Goal: Task Accomplishment & Management: Complete application form

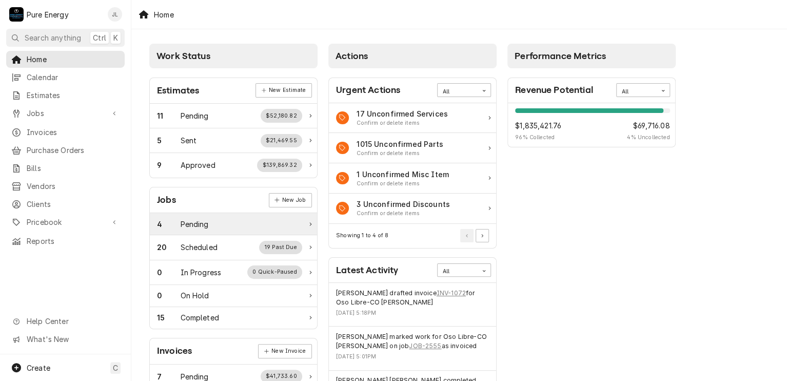
scroll to position [51, 0]
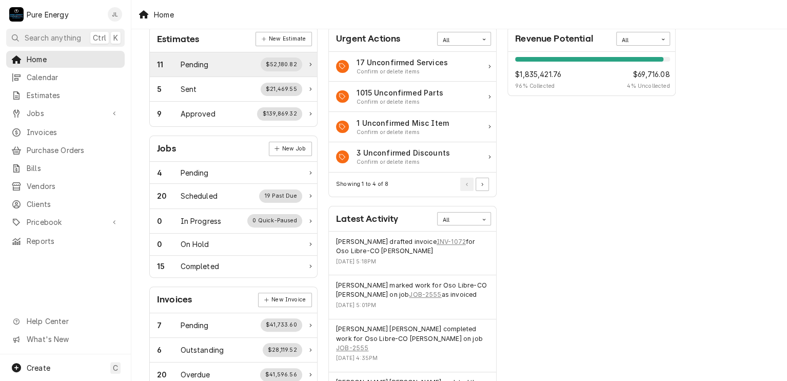
click at [219, 59] on div "11 Pending $52,180.82" at bounding box center [229, 63] width 145 height 13
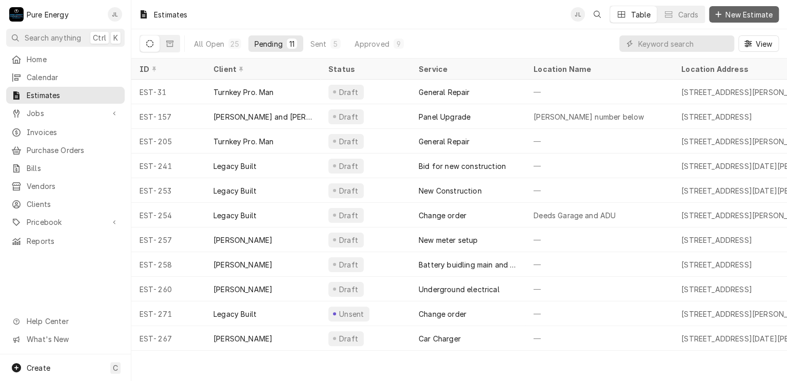
click at [734, 11] on span "New Estimate" at bounding box center [749, 14] width 51 height 11
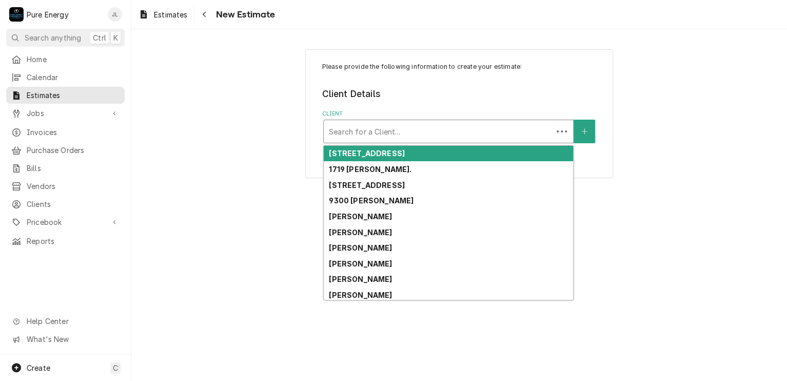
click at [360, 129] on div "Client" at bounding box center [438, 131] width 219 height 18
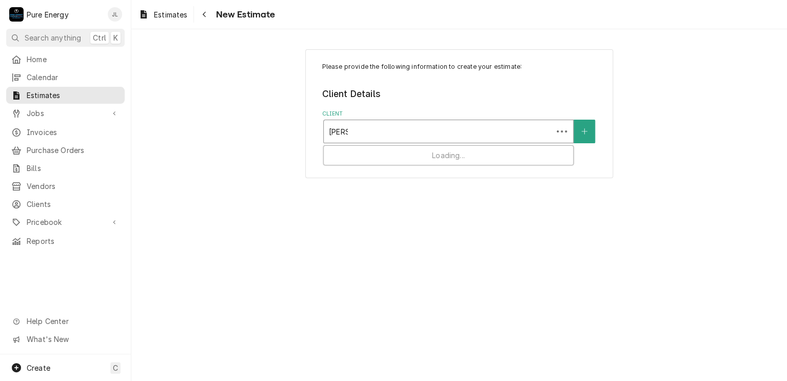
type input "[PERSON_NAME]"
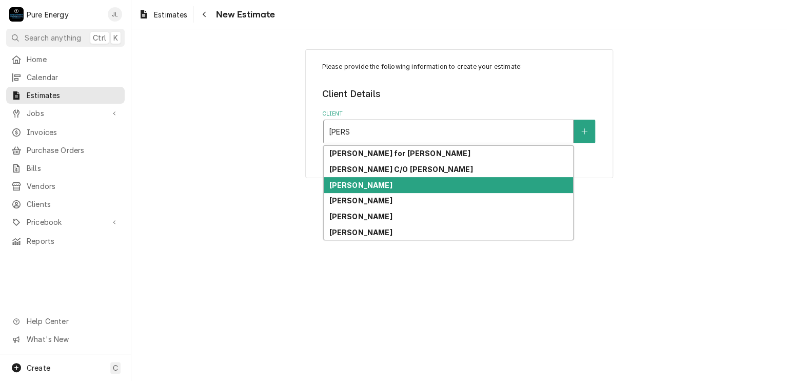
click at [379, 184] on strong "Jose Banderas" at bounding box center [360, 185] width 63 height 9
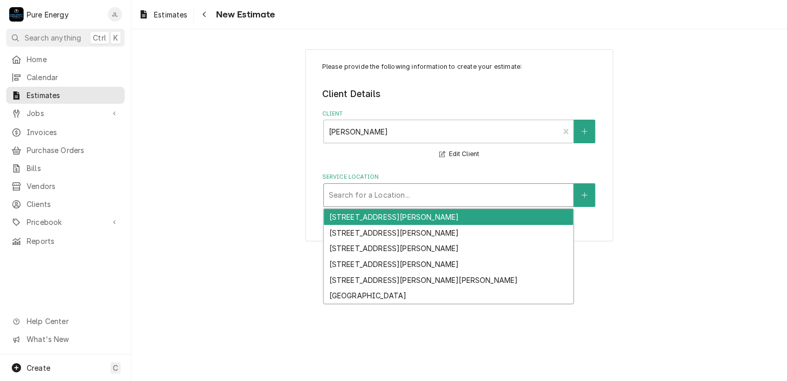
click at [374, 194] on div "Service Location" at bounding box center [448, 195] width 239 height 18
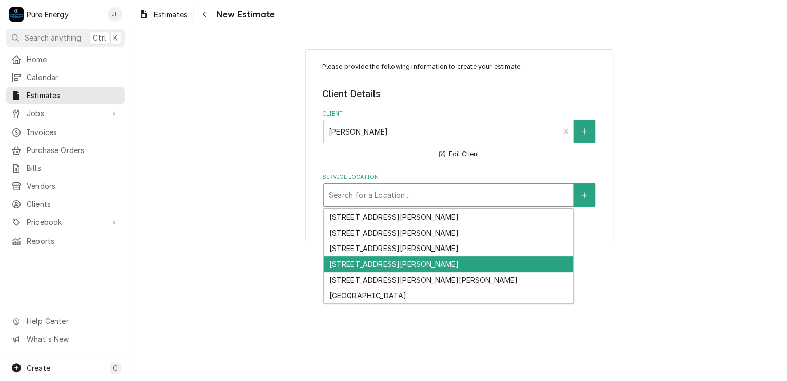
click at [373, 268] on div "3855 Buena Vista Dr, Paso Robles, CA 93446" at bounding box center [448, 264] width 249 height 16
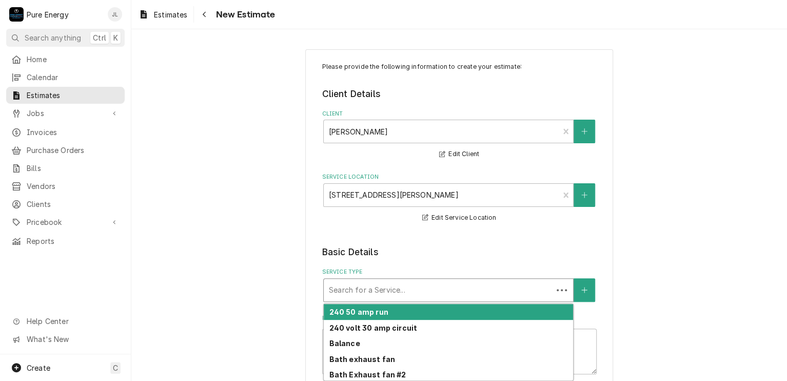
click at [373, 288] on div "Service Type" at bounding box center [438, 290] width 219 height 18
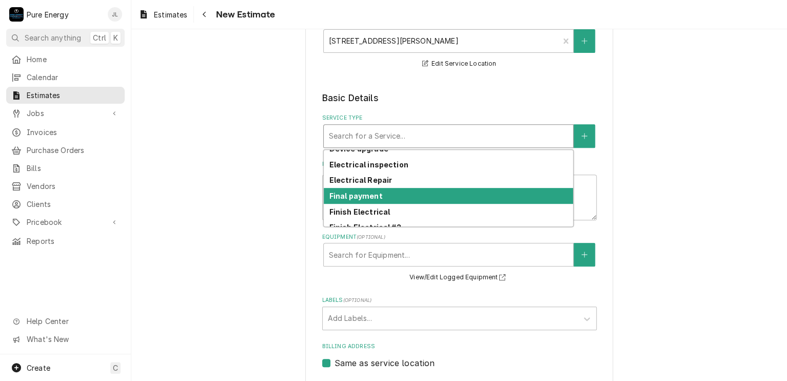
scroll to position [343, 0]
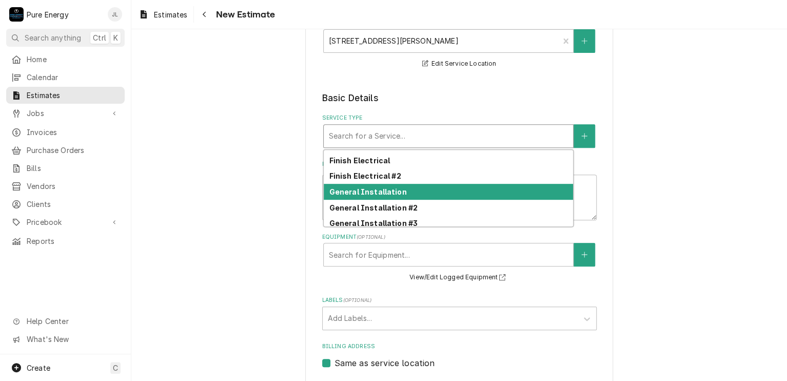
click at [428, 192] on div "General Installation" at bounding box center [448, 192] width 249 height 16
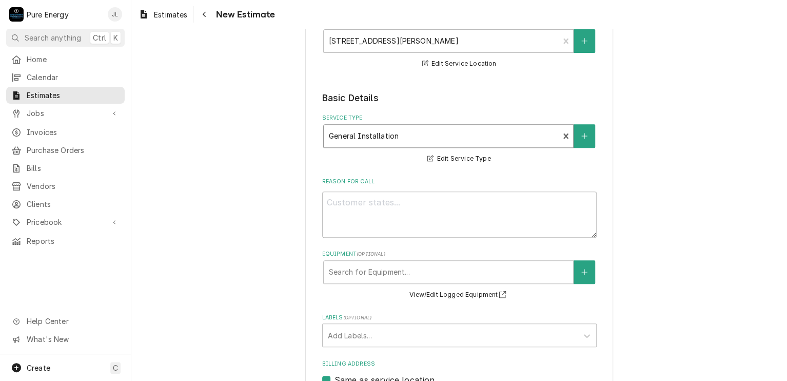
scroll to position [205, 0]
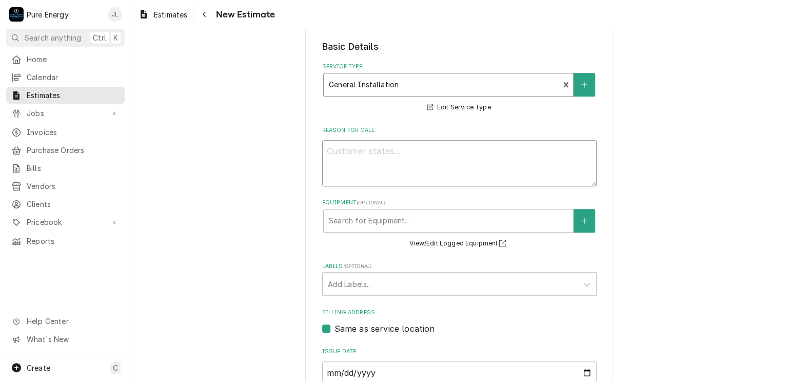
click at [374, 164] on textarea "Reason For Call" at bounding box center [459, 163] width 275 height 46
type textarea "x"
type textarea "T"
type textarea "x"
type textarea "Thi"
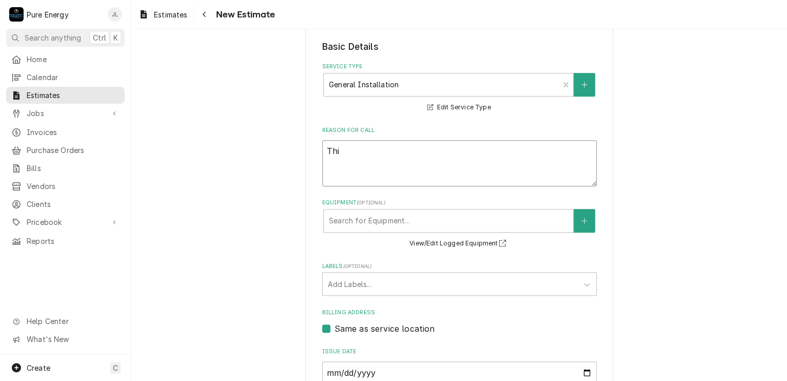
type textarea "x"
type textarea "This"
type textarea "x"
type textarea "This"
type textarea "x"
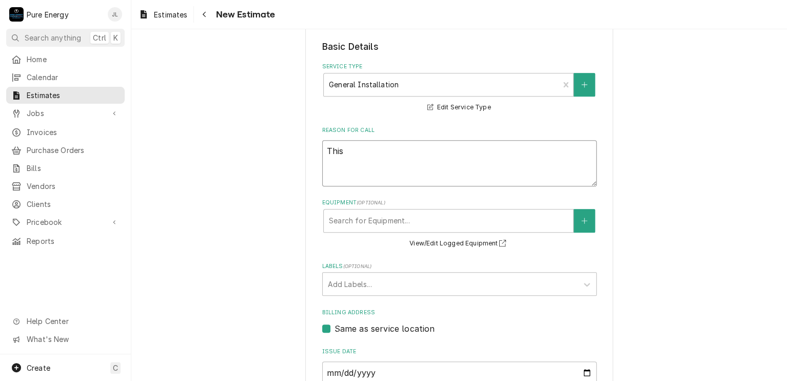
type textarea "This i"
type textarea "x"
type textarea "This"
type textarea "x"
type textarea "This"
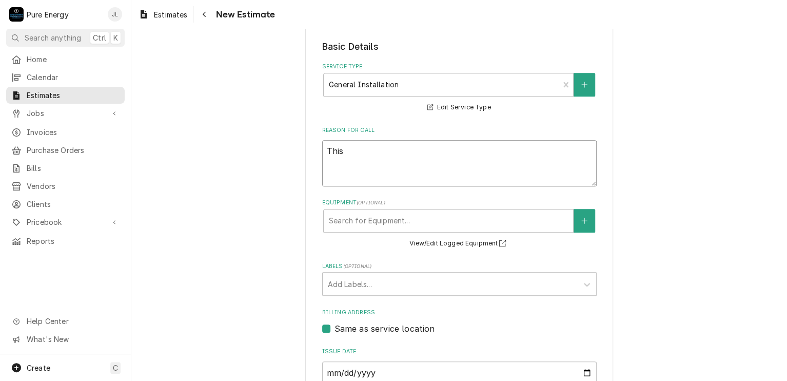
type textarea "x"
type textarea "Thi"
type textarea "x"
type textarea "Th"
type textarea "x"
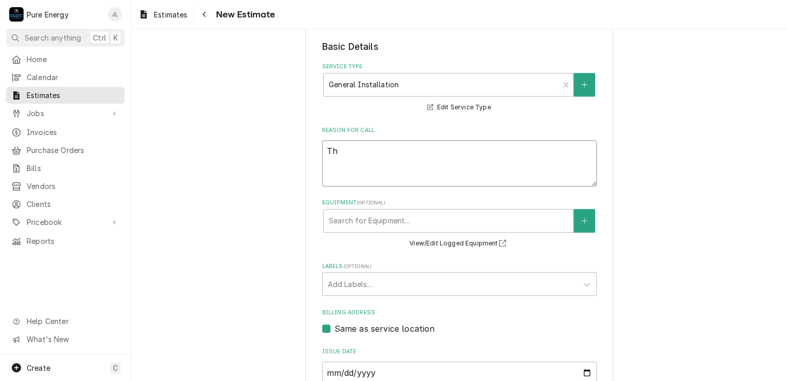
type textarea "T"
type textarea "x"
type textarea "Ti"
type textarea "x"
type textarea "T"
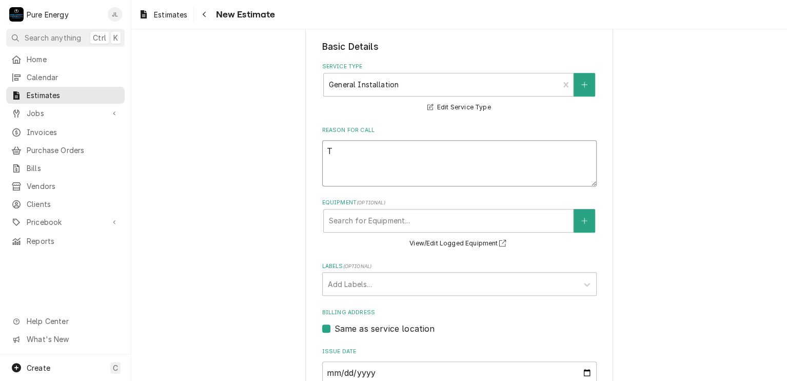
type textarea "x"
type textarea "Th"
type textarea "x"
type textarea "Thi"
type textarea "x"
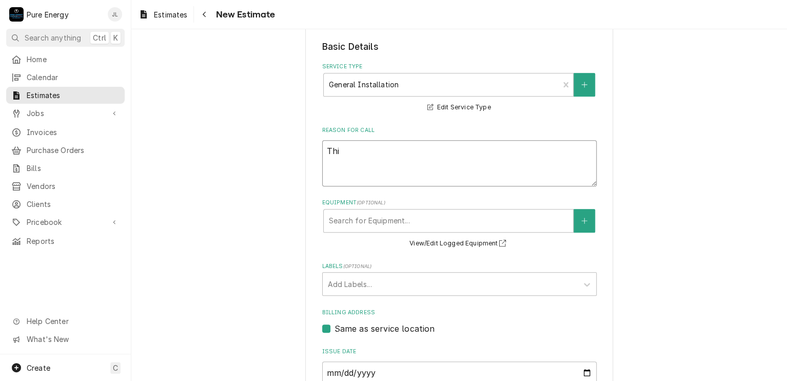
type textarea "This"
type textarea "x"
type textarea "This"
type textarea "x"
type textarea "This b"
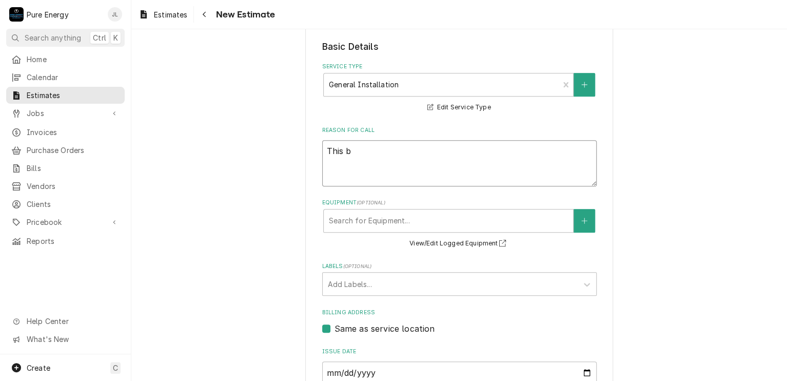
type textarea "x"
type textarea "This bi"
type textarea "x"
type textarea "This bid"
type textarea "x"
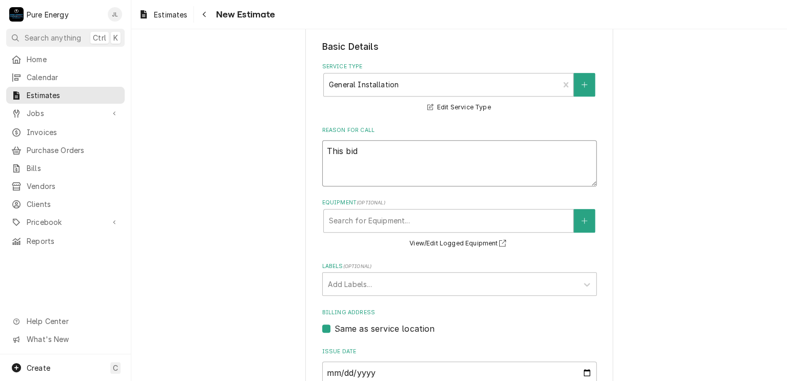
type textarea "This bid i"
type textarea "x"
type textarea "This bid is"
type textarea "x"
type textarea "This bid is"
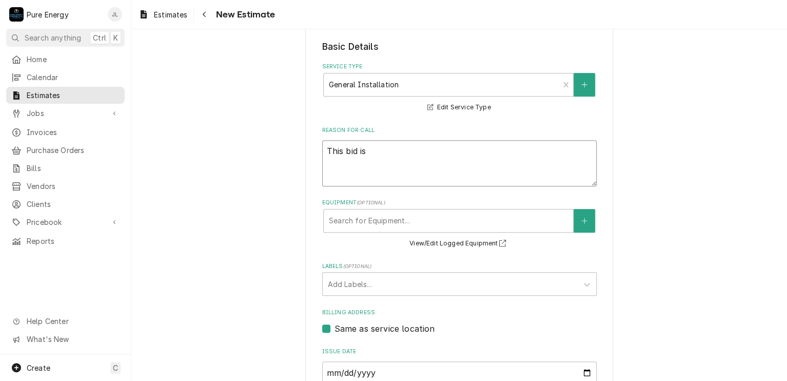
type textarea "x"
type textarea "This bid is f"
type textarea "x"
type textarea "This bid is fo"
type textarea "x"
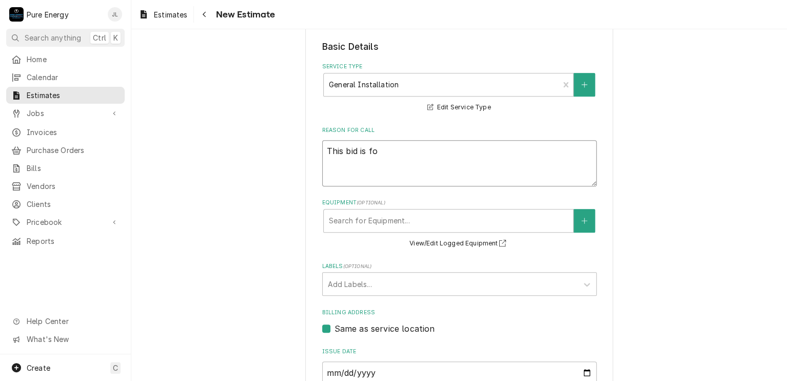
type textarea "This bid is for"
type textarea "x"
type textarea "This bid is for"
type textarea "x"
type textarea "This bid is for u"
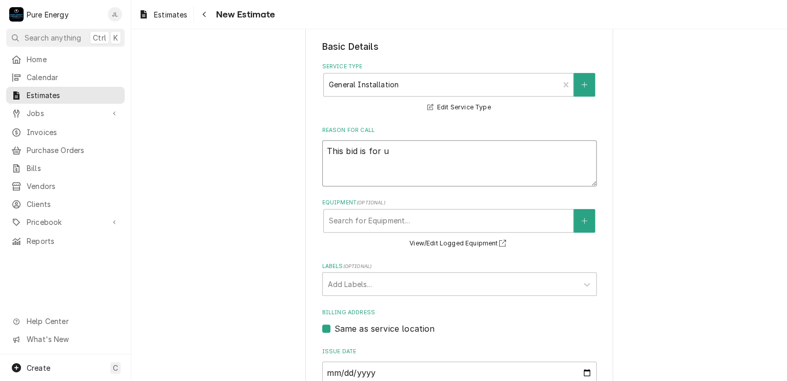
type textarea "x"
type textarea "This bid is for up"
type textarea "x"
type textarea "This bid is for upg"
type textarea "x"
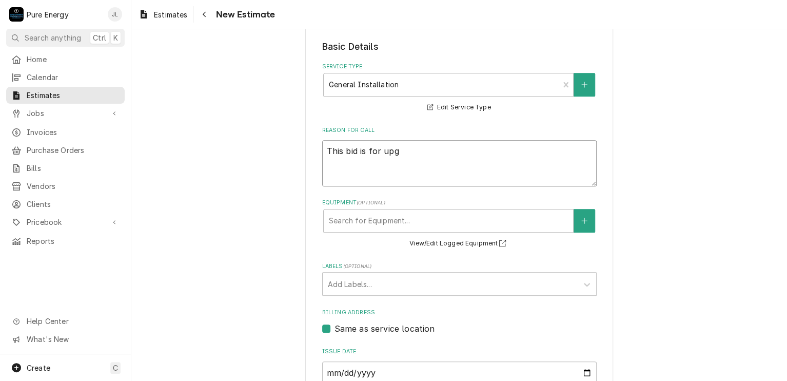
type textarea "This bid is for upgr"
type textarea "x"
type textarea "This bid is for upgra"
type textarea "x"
type textarea "This bid is for upgradi"
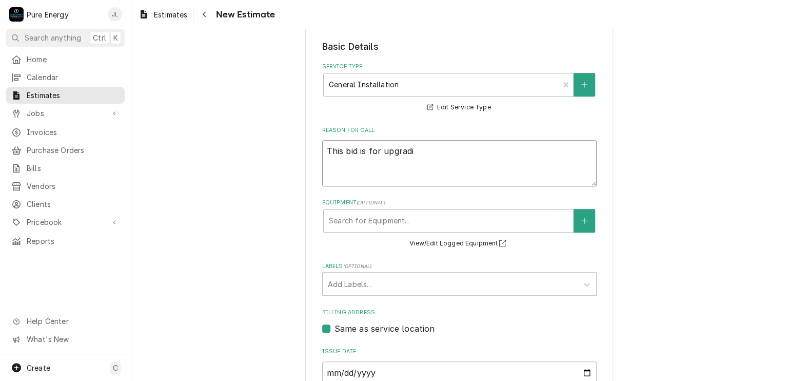
type textarea "x"
type textarea "This bid is for upgradin"
type textarea "x"
type textarea "This bid is for upgrading"
type textarea "x"
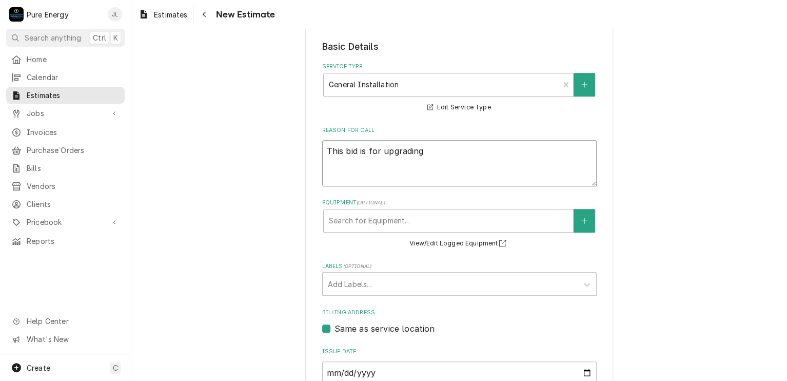
type textarea "This bid is for upgrading"
type textarea "x"
type textarea "This bid is for upgrading p"
type textarea "x"
type textarea "This bid is for upgrading po"
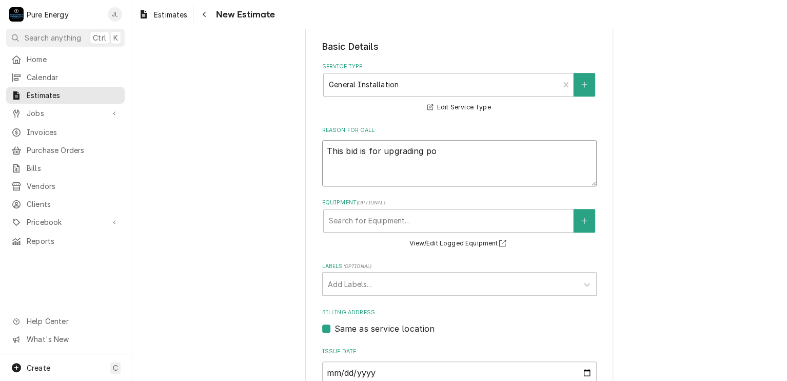
type textarea "x"
type textarea "This bid is for upgrading pow"
type textarea "x"
type textarea "This bid is for upgrading powe"
type textarea "x"
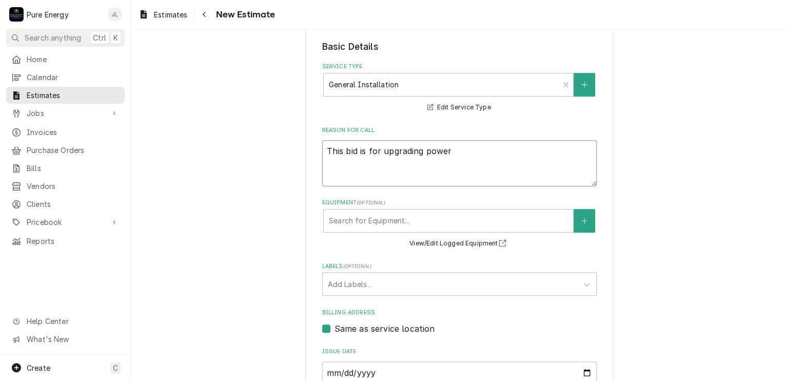
type textarea "This bid is for upgrading power"
type textarea "x"
type textarea "This bid is for upgrading power t"
type textarea "x"
type textarea "This bid is for upgrading power to"
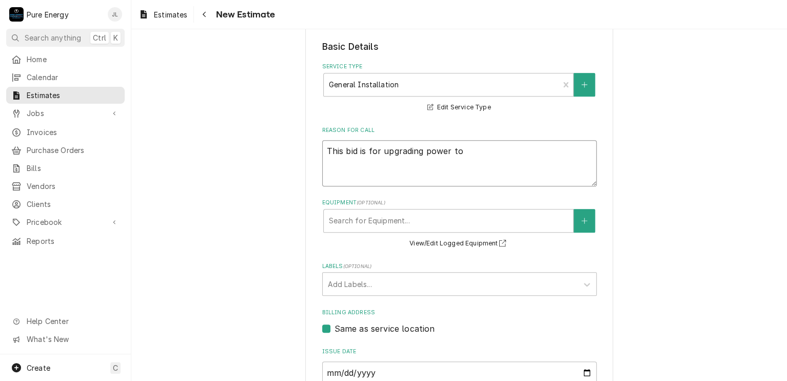
type textarea "x"
type textarea "This bid is for upgrading power to"
type textarea "x"
type textarea "This bid is for upgrading power to h"
type textarea "x"
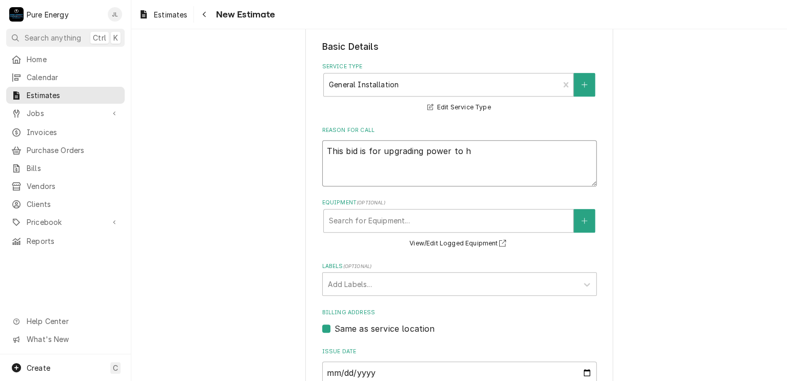
type textarea "This bid is for upgrading power to ho"
type textarea "x"
type textarea "This bid is for upgrading power to hom"
type textarea "x"
type textarea "This bid is for upgrading power to home"
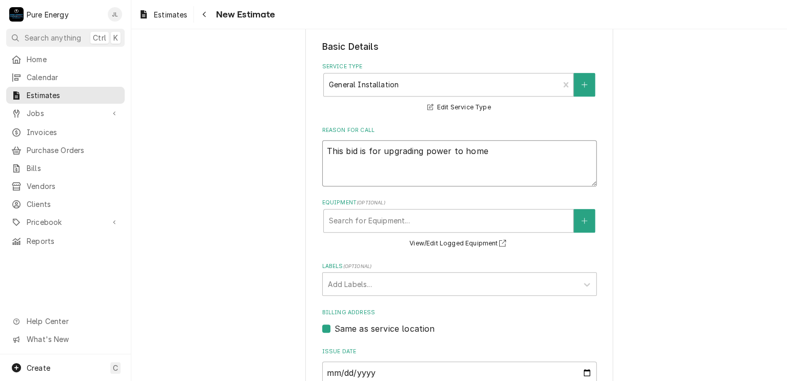
type textarea "x"
type textarea "This bid is for upgrading power to home."
type textarea "x"
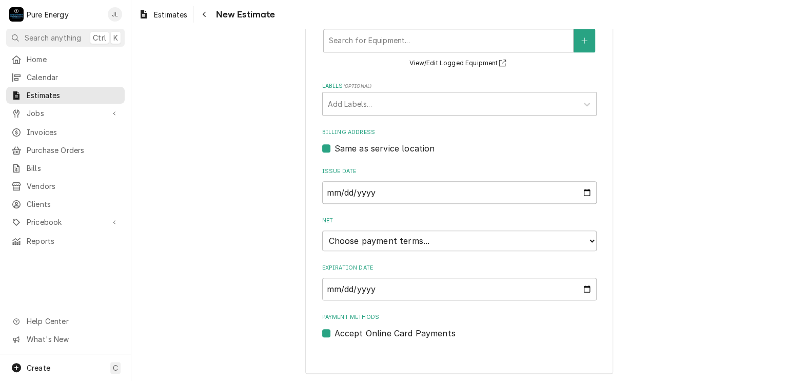
type textarea "This bid is for upgrading power to home."
click at [587, 235] on select "Choose payment terms... Same Day Net 7 Net 14 Net 21 Net 30 Net 45 Net 60 Net 90" at bounding box center [459, 240] width 275 height 21
click at [677, 154] on div "Please provide the following information to create your estimate: Client Detail…" at bounding box center [459, 19] width 656 height 728
click at [585, 287] on input "Expiration Date" at bounding box center [459, 289] width 275 height 23
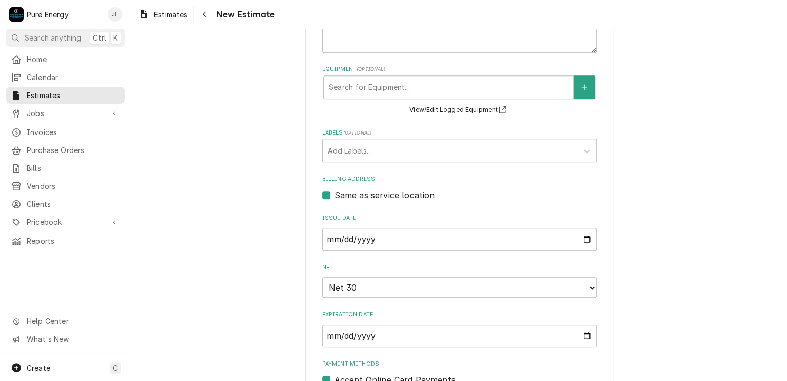
scroll to position [390, 0]
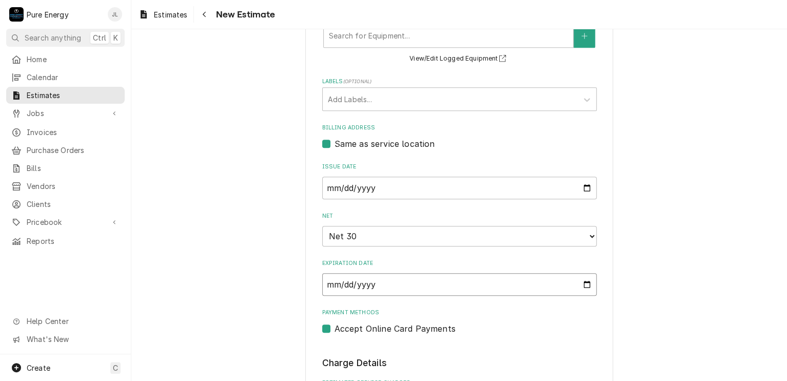
click at [583, 281] on input "2025-10-02" at bounding box center [459, 284] width 275 height 23
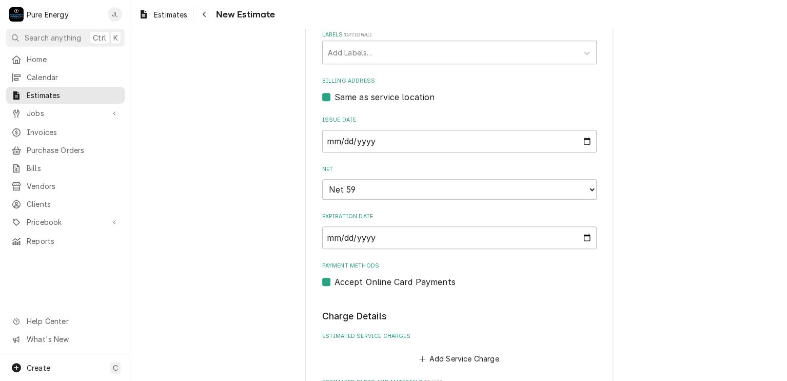
scroll to position [642, 0]
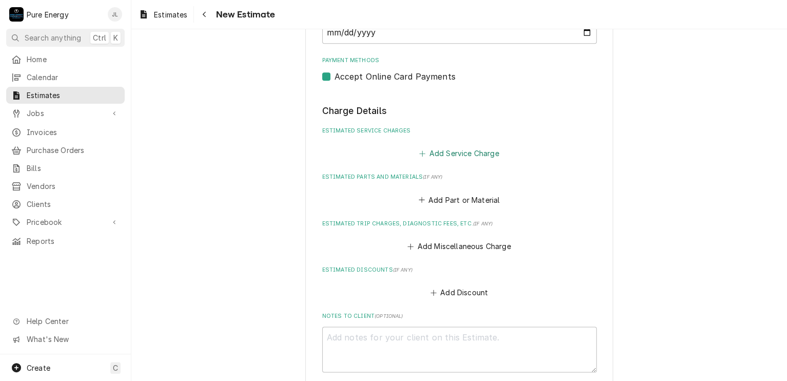
click at [457, 153] on button "Add Service Charge" at bounding box center [459, 153] width 83 height 14
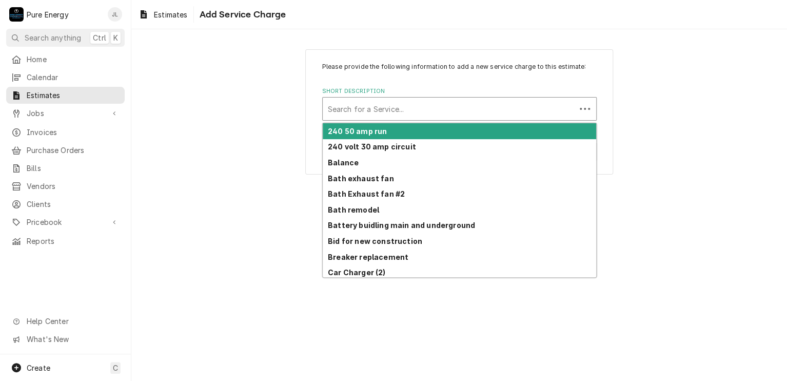
click at [444, 111] on div "Short Description" at bounding box center [449, 109] width 243 height 18
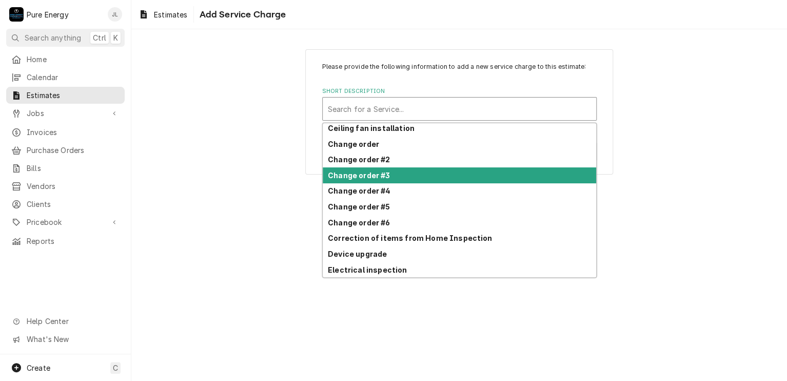
scroll to position [263, 0]
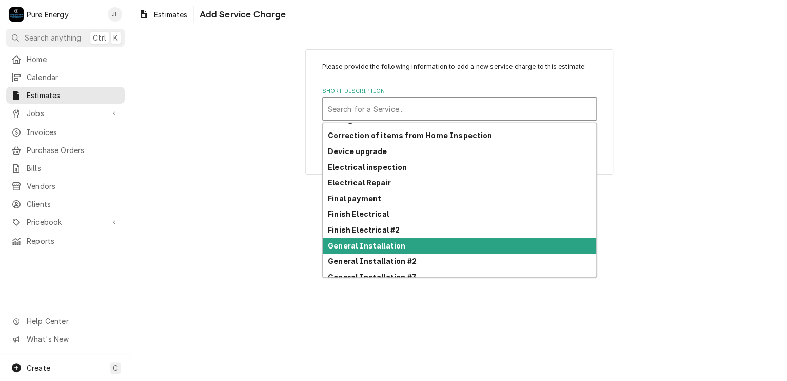
click at [423, 242] on div "General Installation" at bounding box center [460, 246] width 274 height 16
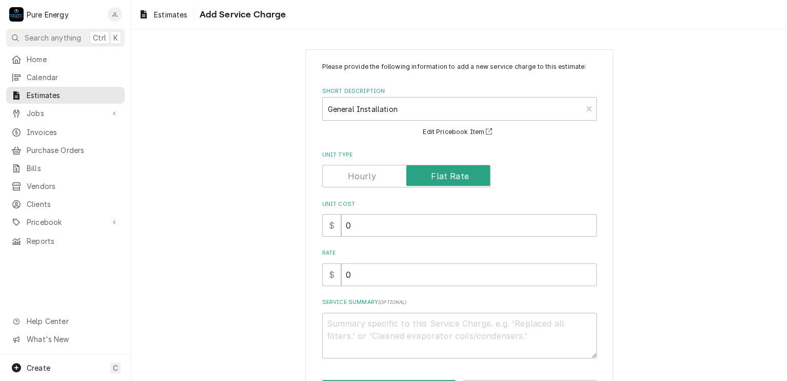
scroll to position [40, 0]
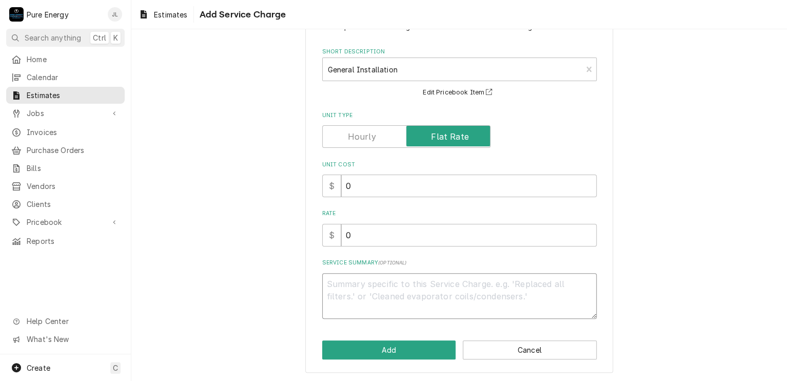
click at [347, 283] on textarea "Service Summary ( optional )" at bounding box center [459, 296] width 275 height 46
type textarea "x"
type textarea "Th"
type textarea "x"
type textarea "Thi"
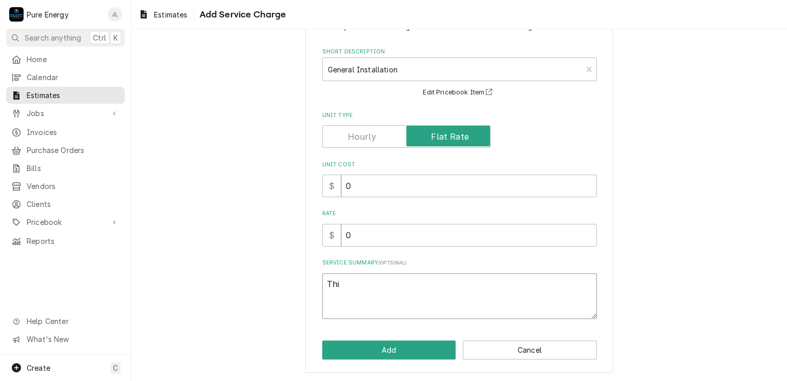
type textarea "x"
type textarea "This"
type textarea "x"
type textarea "This b"
type textarea "x"
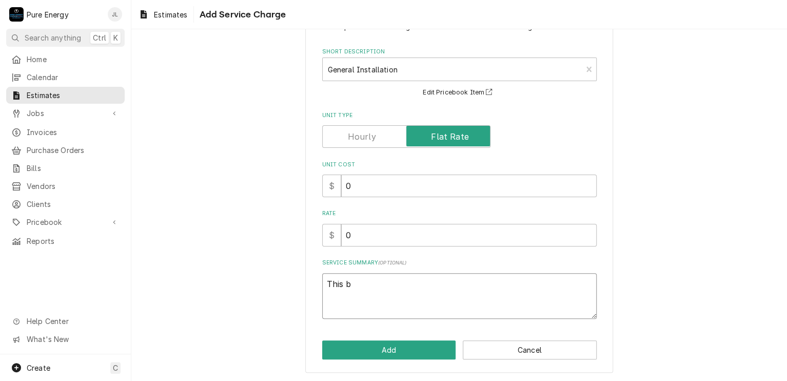
type textarea "This bi"
type textarea "x"
type textarea "This bid"
type textarea "x"
type textarea "This bid i"
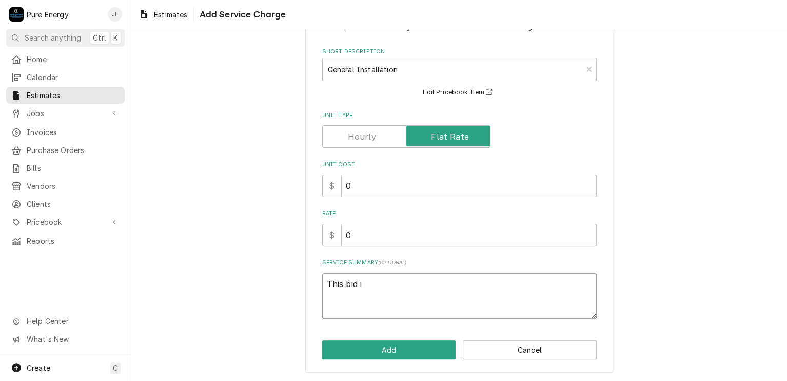
type textarea "x"
type textarea "This bid is"
type textarea "x"
type textarea "This bid is"
type textarea "x"
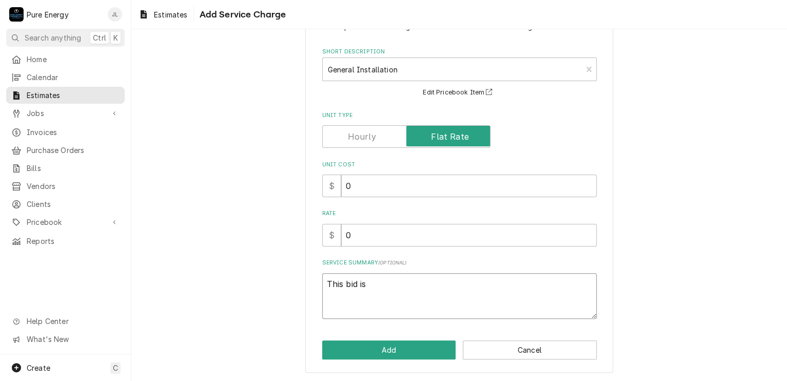
type textarea "This bid is f"
type textarea "x"
type textarea "This bid is fo"
type textarea "x"
type textarea "This bid is for"
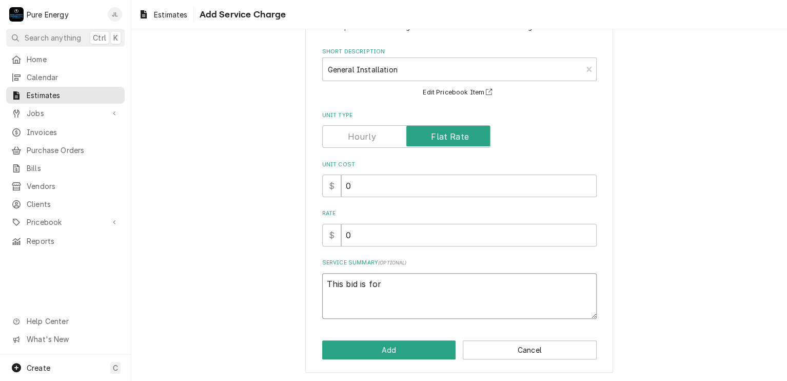
type textarea "x"
type textarea "This bid is for s"
type textarea "x"
type textarea "This bid is for se"
type textarea "x"
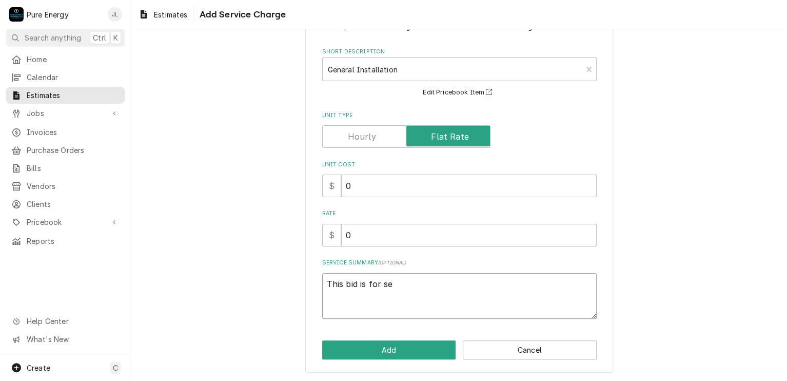
type textarea "This bid is for set"
type textarea "x"
type textarea "This bid is for sett"
type textarea "x"
type textarea "This bid is for setti"
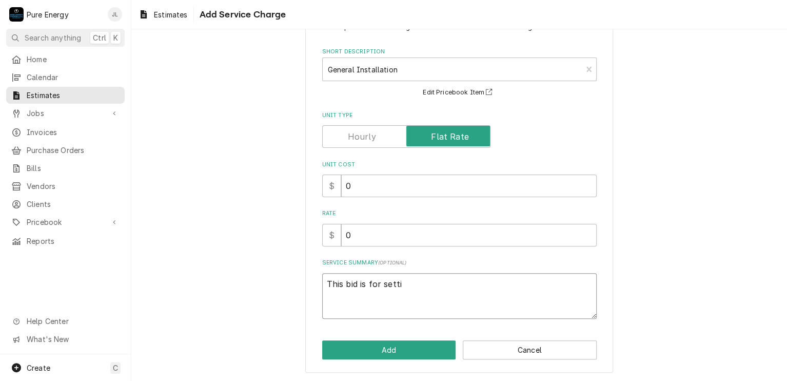
type textarea "x"
type textarea "This bid is for settin"
type textarea "x"
type textarea "This bid is for setting"
type textarea "x"
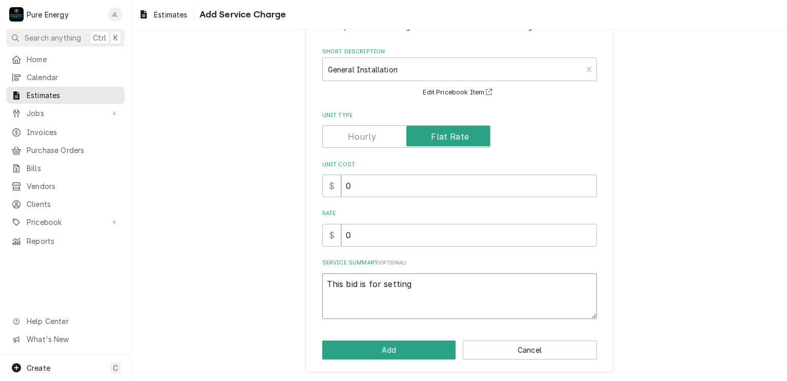
type textarea "This bid is for setting"
type textarea "x"
type textarea "This bid is for setting a"
type textarea "x"
type textarea "This bid is for setting a"
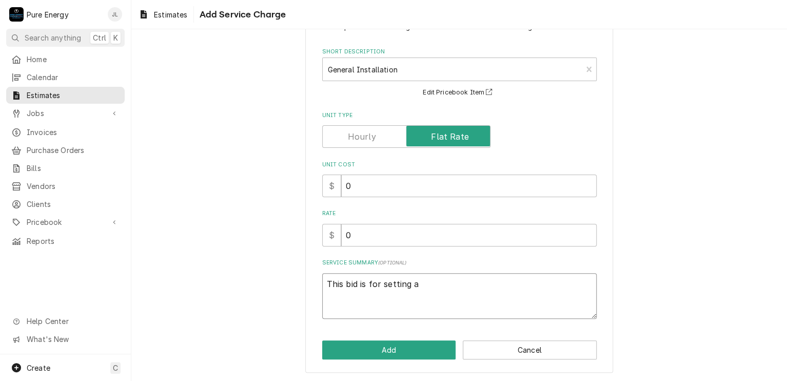
type textarea "x"
type textarea "This bid is for setting a 4"
type textarea "x"
type textarea "This bid is for setting a 40"
type textarea "x"
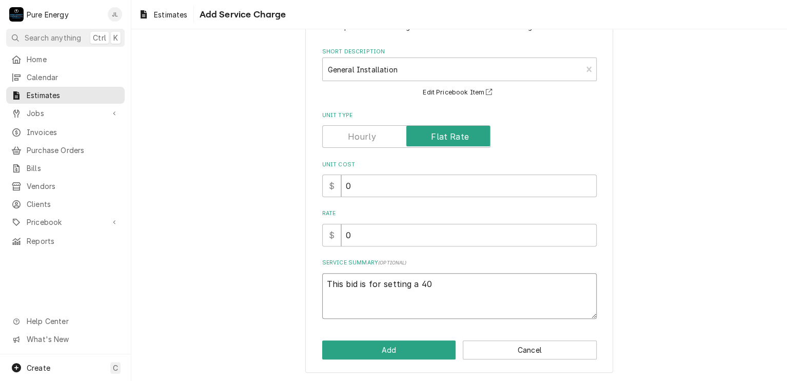
type textarea "This bid is for setting a 400"
type textarea "x"
type textarea "This bid is for setting a 400"
type textarea "x"
type textarea "This bid is for setting a 400 a"
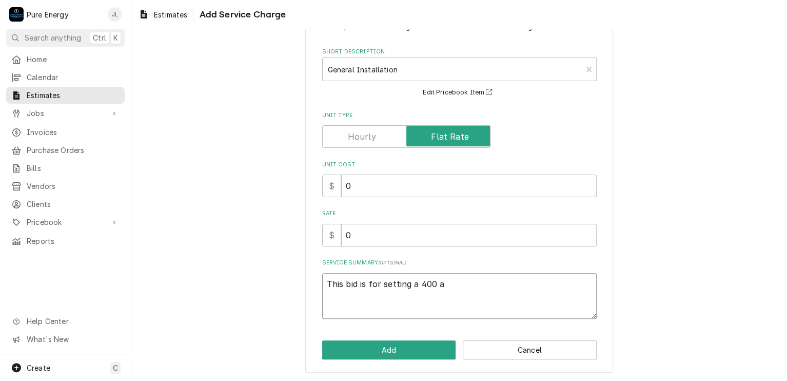
type textarea "x"
type textarea "This bid is for setting a 400 am"
type textarea "x"
type textarea "This bid is for setting a 400 amp"
type textarea "x"
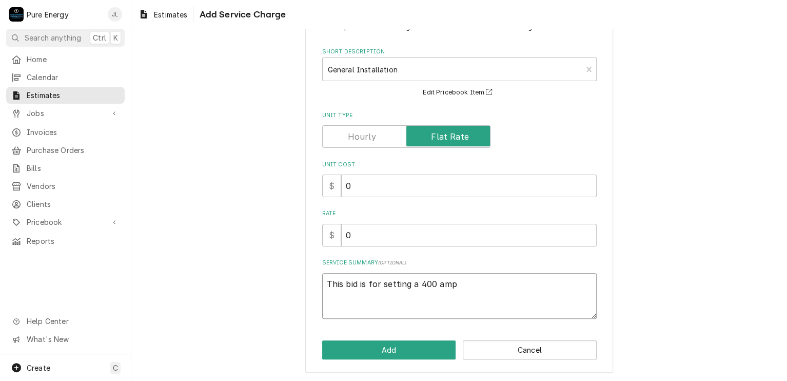
type textarea "This bid is for setting a 400 amp"
type textarea "x"
type textarea "This bid is for setting a 400 amp s"
type textarea "x"
type textarea "This bid is for setting a 400 amp si"
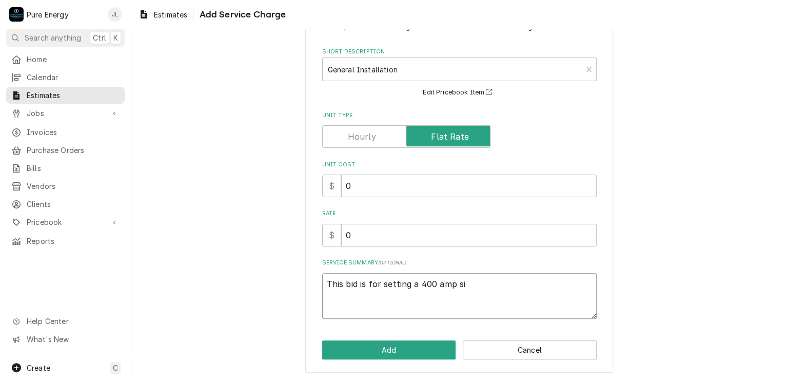
type textarea "x"
type textarea "This bid is for setting a 400 amp sin"
type textarea "x"
type textarea "This bid is for setting a 400 amp sing"
type textarea "x"
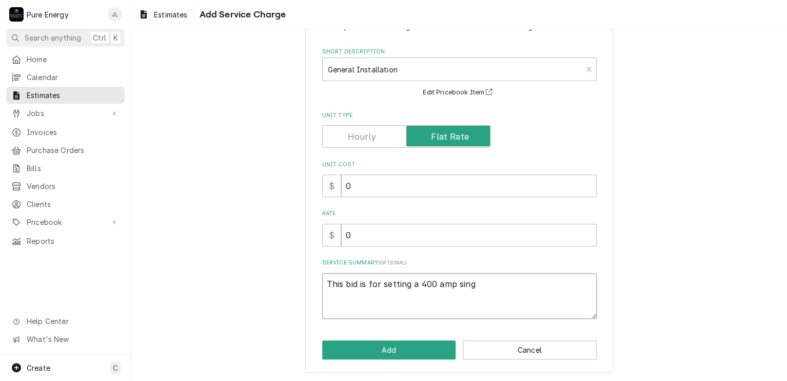
type textarea "This bid is for setting a 400 amp singl"
type textarea "x"
type textarea "This bid is for setting a 400 amp single"
type textarea "x"
type textarea "This bid is for setting a 400 amp single"
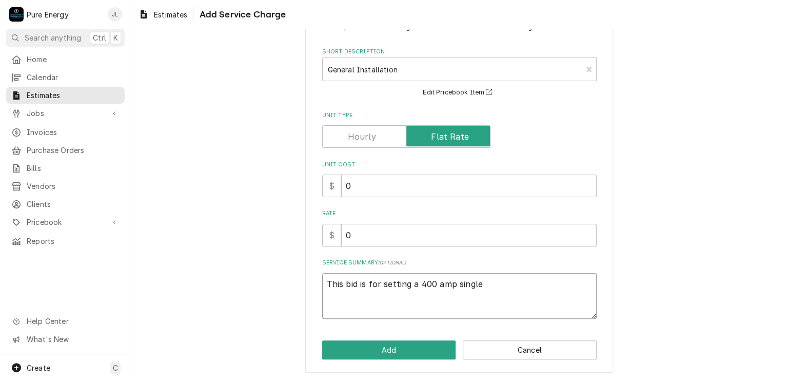
type textarea "x"
type textarea "This bid is for setting a 400 amp single p"
type textarea "x"
type textarea "This bid is for setting a 400 amp single ph"
type textarea "x"
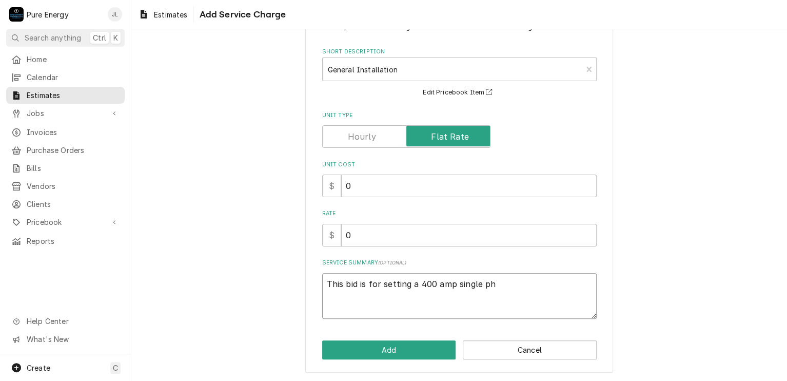
type textarea "This bid is for setting a 400 amp single pha"
type textarea "x"
type textarea "This bid is for setting a 400 amp single phas"
type textarea "x"
type textarea "This bid is for setting a 400 amp single phase"
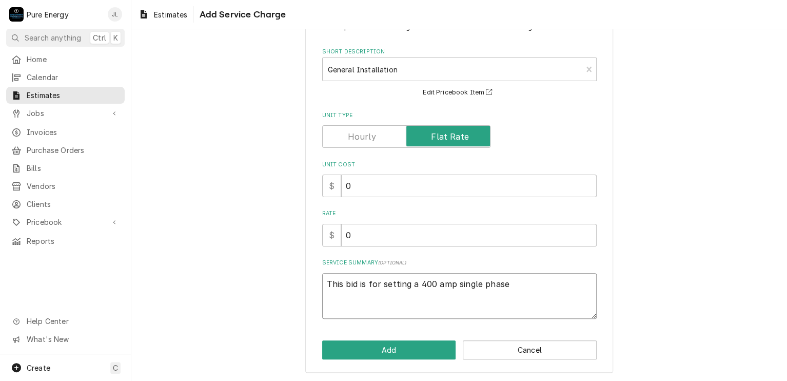
type textarea "x"
type textarea "This bid is for setting a 400 amp single phase"
type textarea "x"
type textarea "This bid is for setting a 400 amp single phase m"
type textarea "x"
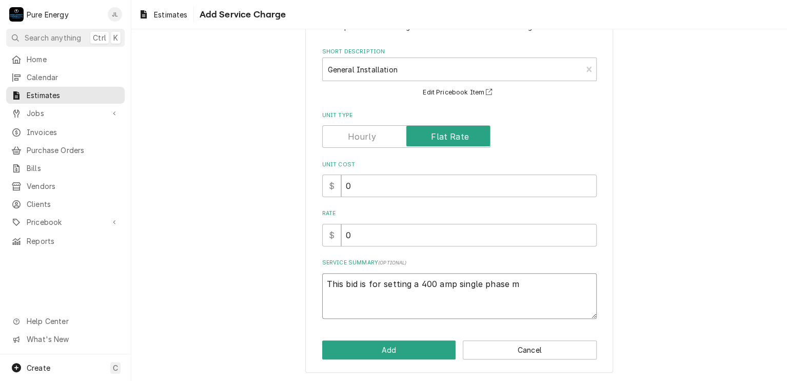
type textarea "This bid is for setting a 400 amp single phase me"
type textarea "x"
type textarea "This bid is for setting a 400 amp single phase met"
type textarea "x"
type textarea "This bid is for setting a 400 amp single phase mete"
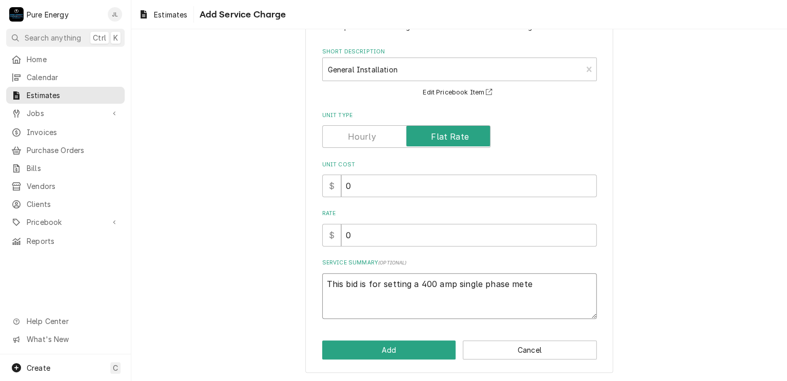
type textarea "x"
type textarea "This bid is for setting a 400 amp single phase meter"
type textarea "x"
type textarea "This bid is for setting a 400 amp single phase meter"
type textarea "x"
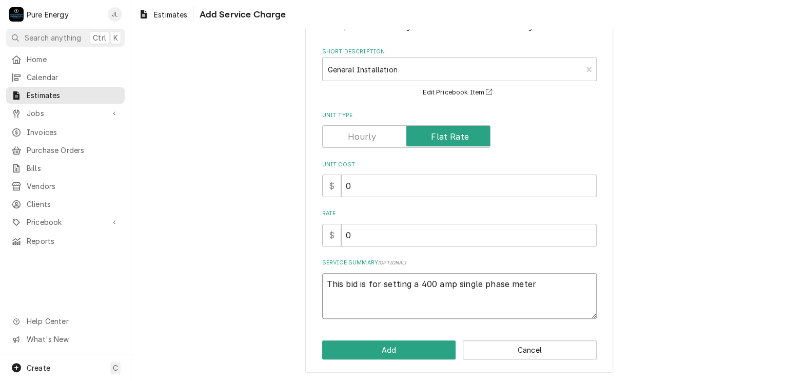
type textarea "This bid is for setting a 400 amp single phase meter p"
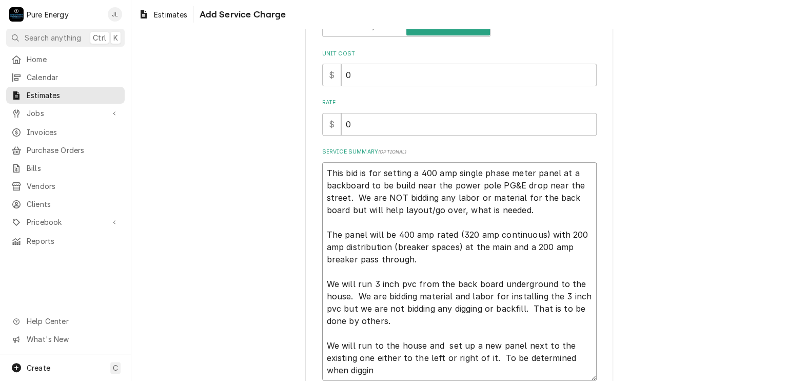
scroll to position [212, 0]
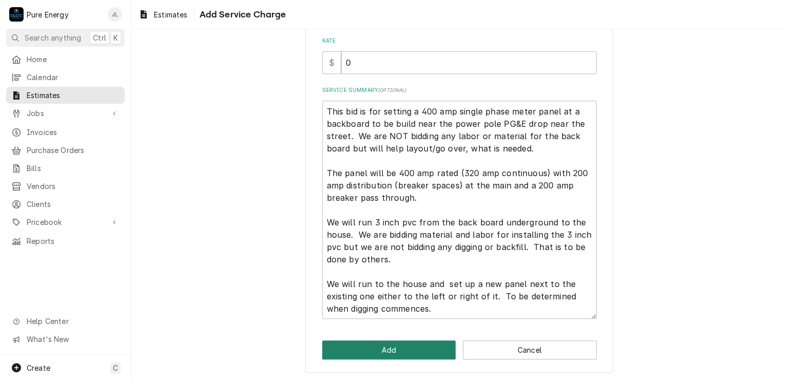
click at [435, 346] on button "Add" at bounding box center [389, 349] width 134 height 19
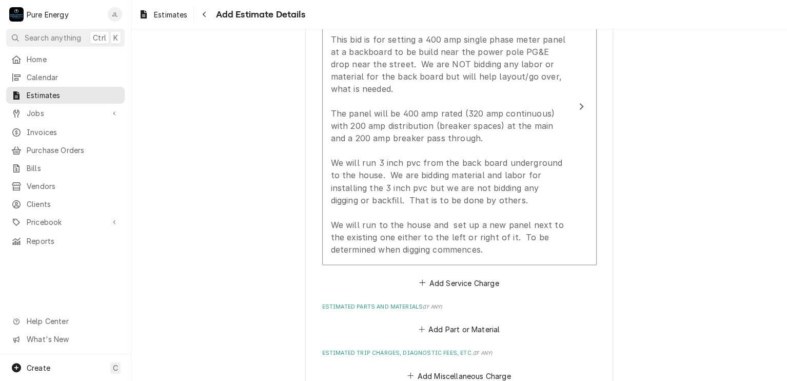
scroll to position [886, 0]
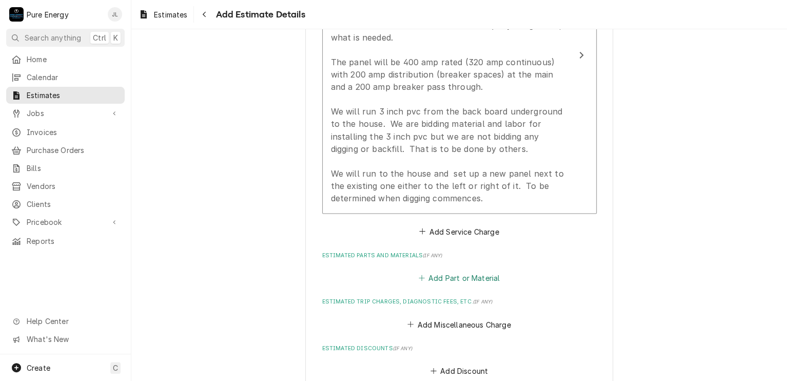
click at [460, 271] on button "Add Part or Material" at bounding box center [459, 278] width 85 height 14
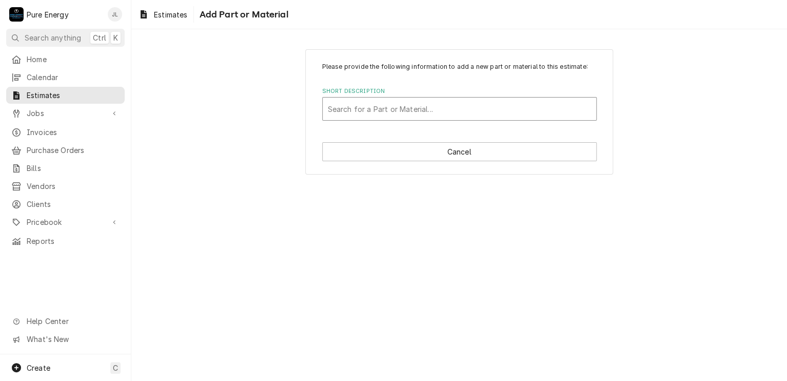
click at [389, 106] on div "Short Description" at bounding box center [459, 109] width 263 height 18
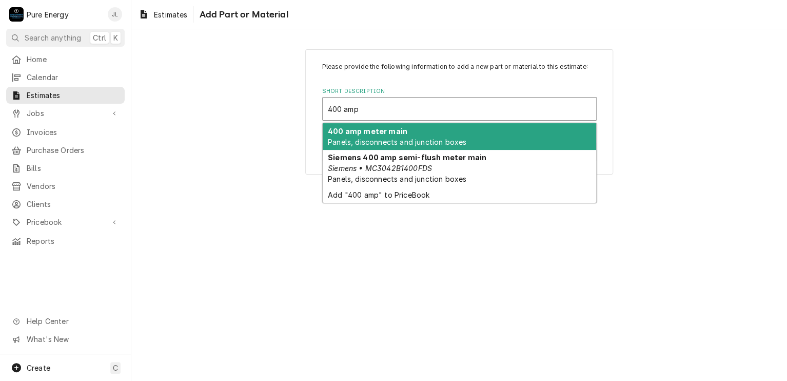
click at [382, 138] on span "Panels, disconnects and junction boxes" at bounding box center [397, 142] width 139 height 9
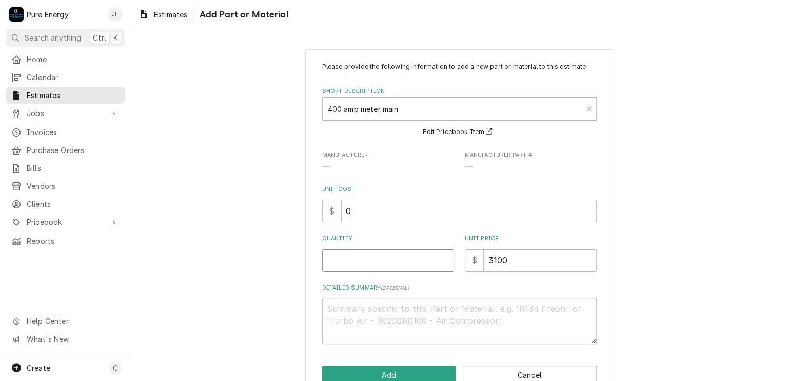
click at [368, 256] on input "Quantity" at bounding box center [388, 260] width 132 height 23
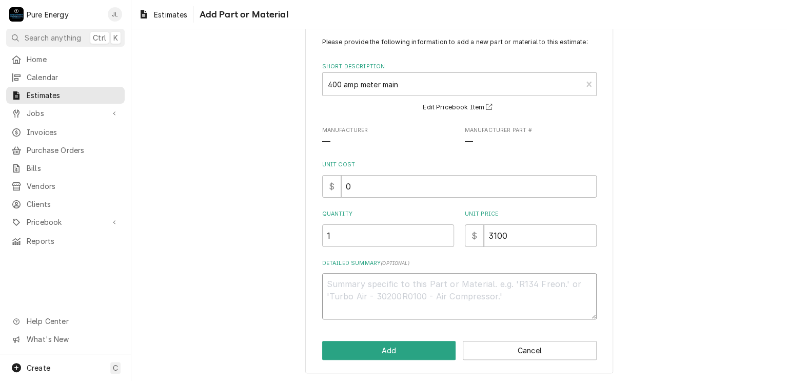
click at [379, 300] on textarea "Detailed Summary ( optional )" at bounding box center [459, 296] width 275 height 46
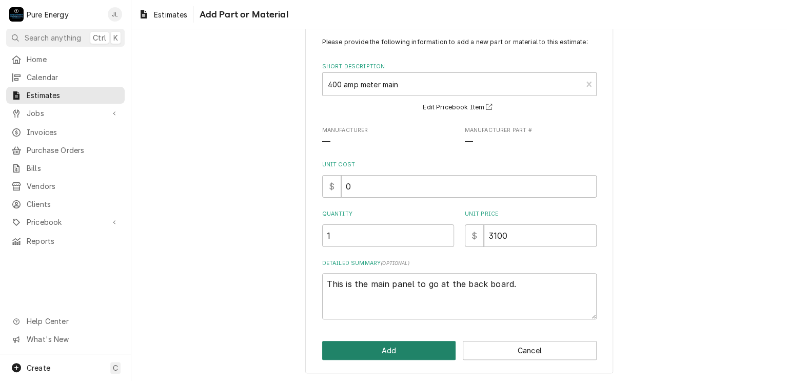
click at [423, 341] on button "Add" at bounding box center [389, 350] width 134 height 19
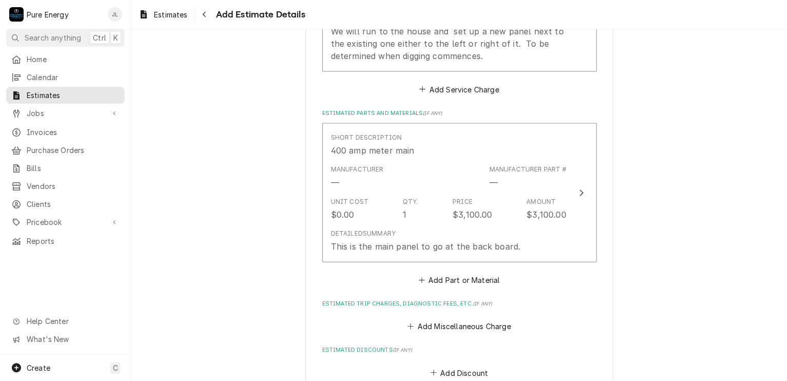
scroll to position [1091, 0]
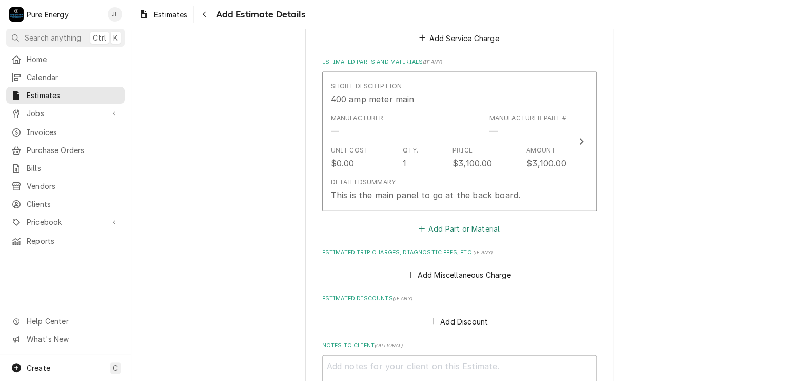
click at [470, 222] on button "Add Part or Material" at bounding box center [459, 228] width 85 height 14
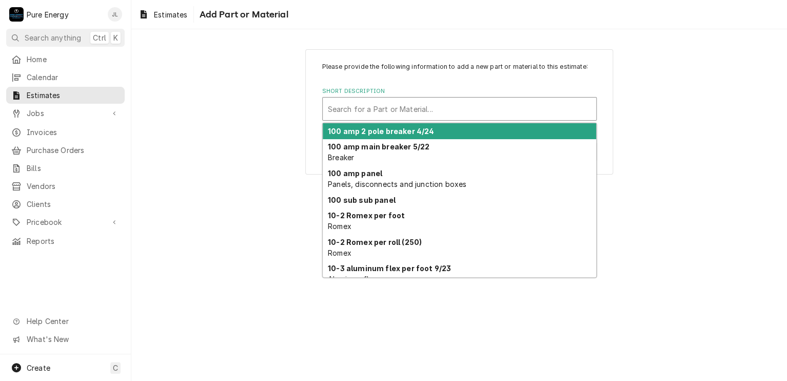
click at [372, 102] on div "Short Description" at bounding box center [459, 109] width 263 height 18
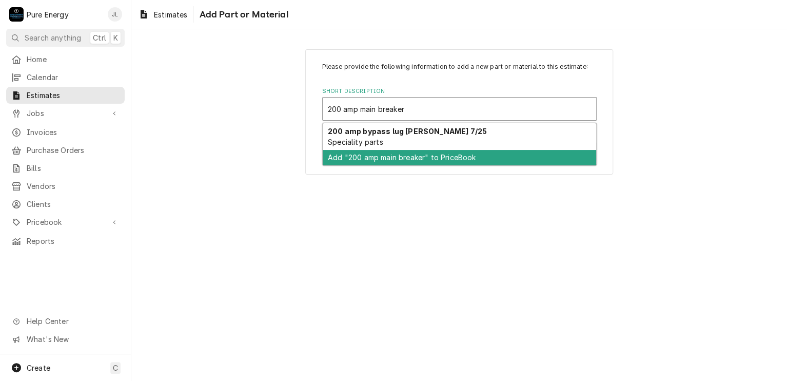
click at [378, 157] on div "Add "200 amp main breaker" to PriceBook" at bounding box center [460, 158] width 274 height 16
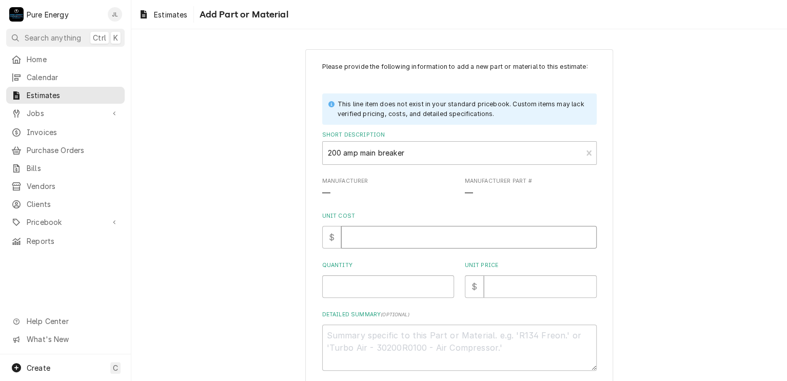
click at [384, 244] on input "Unit Cost" at bounding box center [469, 237] width 256 height 23
click at [371, 285] on input "Quantity" at bounding box center [388, 286] width 132 height 23
click at [490, 287] on input "Unit Price" at bounding box center [540, 286] width 113 height 23
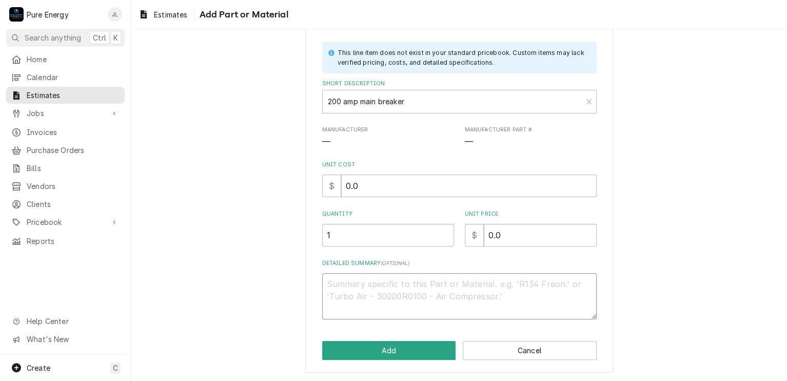
click at [343, 282] on textarea "Detailed Summary ( optional )" at bounding box center [459, 296] width 275 height 46
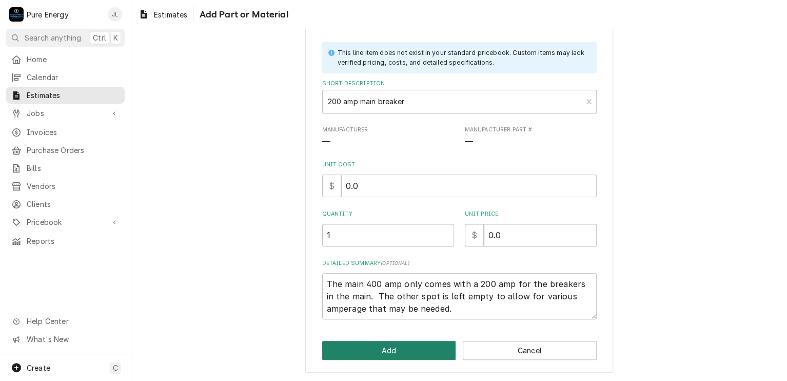
click at [425, 344] on button "Add" at bounding box center [389, 350] width 134 height 19
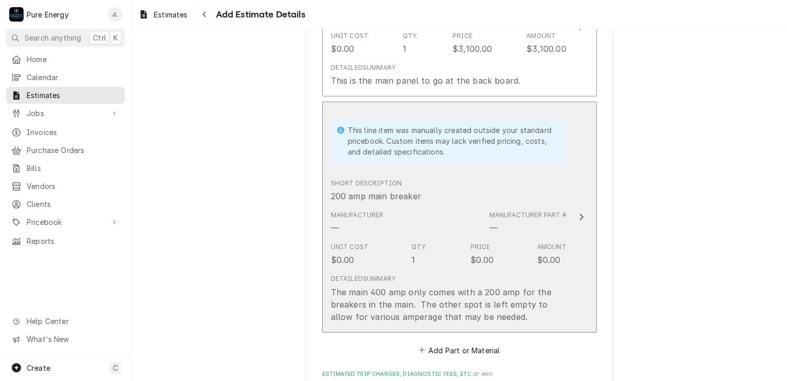
scroll to position [1296, 0]
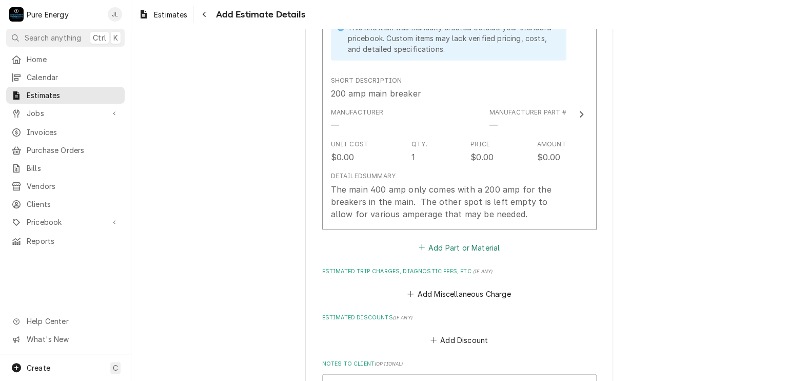
click at [464, 244] on button "Add Part or Material" at bounding box center [459, 247] width 85 height 14
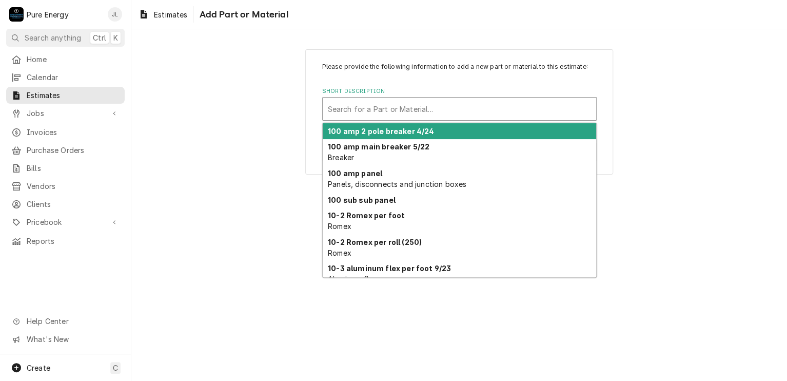
click at [378, 107] on div "Short Description" at bounding box center [459, 109] width 263 height 18
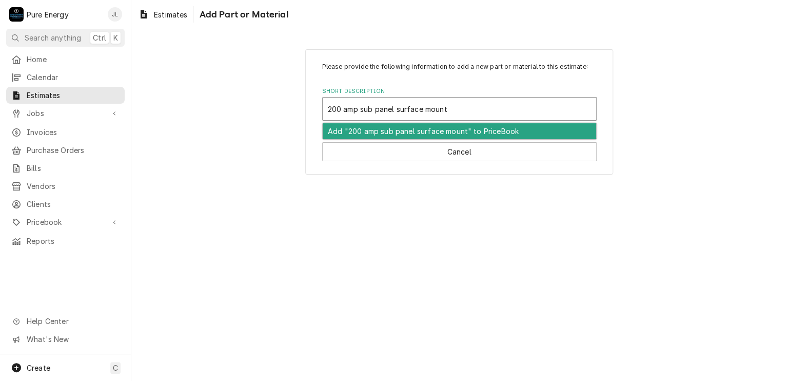
click at [390, 128] on div "Add "200 amp sub panel surface mount" to PriceBook" at bounding box center [460, 131] width 274 height 16
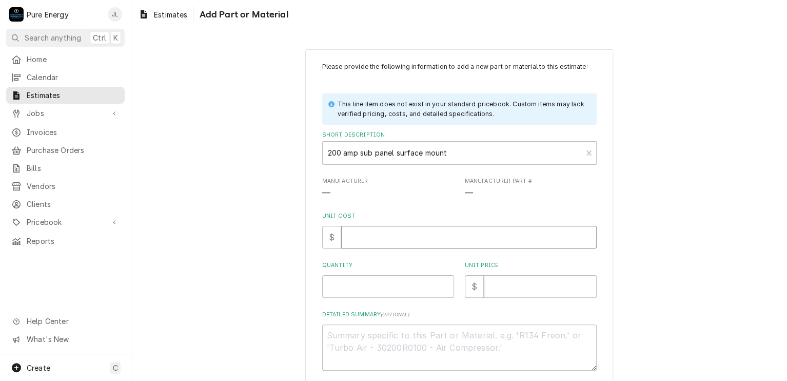
click at [387, 234] on input "Unit Cost" at bounding box center [469, 237] width 256 height 23
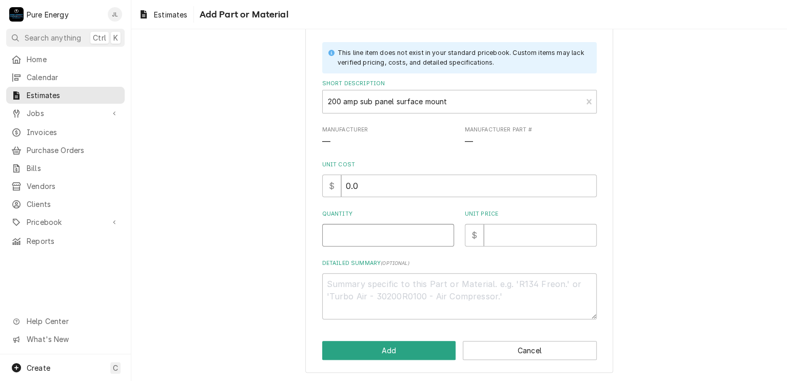
click at [368, 232] on input "Quantity" at bounding box center [388, 235] width 132 height 23
click at [515, 230] on input "Unit Price" at bounding box center [540, 235] width 113 height 23
click at [357, 283] on textarea "Detailed Summary ( optional )" at bounding box center [459, 296] width 275 height 46
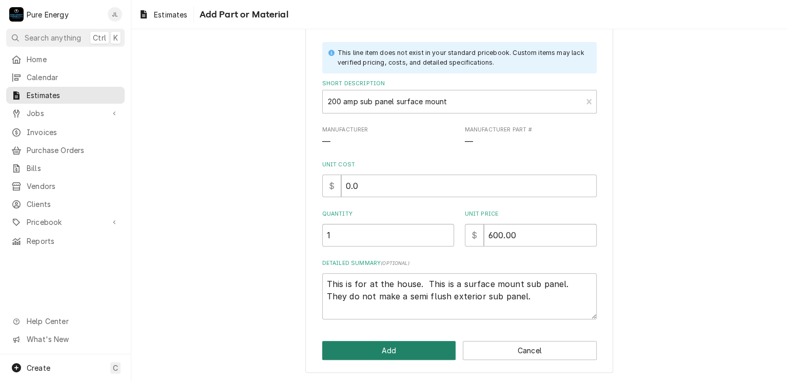
click at [398, 349] on button "Add" at bounding box center [389, 350] width 134 height 19
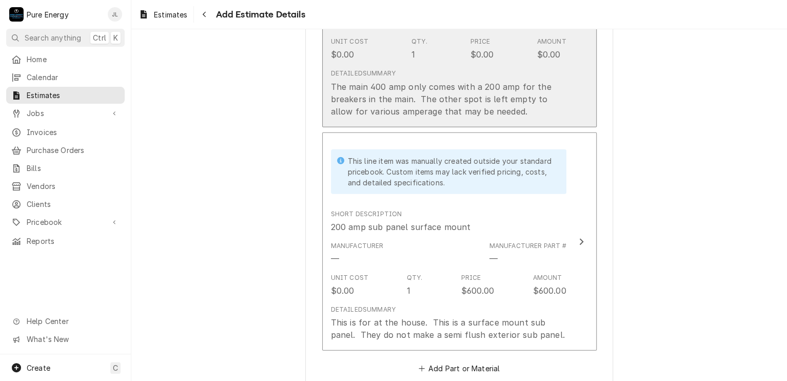
scroll to position [1553, 0]
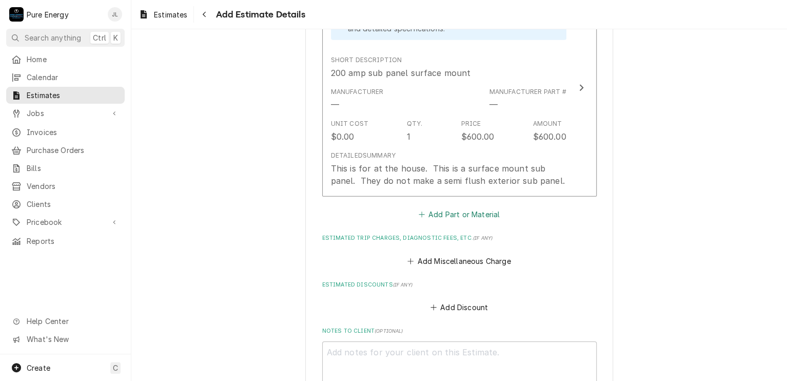
click at [458, 215] on button "Add Part or Material" at bounding box center [459, 214] width 85 height 14
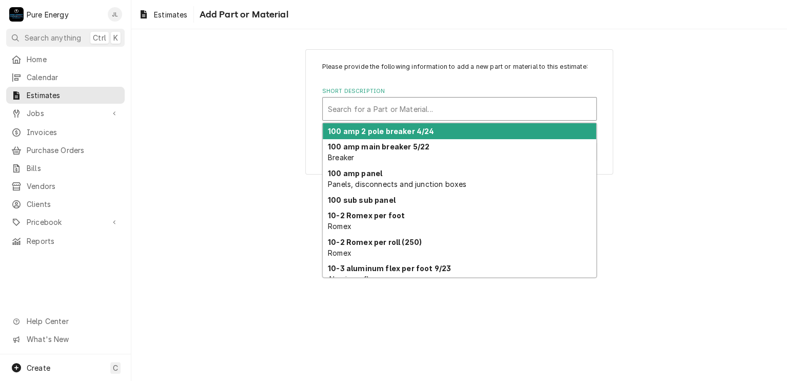
click at [351, 107] on div "Short Description" at bounding box center [459, 109] width 263 height 18
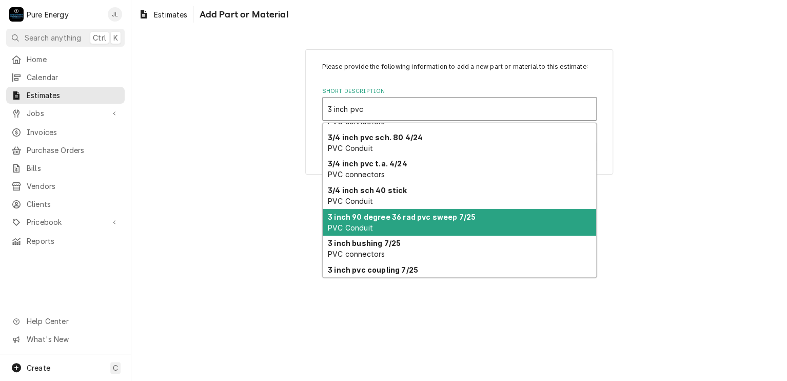
scroll to position [156, 0]
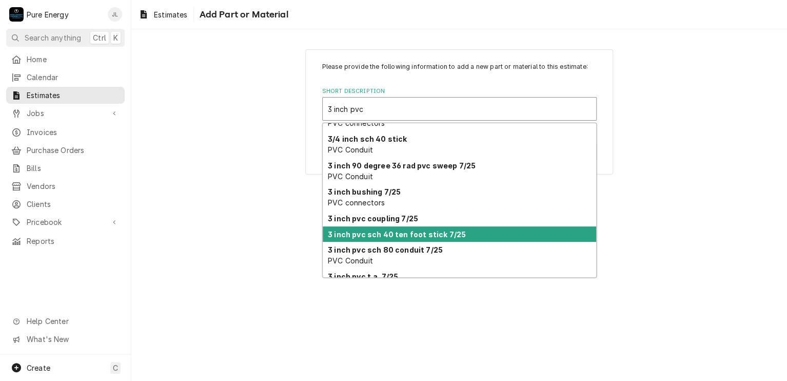
click at [417, 233] on strong "3 inch pvc sch 40 ten foot stick 7/25" at bounding box center [397, 234] width 138 height 9
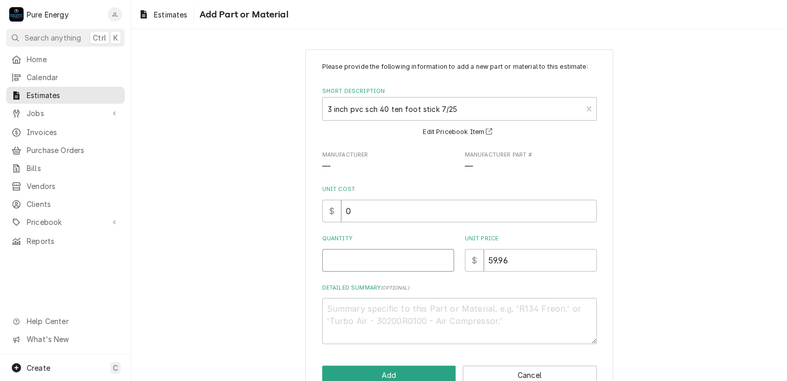
click at [413, 263] on input "Quantity" at bounding box center [388, 260] width 132 height 23
click at [371, 315] on textarea "Detailed Summary ( optional )" at bounding box center [459, 321] width 275 height 46
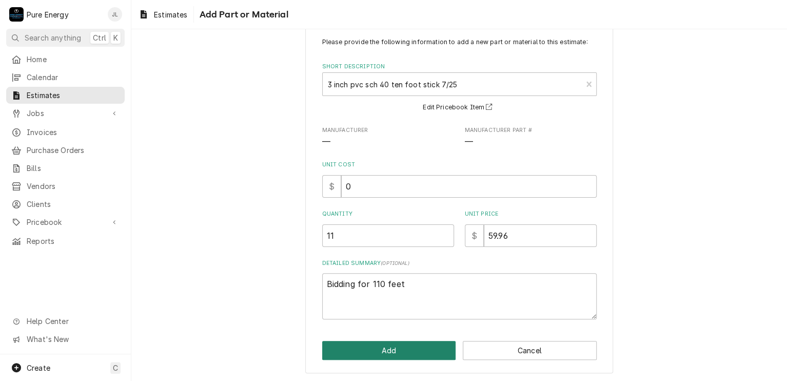
click at [400, 348] on button "Add" at bounding box center [389, 350] width 134 height 19
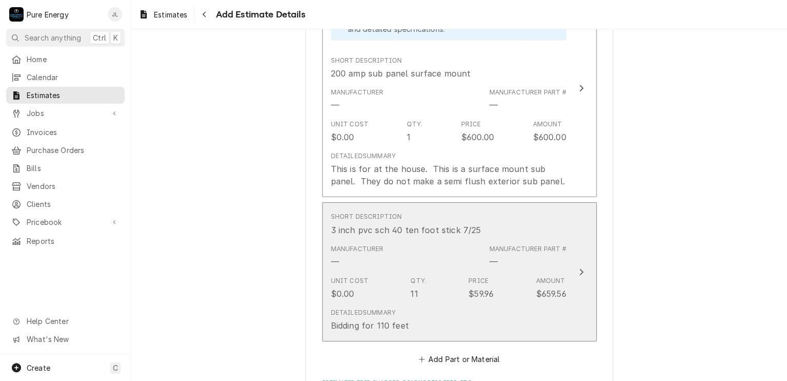
scroll to position [1604, 0]
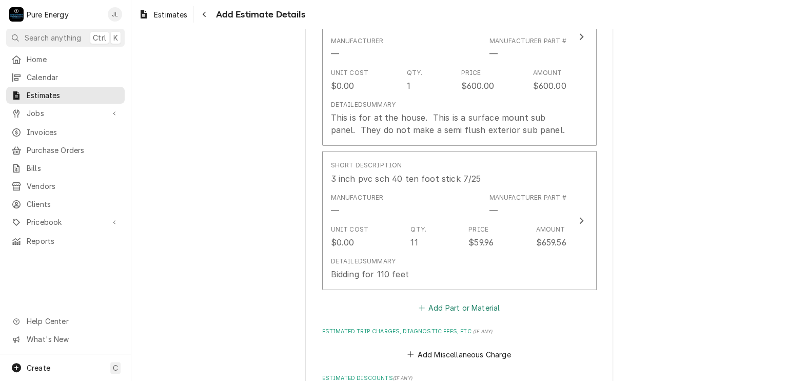
click at [444, 307] on button "Add Part or Material" at bounding box center [459, 308] width 85 height 14
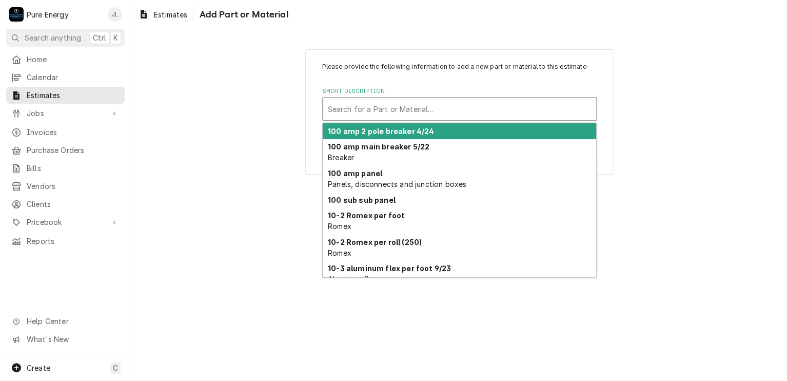
click at [375, 110] on div "Short Description" at bounding box center [459, 109] width 263 height 18
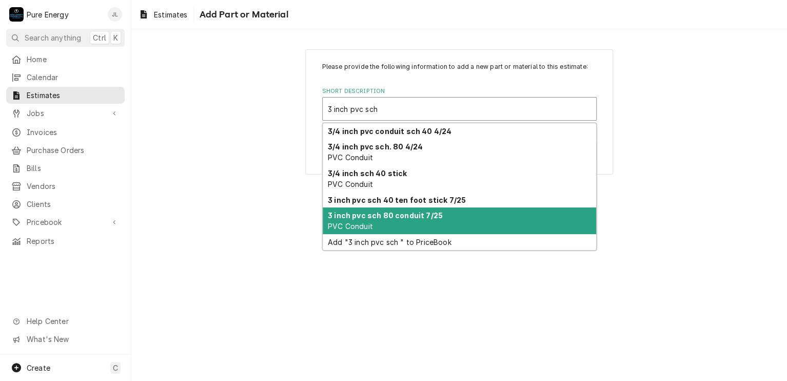
click at [406, 219] on div "3 inch pvc sch 80 conduit 7/25 PVC Conduit" at bounding box center [460, 220] width 274 height 27
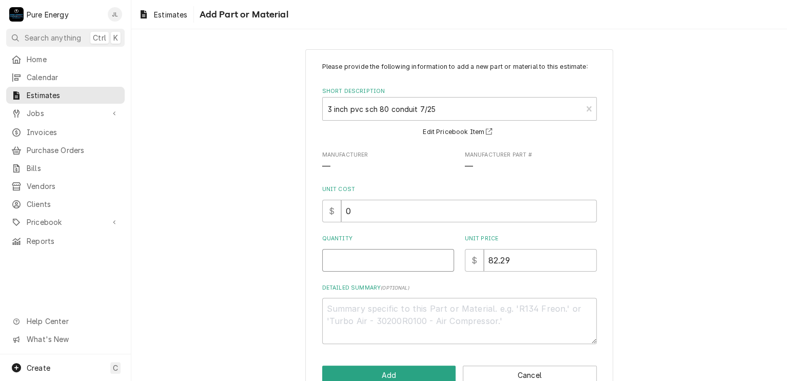
click at [384, 265] on input "Quantity" at bounding box center [388, 260] width 132 height 23
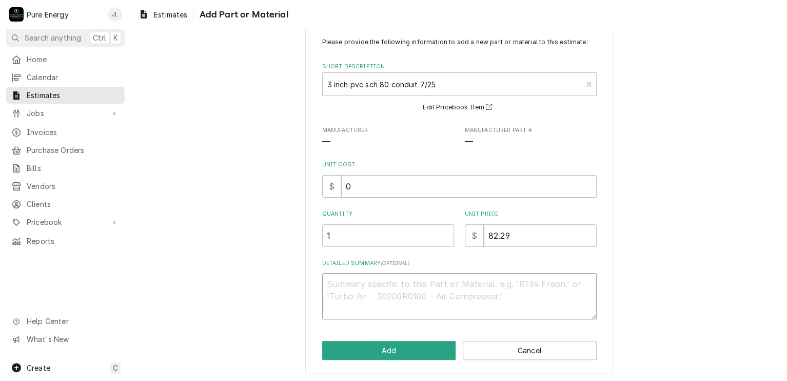
click at [363, 285] on textarea "Detailed Summary ( optional )" at bounding box center [459, 296] width 275 height 46
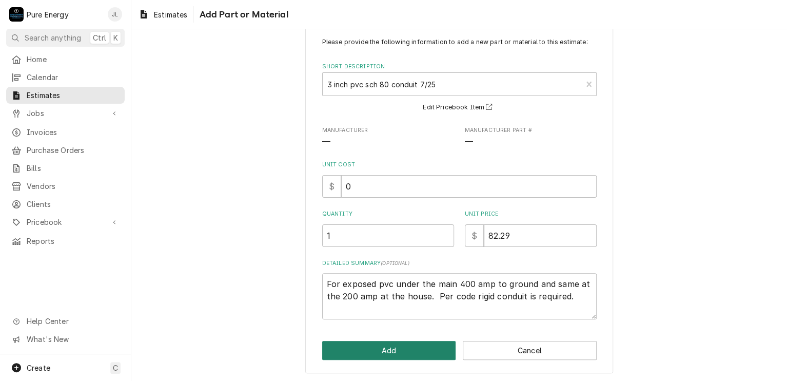
click at [380, 346] on button "Add" at bounding box center [389, 350] width 134 height 19
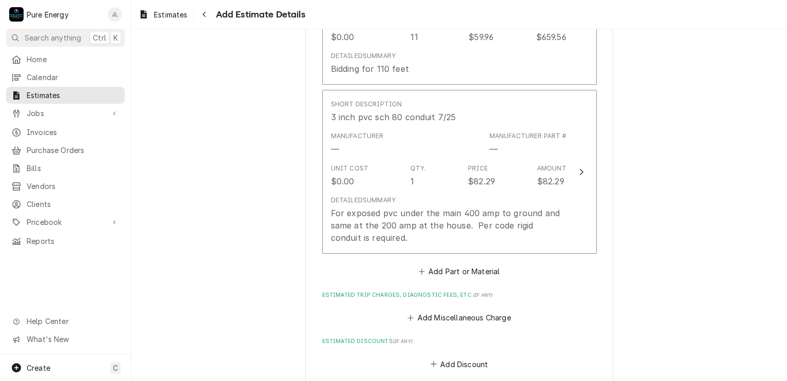
scroll to position [1860, 0]
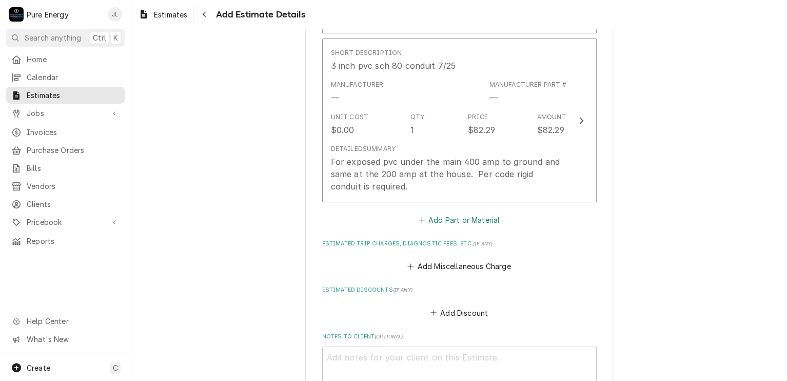
click at [460, 216] on button "Add Part or Material" at bounding box center [459, 220] width 85 height 14
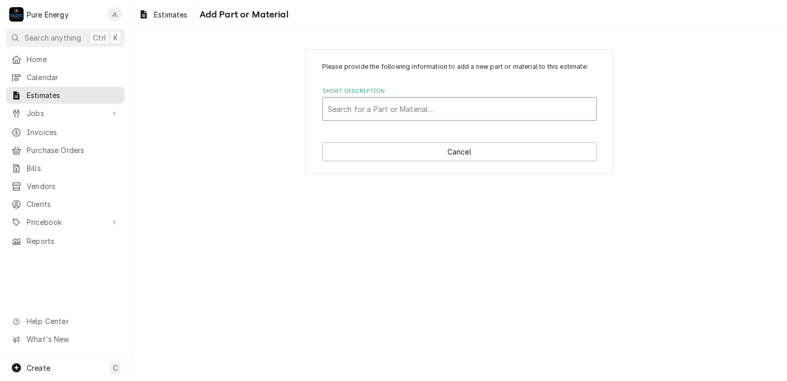
click at [369, 106] on div "Short Description" at bounding box center [459, 109] width 263 height 18
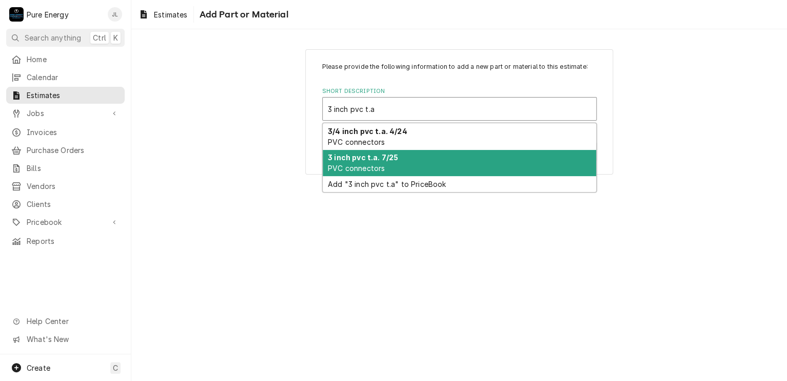
click at [376, 168] on span "PVC connectors" at bounding box center [356, 168] width 57 height 9
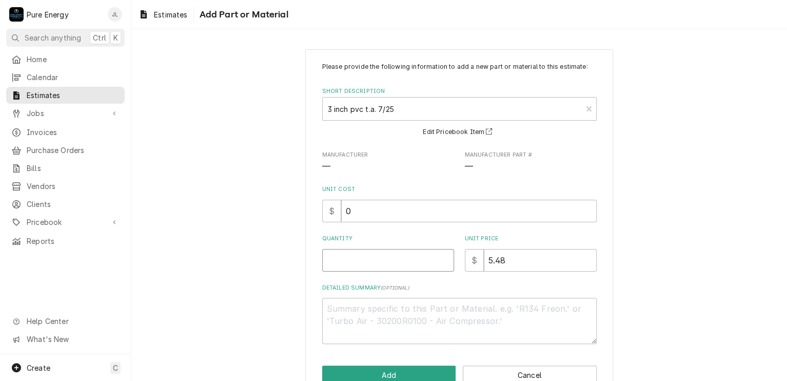
click at [353, 256] on input "Quantity" at bounding box center [388, 260] width 132 height 23
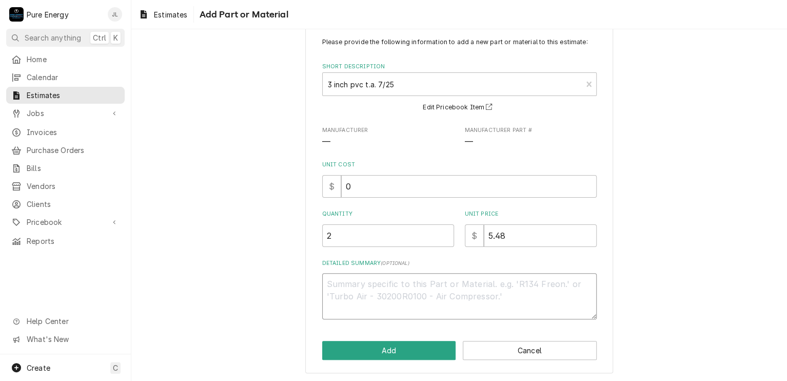
click at [346, 296] on textarea "Detailed Summary ( optional )" at bounding box center [459, 296] width 275 height 46
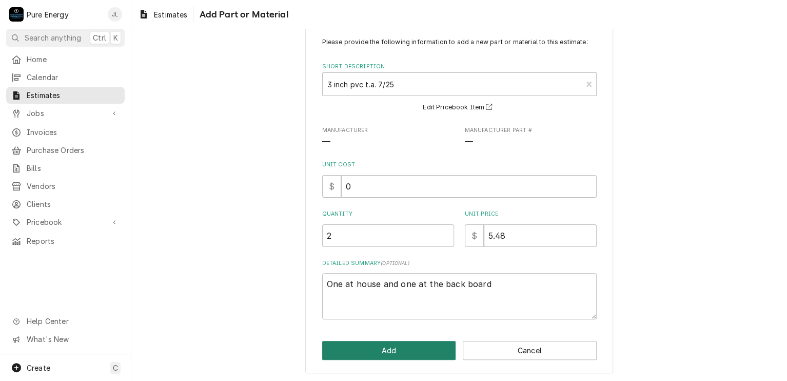
click at [398, 349] on button "Add" at bounding box center [389, 350] width 134 height 19
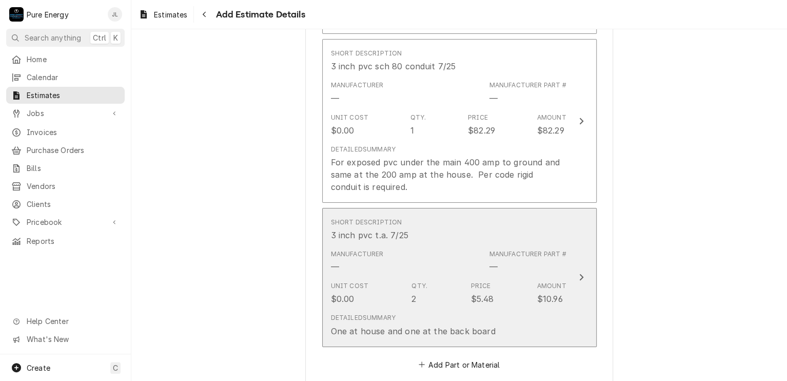
scroll to position [2065, 0]
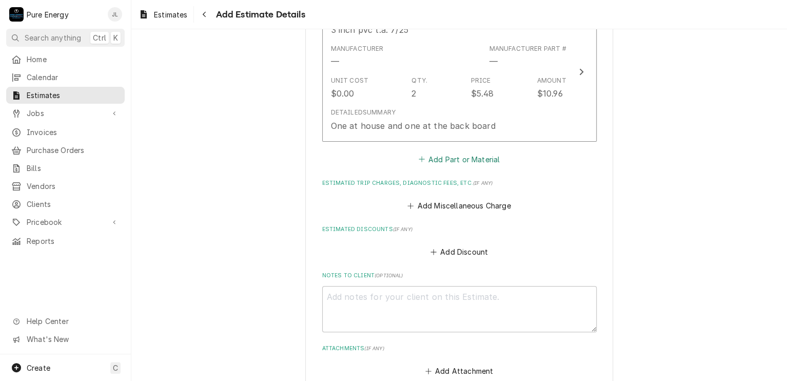
click at [444, 157] on button "Add Part or Material" at bounding box center [459, 159] width 85 height 14
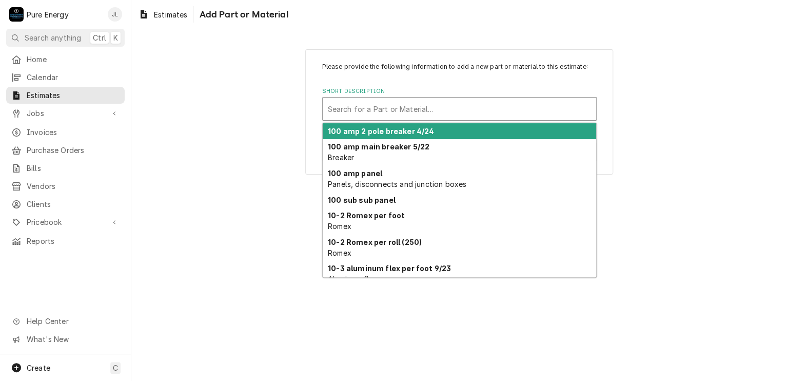
click at [359, 113] on div "Short Description" at bounding box center [459, 109] width 263 height 18
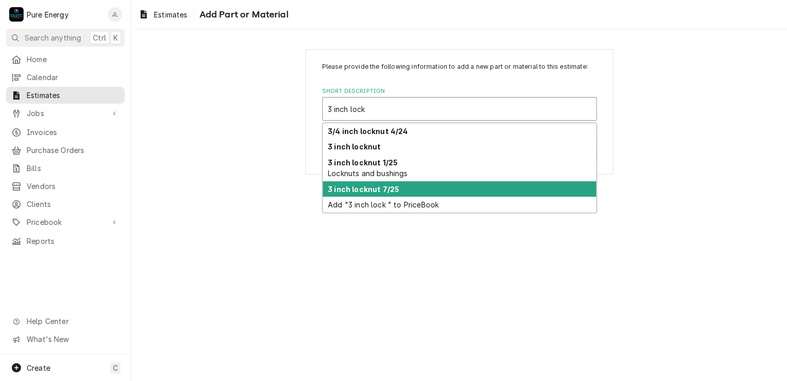
click at [378, 185] on strong "3 inch locknut 7/25" at bounding box center [363, 189] width 71 height 9
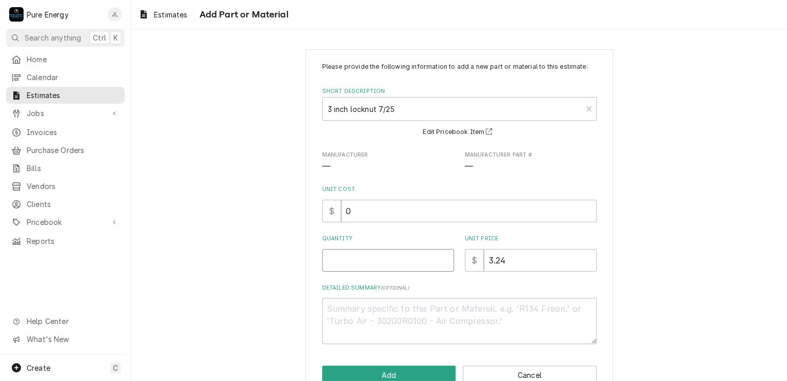
click at [367, 257] on input "Quantity" at bounding box center [388, 260] width 132 height 23
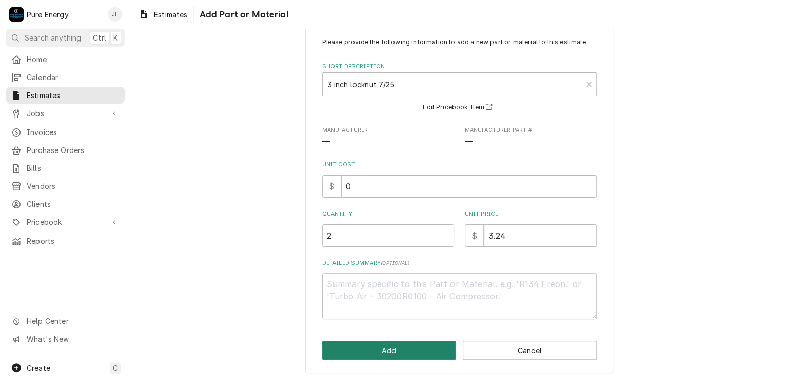
click at [404, 346] on button "Add" at bounding box center [389, 350] width 134 height 19
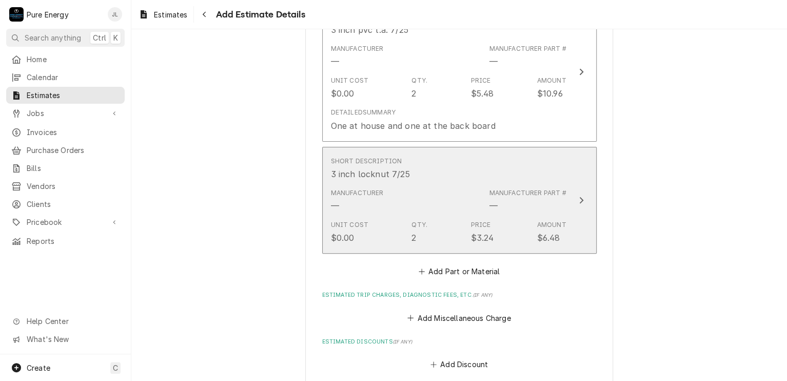
scroll to position [2116, 0]
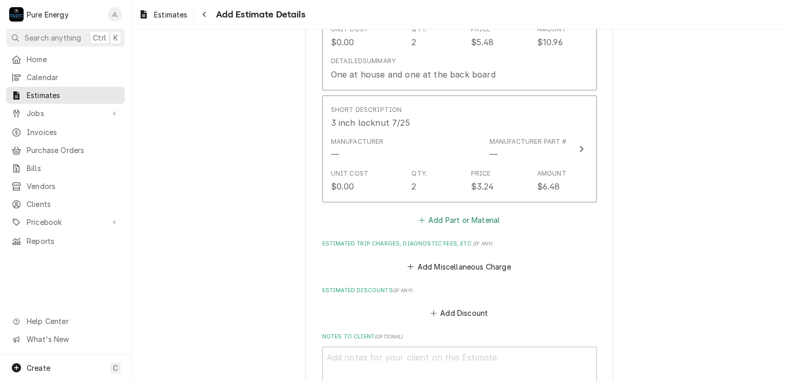
click at [433, 216] on button "Add Part or Material" at bounding box center [459, 220] width 85 height 14
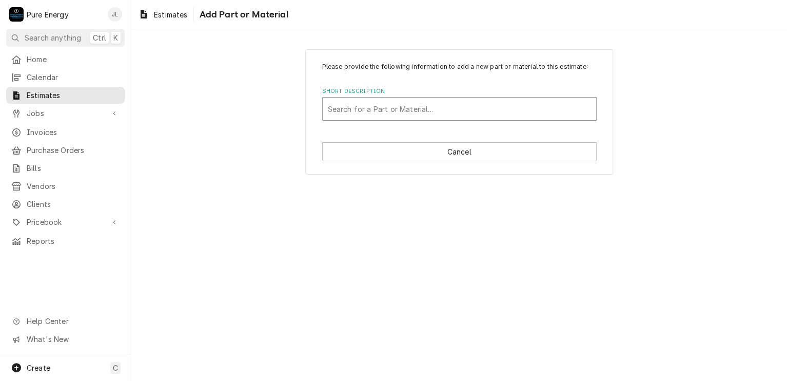
click at [365, 112] on div "Short Description" at bounding box center [459, 109] width 263 height 18
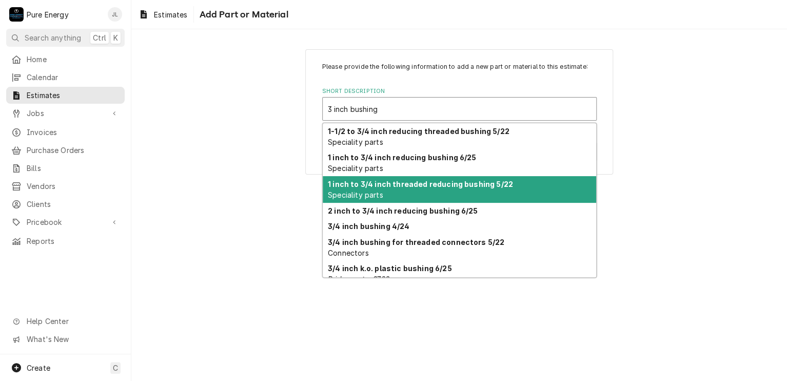
scroll to position [105, 0]
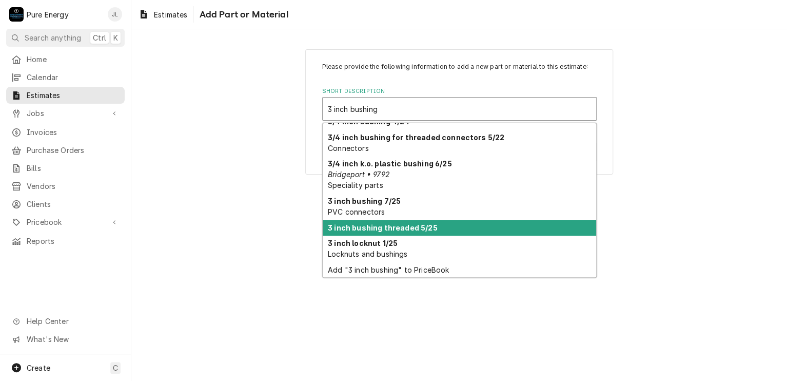
click at [406, 225] on strong "3 inch bushing threaded 5/25" at bounding box center [382, 227] width 109 height 9
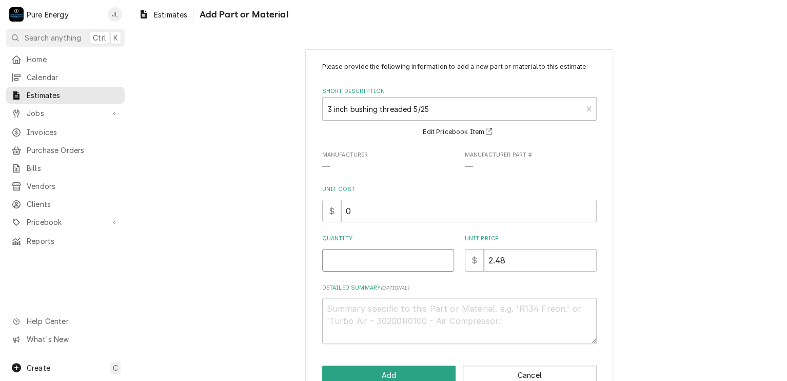
click at [384, 267] on input "Quantity" at bounding box center [388, 260] width 132 height 23
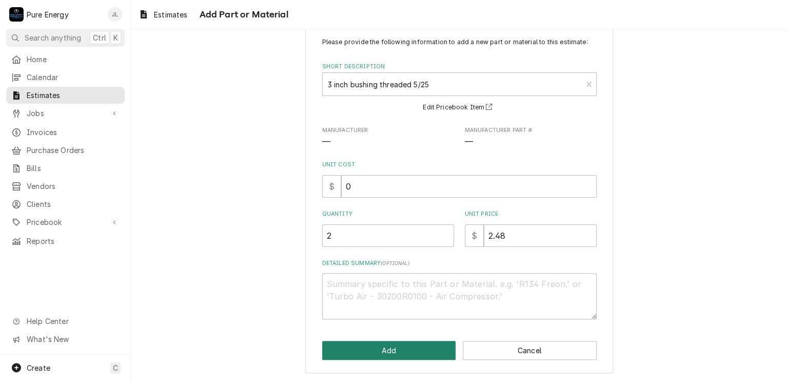
click at [432, 355] on button "Add" at bounding box center [389, 350] width 134 height 19
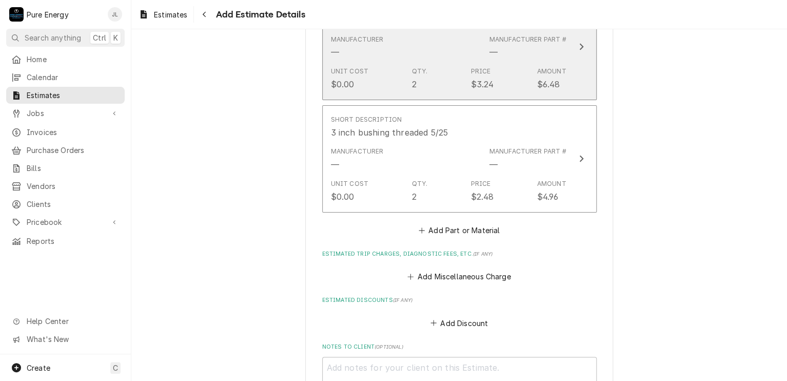
scroll to position [2270, 0]
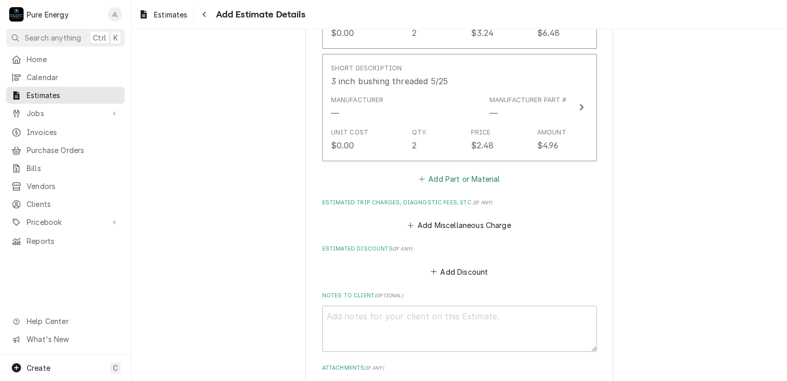
click at [451, 177] on button "Add Part or Material" at bounding box center [459, 178] width 85 height 14
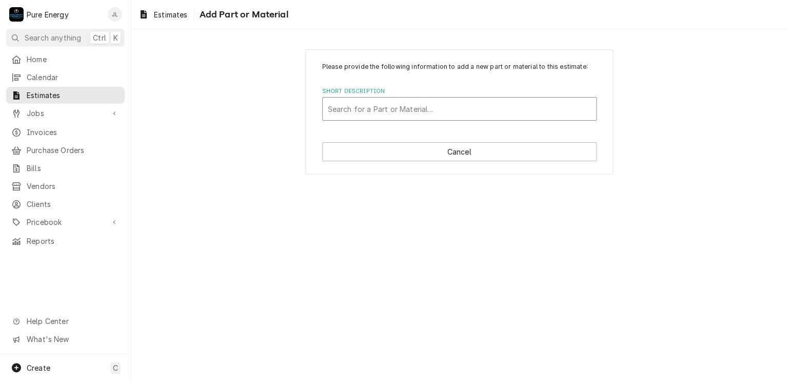
click at [388, 109] on div "Short Description" at bounding box center [459, 109] width 263 height 18
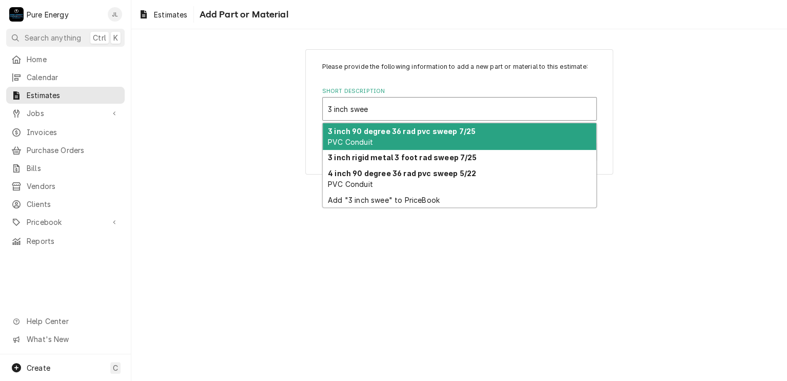
click at [386, 137] on div "3 inch 90 degree 36 rad pvc sweep 7/25 PVC Conduit" at bounding box center [460, 136] width 274 height 27
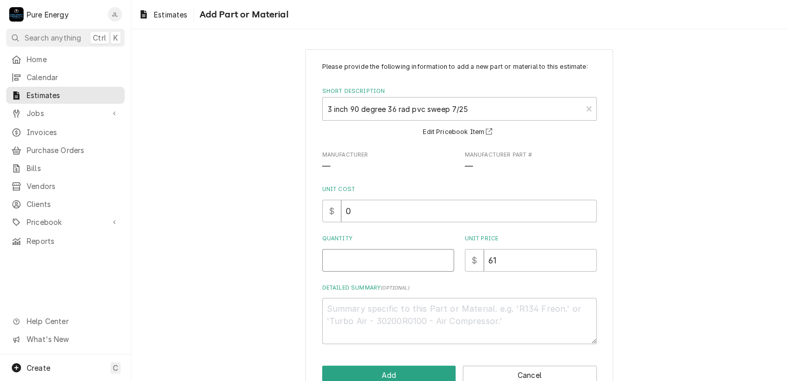
click at [342, 258] on input "Quantity" at bounding box center [388, 260] width 132 height 23
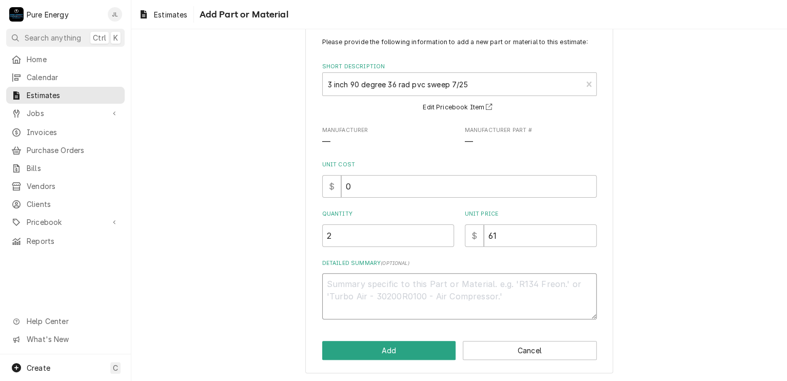
click at [357, 291] on textarea "Detailed Summary ( optional )" at bounding box center [459, 296] width 275 height 46
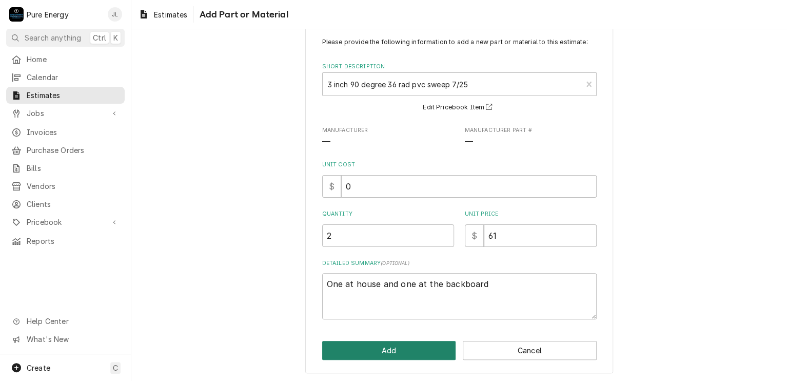
click at [419, 344] on button "Add" at bounding box center [389, 350] width 134 height 19
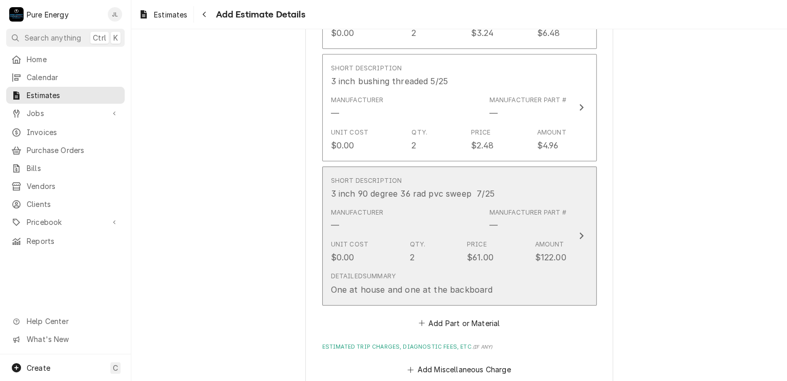
scroll to position [2321, 0]
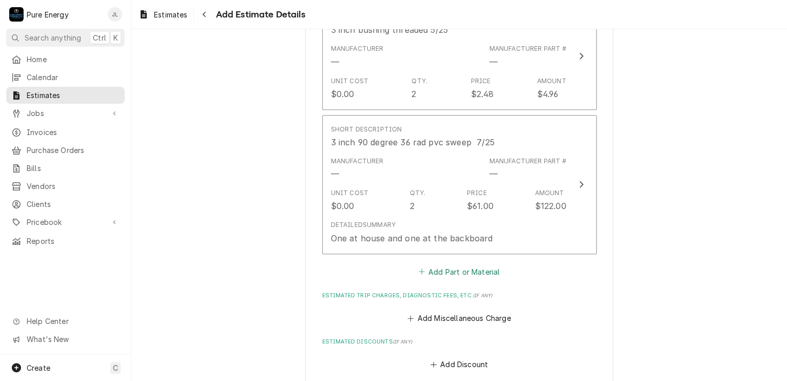
click at [459, 270] on button "Add Part or Material" at bounding box center [459, 271] width 85 height 14
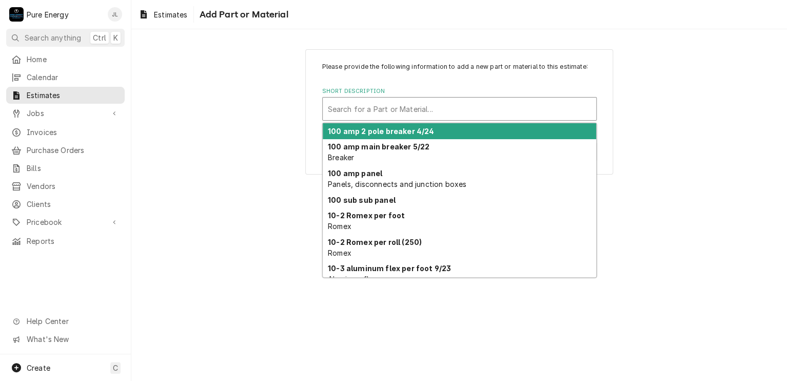
click at [389, 111] on div "Short Description" at bounding box center [459, 109] width 263 height 18
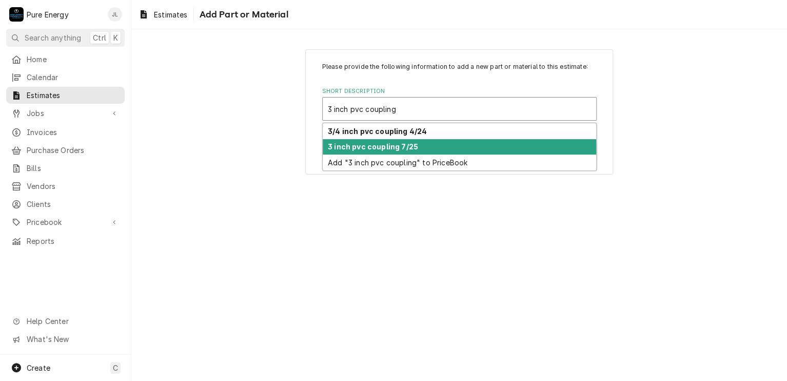
click at [388, 146] on strong "3 inch pvc coupling 7/25" at bounding box center [373, 146] width 90 height 9
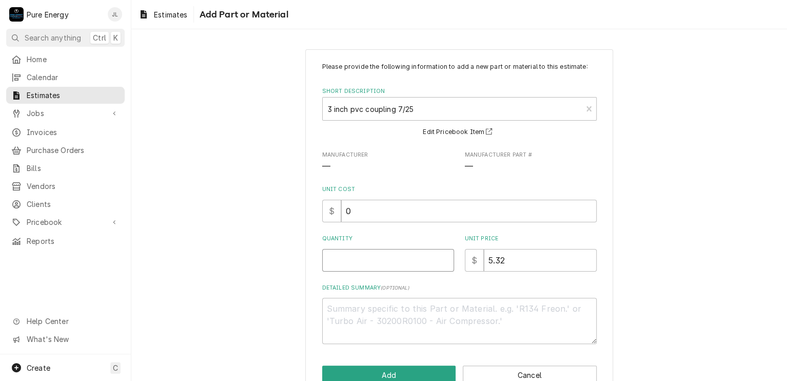
click at [358, 258] on input "Quantity" at bounding box center [388, 260] width 132 height 23
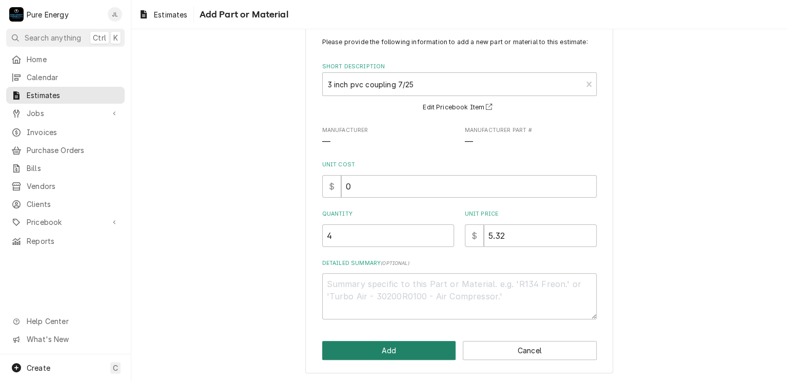
click at [404, 346] on button "Add" at bounding box center [389, 350] width 134 height 19
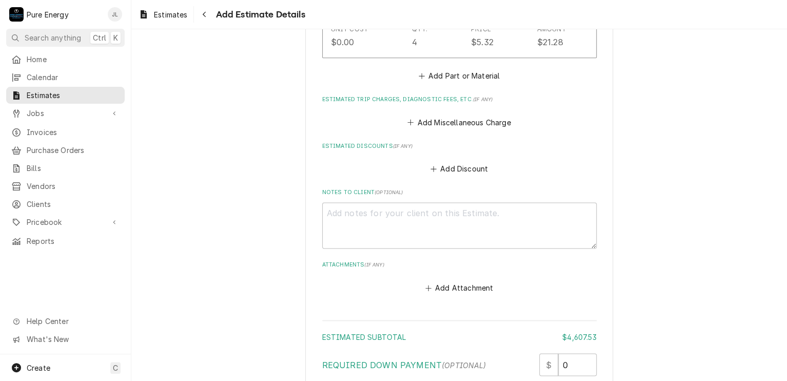
scroll to position [2527, 0]
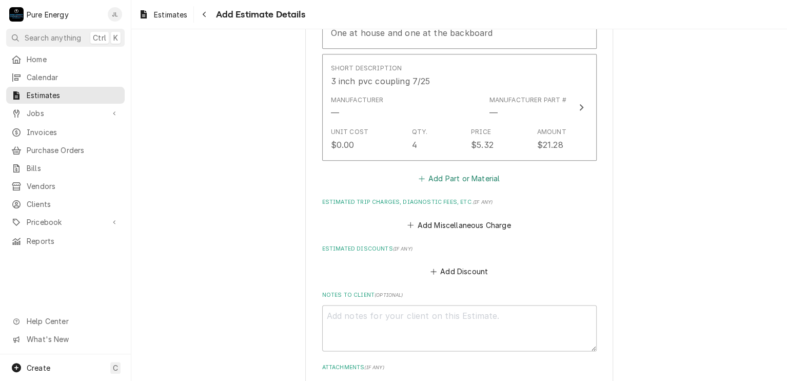
click at [456, 176] on button "Add Part or Material" at bounding box center [459, 178] width 85 height 14
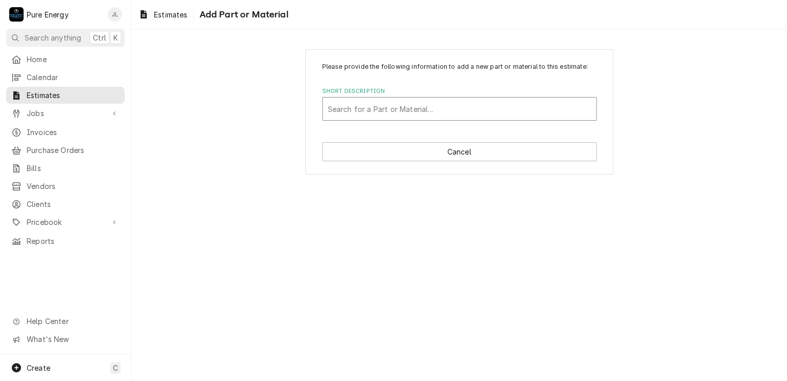
click at [374, 106] on div "Short Description" at bounding box center [459, 109] width 263 height 18
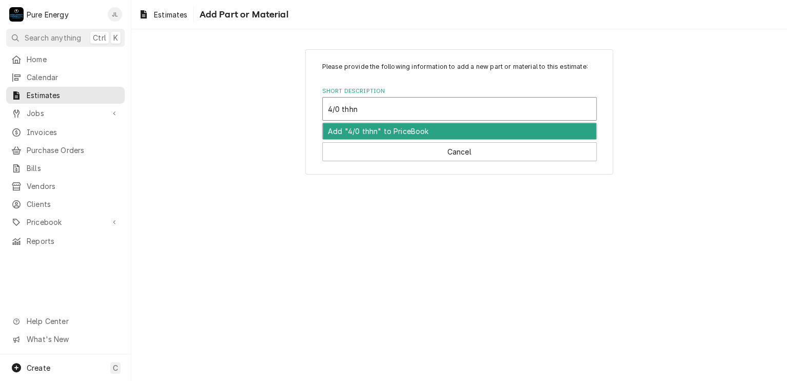
click at [361, 133] on div "Add "4/0 thhn" to PriceBook" at bounding box center [460, 131] width 274 height 16
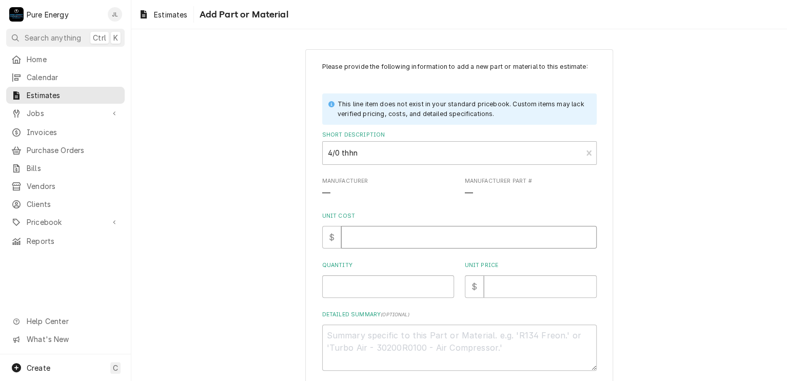
click at [369, 236] on input "Unit Cost" at bounding box center [469, 237] width 256 height 23
click at [363, 291] on input "Quantity" at bounding box center [388, 286] width 132 height 23
click at [527, 293] on input "Unit Price" at bounding box center [540, 286] width 113 height 23
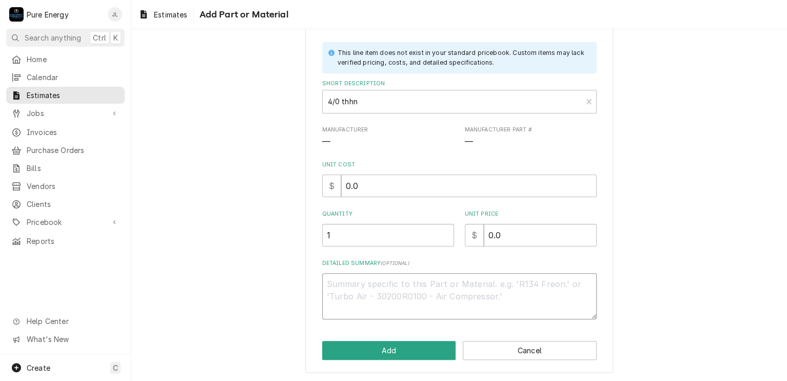
click at [396, 288] on textarea "Detailed Summary ( optional )" at bounding box center [459, 296] width 275 height 46
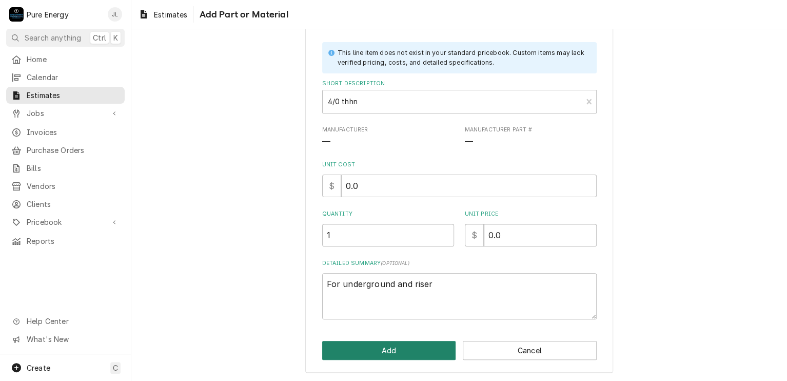
click at [401, 342] on button "Add" at bounding box center [389, 350] width 134 height 19
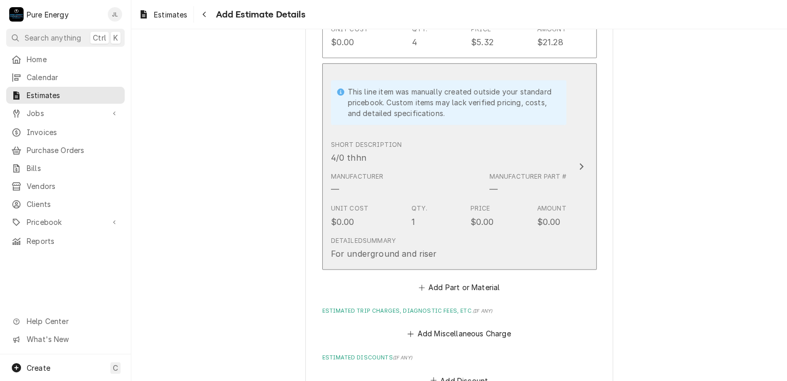
scroll to position [2681, 0]
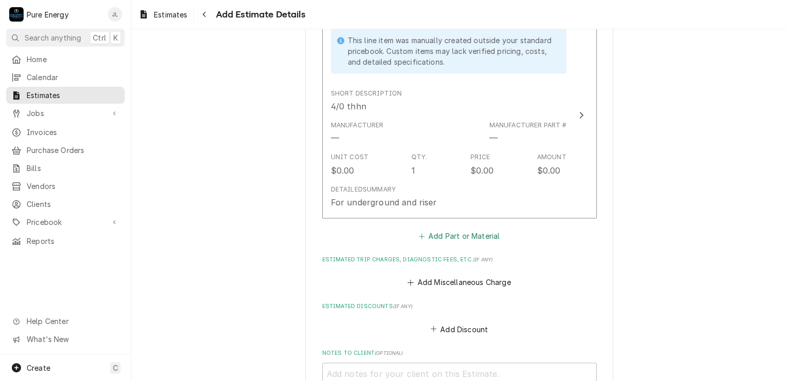
click at [451, 229] on button "Add Part or Material" at bounding box center [459, 235] width 85 height 14
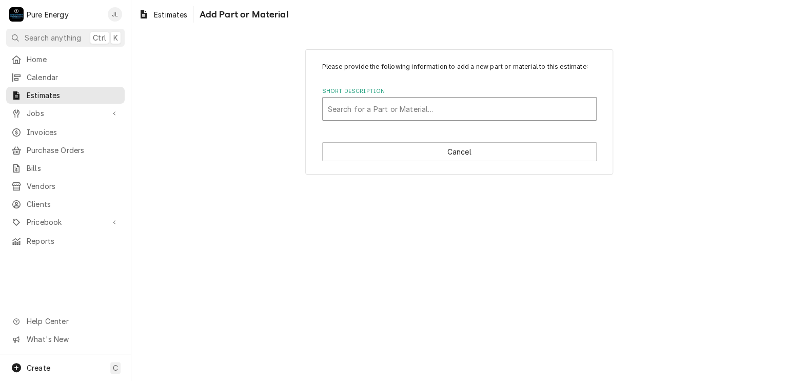
click at [415, 108] on div "Short Description" at bounding box center [459, 109] width 263 height 18
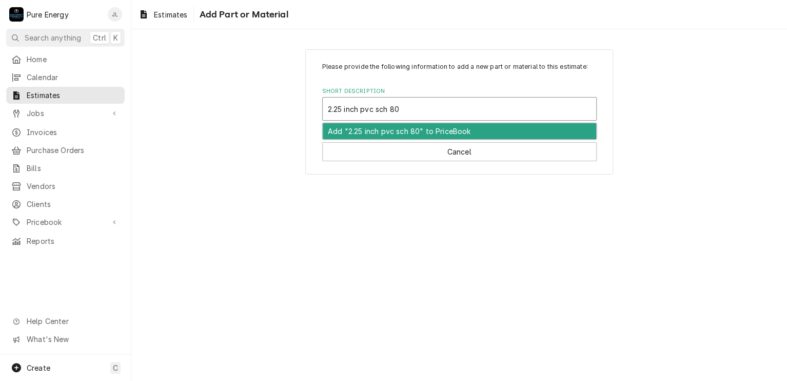
click at [413, 129] on div "Add "2.25 inch pvc sch 80" to PriceBook" at bounding box center [460, 131] width 274 height 16
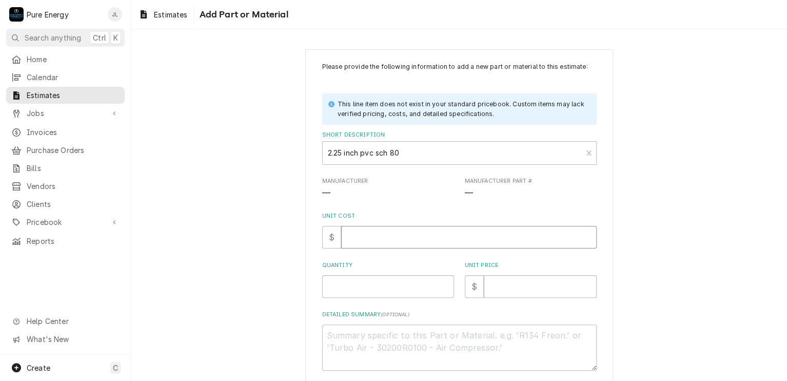
click at [373, 247] on input "Unit Cost" at bounding box center [469, 237] width 256 height 23
click at [365, 287] on input "Quantity" at bounding box center [388, 286] width 132 height 23
click at [497, 294] on input "Unit Price" at bounding box center [540, 286] width 113 height 23
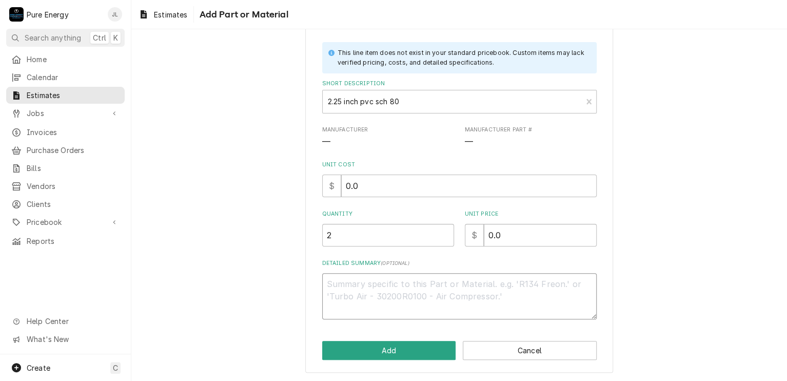
click at [362, 287] on textarea "Detailed Summary ( optional )" at bounding box center [459, 296] width 275 height 46
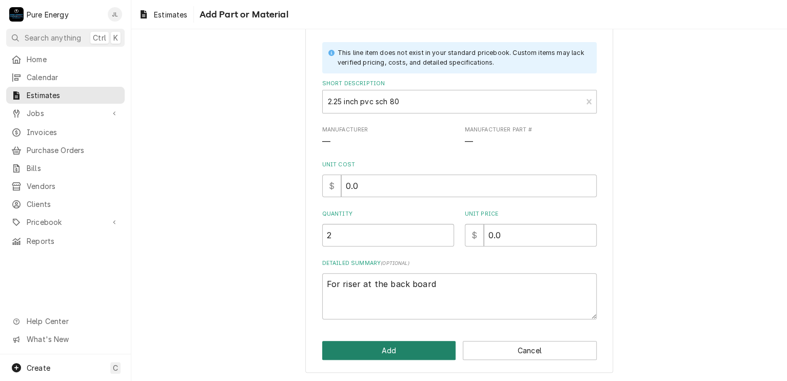
click at [396, 342] on button "Add" at bounding box center [389, 350] width 134 height 19
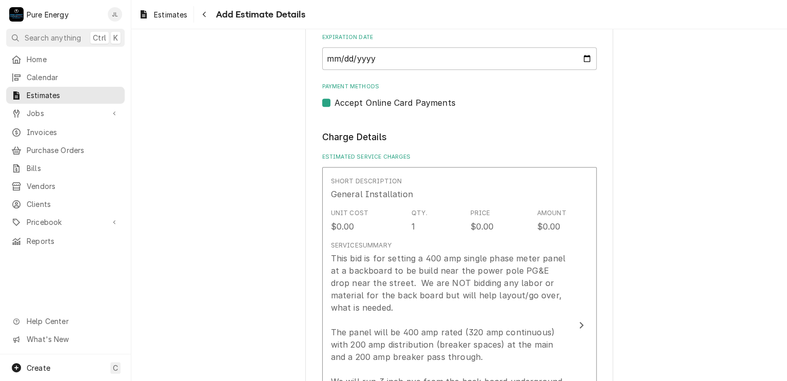
scroll to position [719, 0]
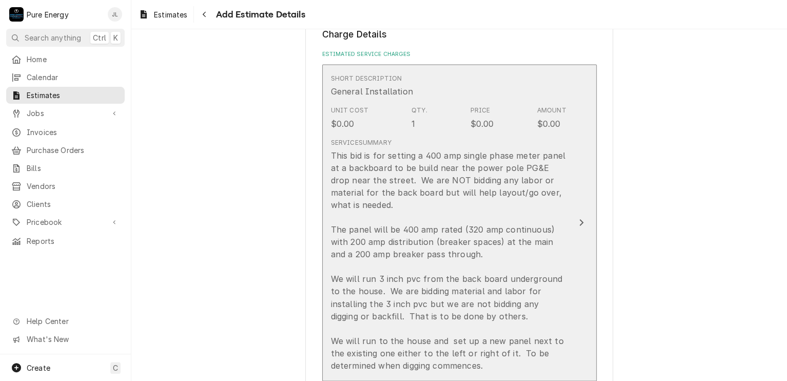
click at [439, 97] on div "Short Description General Installation" at bounding box center [449, 86] width 236 height 32
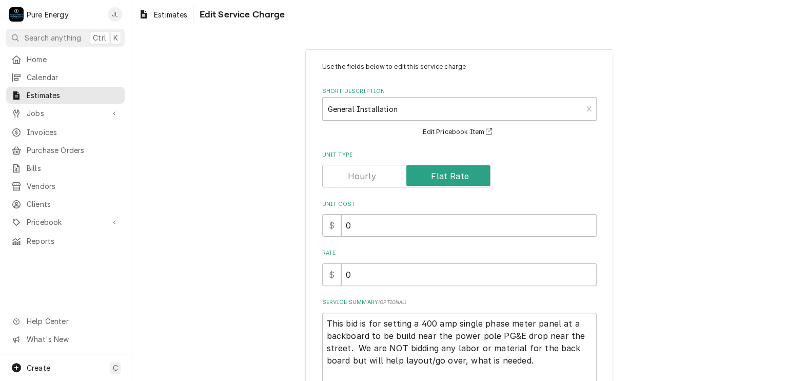
scroll to position [154, 0]
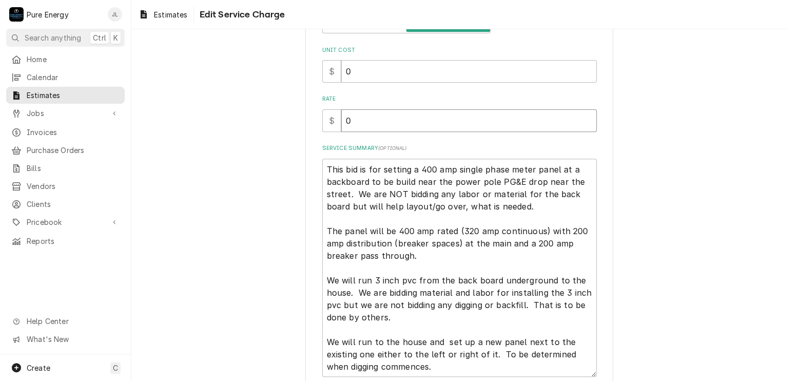
click at [367, 125] on input "0" at bounding box center [469, 120] width 256 height 23
click at [367, 125] on input "Rate" at bounding box center [469, 120] width 256 height 23
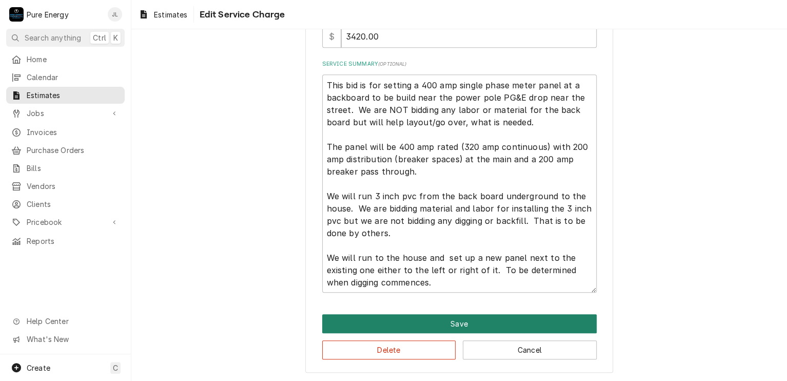
click at [451, 320] on button "Save" at bounding box center [459, 323] width 275 height 19
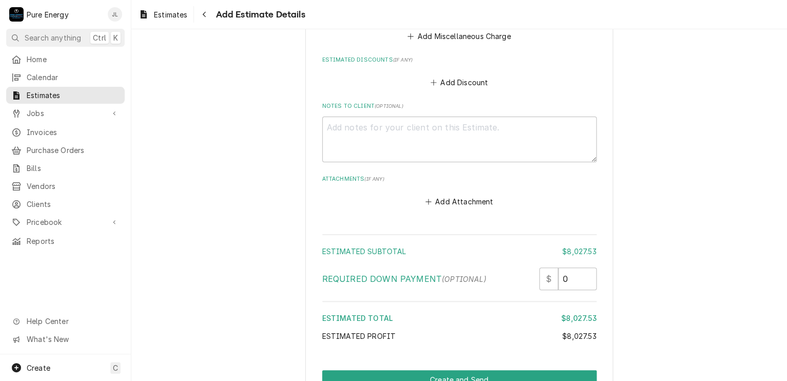
scroll to position [3189, 0]
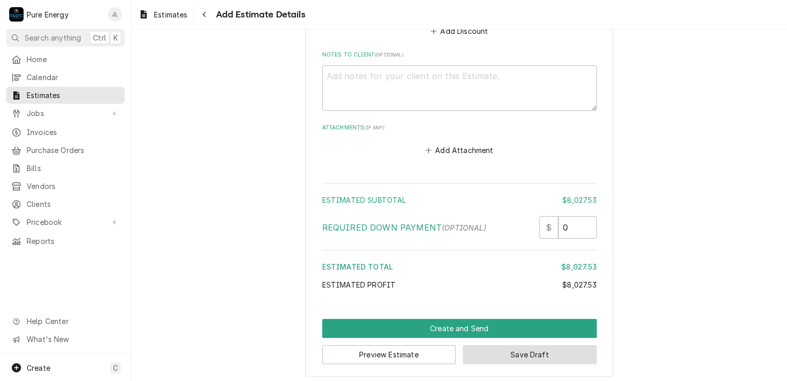
click at [494, 345] on button "Save Draft" at bounding box center [530, 354] width 134 height 19
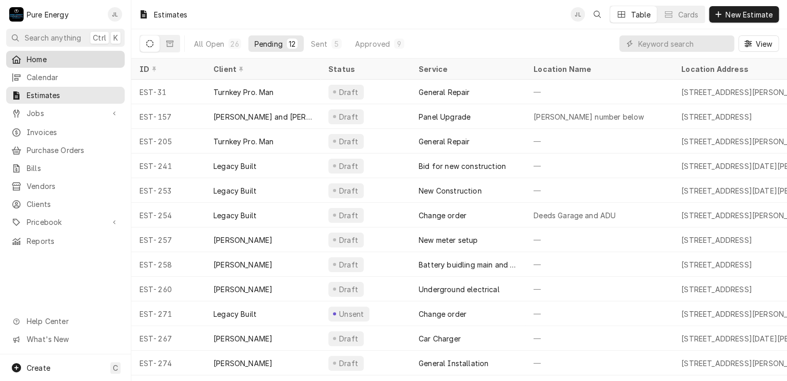
click at [43, 55] on span "Home" at bounding box center [73, 59] width 93 height 11
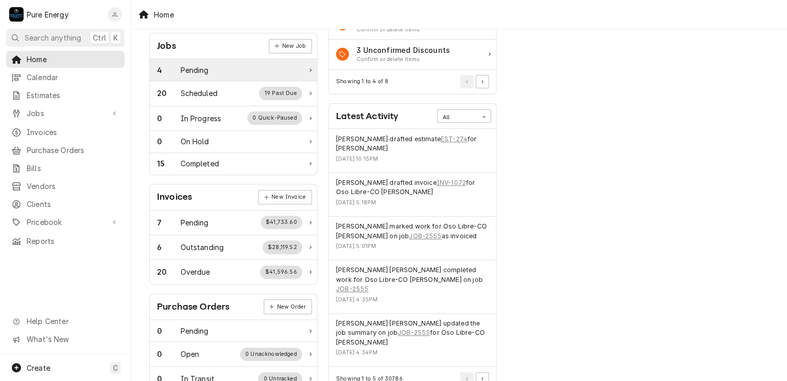
scroll to position [103, 0]
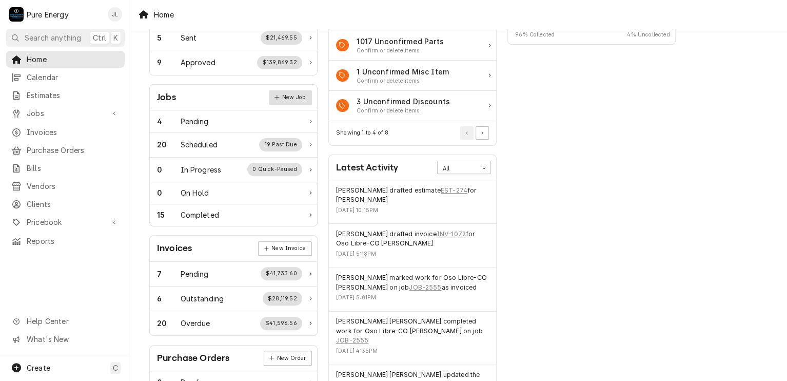
click at [286, 97] on link "New Job" at bounding box center [290, 97] width 43 height 14
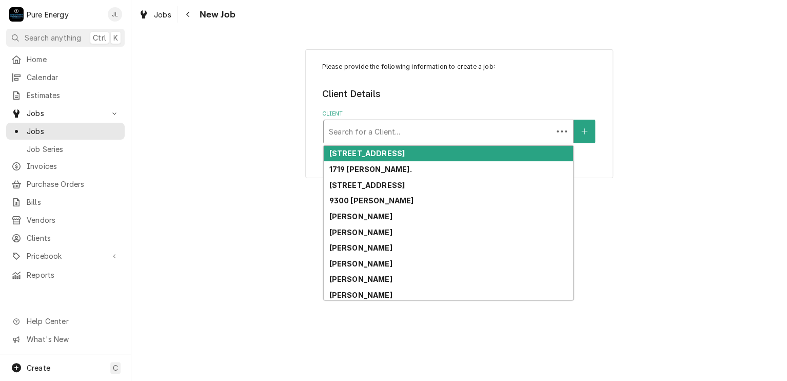
click at [372, 129] on div "Client" at bounding box center [438, 131] width 219 height 18
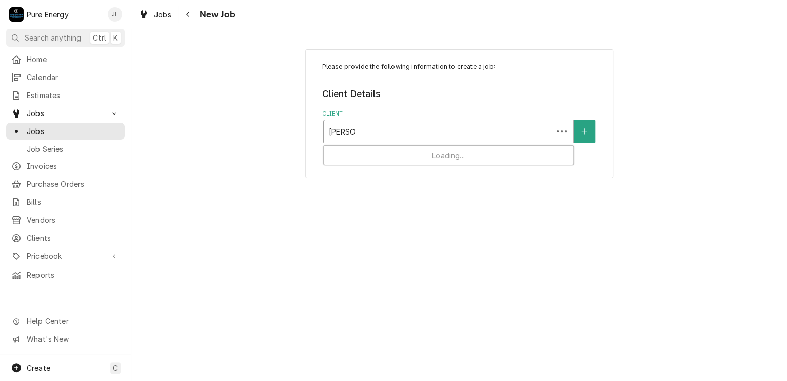
type input "[PERSON_NAME]"
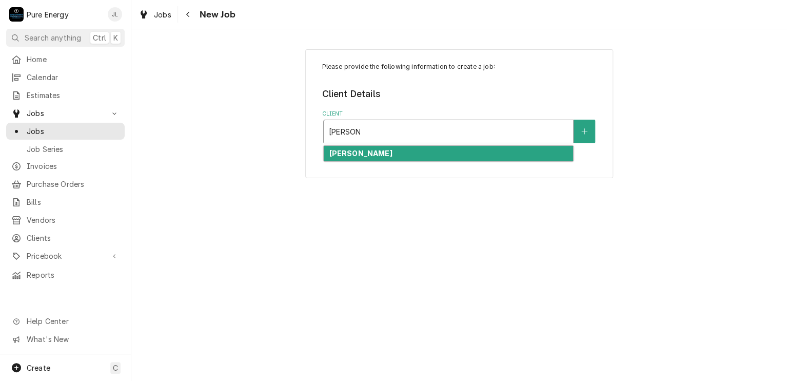
click at [358, 151] on strong "[PERSON_NAME]" at bounding box center [360, 153] width 63 height 9
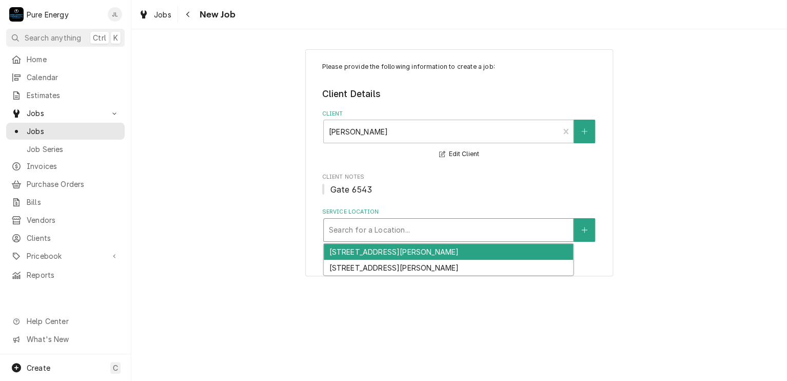
click at [410, 232] on div "Service Location" at bounding box center [448, 230] width 239 height 18
click at [464, 251] on div "1255 S Main St, Templeton, CA 93465" at bounding box center [448, 252] width 249 height 16
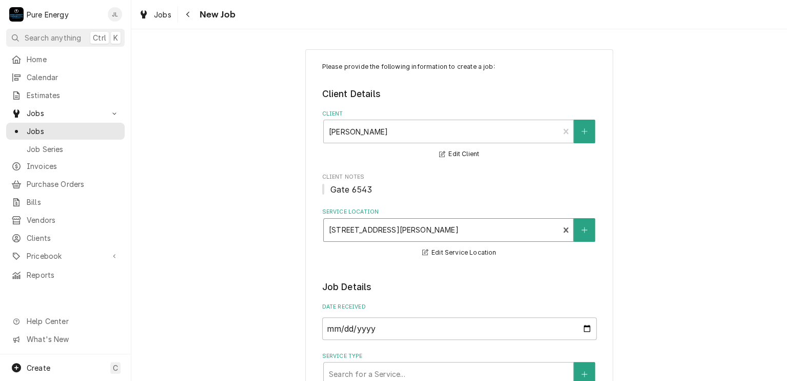
scroll to position [257, 0]
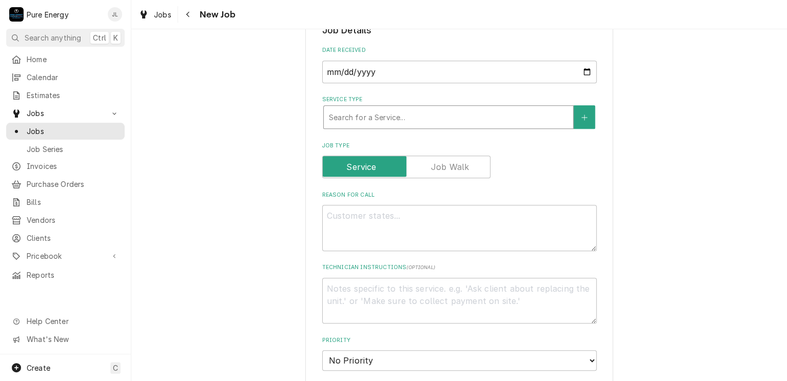
click at [434, 121] on div "Service Type" at bounding box center [448, 117] width 239 height 18
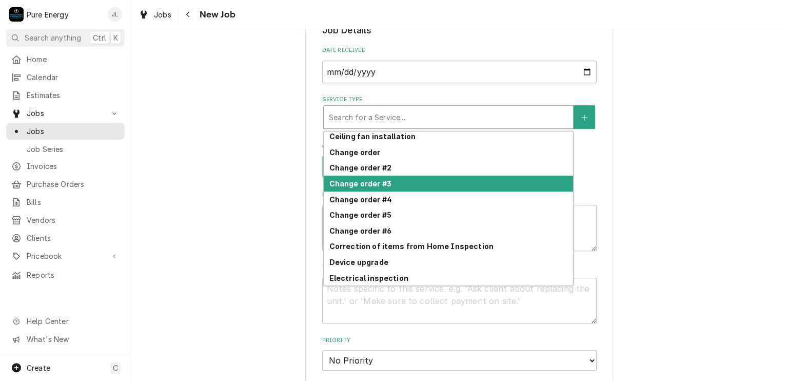
scroll to position [160, 0]
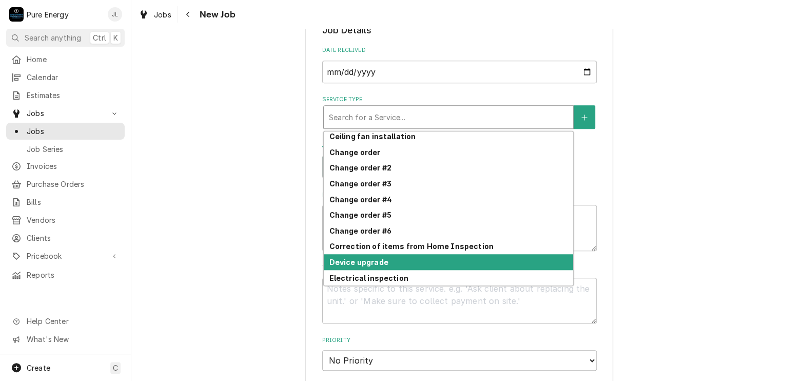
click at [394, 263] on div "Device upgrade" at bounding box center [448, 262] width 249 height 16
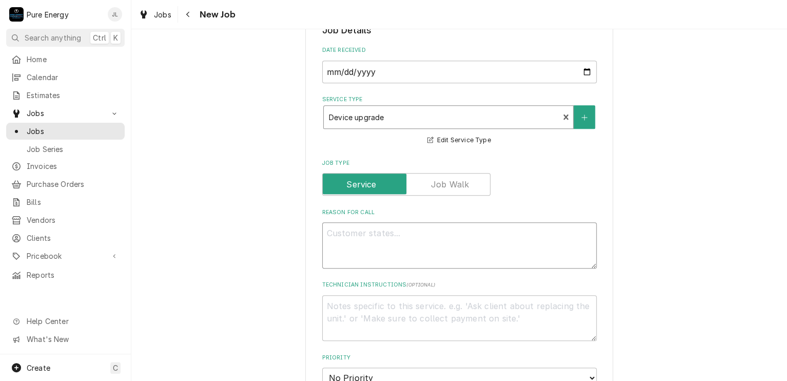
click at [357, 237] on textarea "Reason For Call" at bounding box center [459, 245] width 275 height 46
type textarea "x"
type textarea "H"
type textarea "x"
type textarea "He"
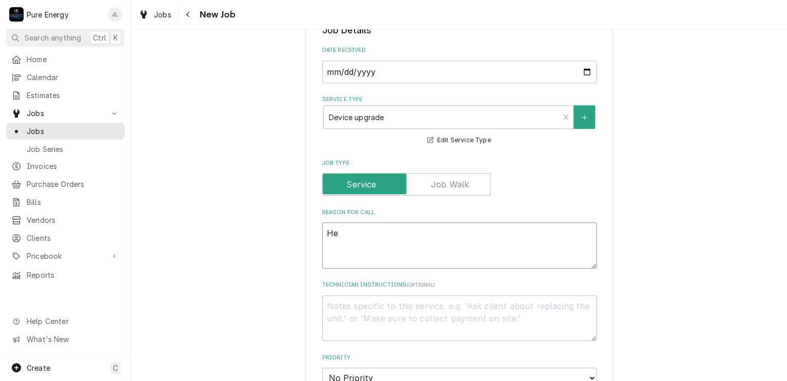
type textarea "x"
type textarea "He"
type textarea "x"
type textarea "He w"
type textarea "x"
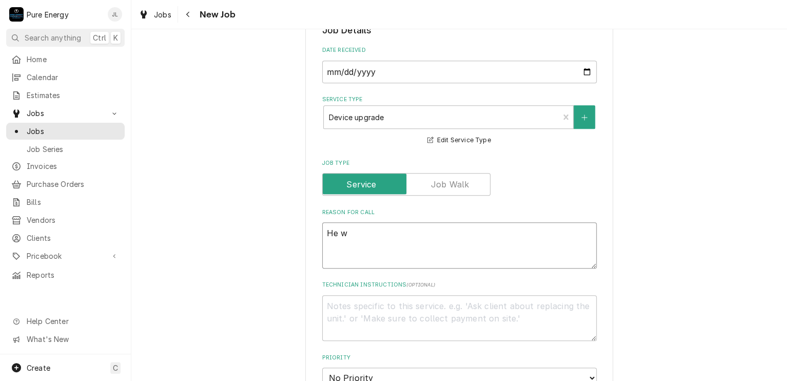
type textarea "He wa"
type textarea "x"
type textarea "He wan"
type textarea "x"
type textarea "He want"
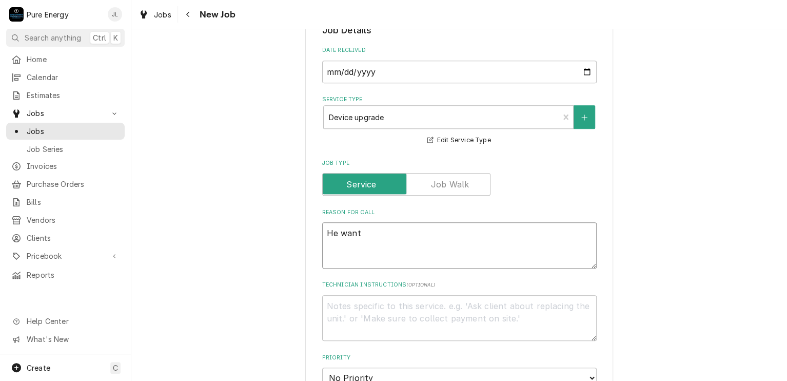
type textarea "x"
type textarea "He wants"
type textarea "x"
type textarea "He wants"
type textarea "x"
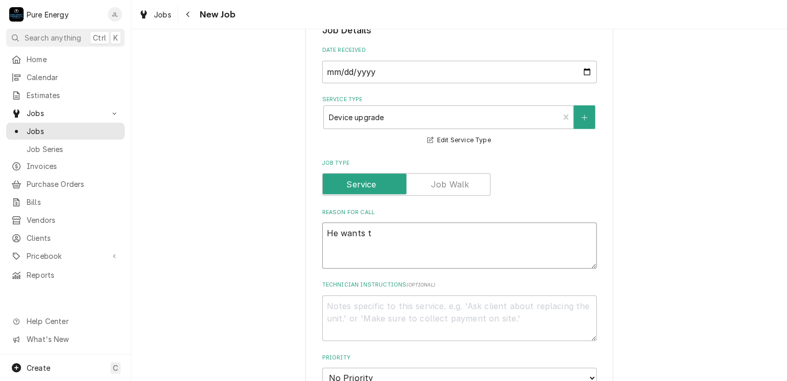
type textarea "He wants to"
type textarea "x"
type textarea "He wants to"
type textarea "x"
type textarea "He wants to h"
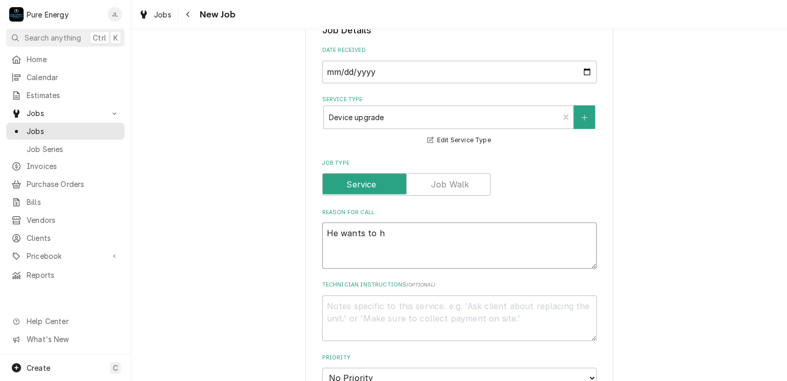
type textarea "x"
type textarea "He wants to ho"
type textarea "x"
type textarea "He wants to hoo"
type textarea "x"
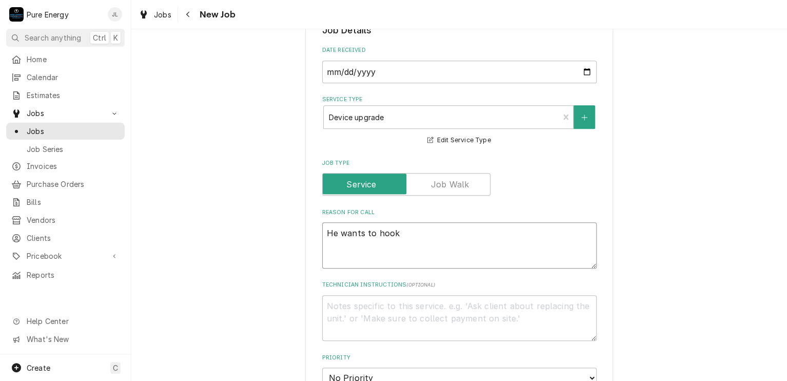
type textarea "He wants to hook"
type textarea "x"
type textarea "He wants to hook u"
type textarea "x"
type textarea "He wants to hook up"
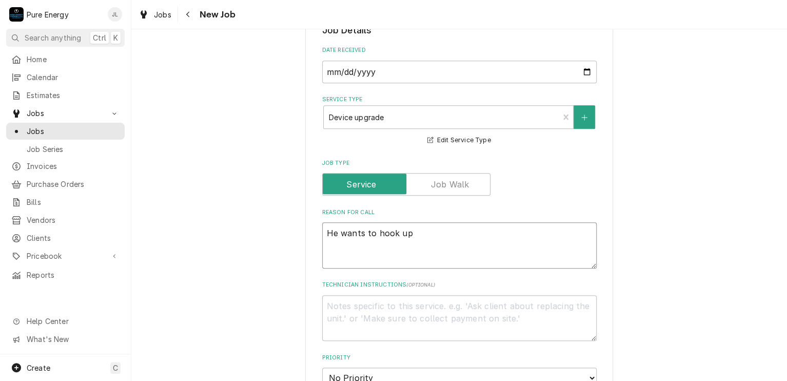
type textarea "x"
type textarea "He wants to hook up"
type textarea "x"
type textarea "He wants to hook up a"
type textarea "x"
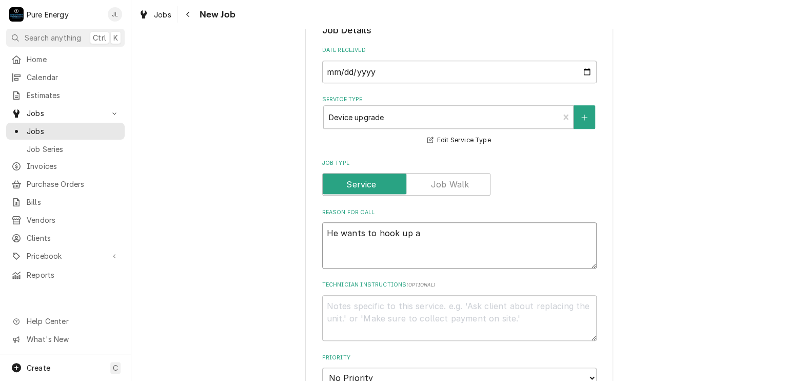
type textarea "He wants to hook up a"
type textarea "x"
type textarea "He wants to hook up a r"
type textarea "x"
type textarea "He wants to hook up a r."
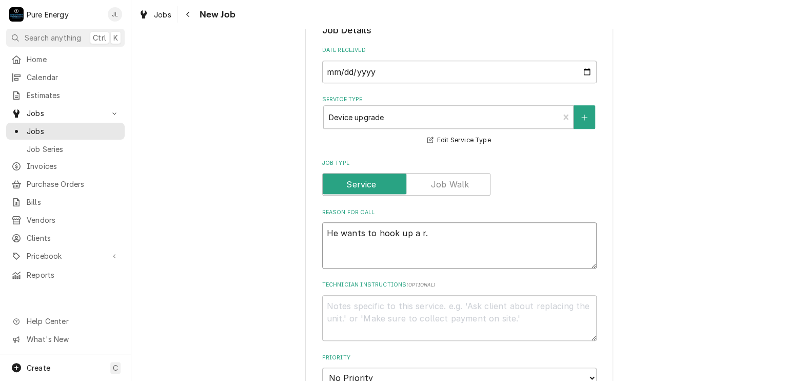
type textarea "x"
type textarea "He wants to hook up a r.v"
type textarea "x"
type textarea "He wants to hook up a r.v."
type textarea "x"
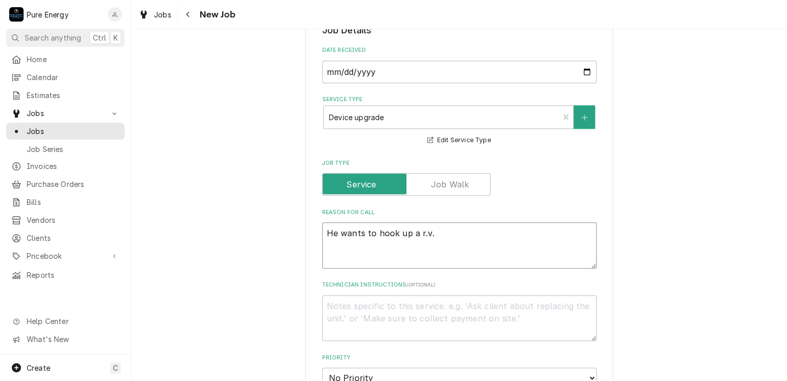
type textarea "He wants to hook up a r.v."
type textarea "x"
type textarea "He wants to hook up a r.v."
type textarea "x"
type textarea "He wants to hook up a r.v. He"
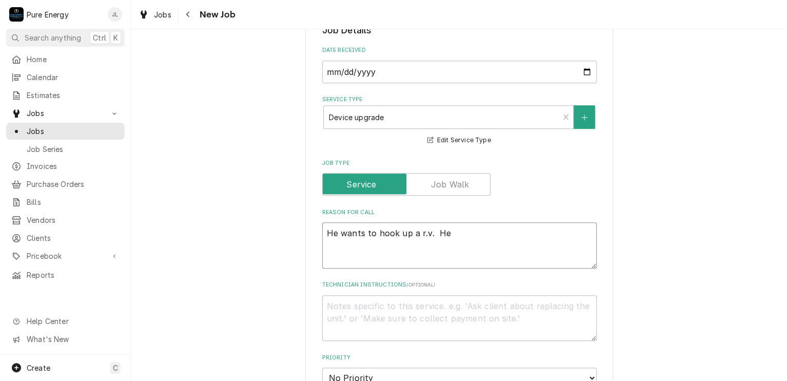
type textarea "x"
type textarea "He wants to hook up a r.v. He"
type textarea "x"
type textarea "He wants to hook up a r.v. He"
type textarea "x"
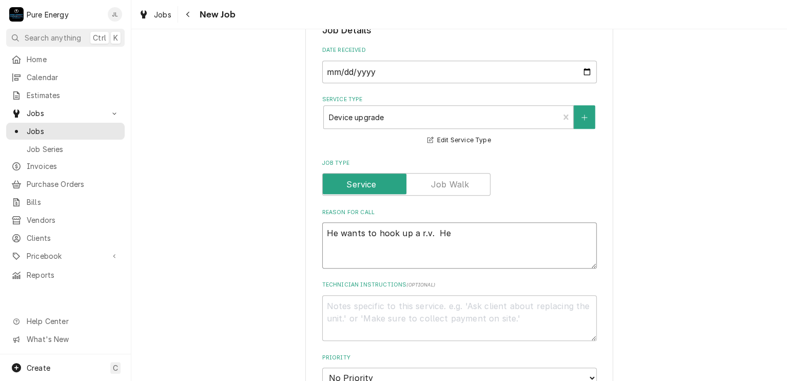
type textarea "He wants to hook up a r.v. H"
type textarea "x"
type textarea "He wants to hook up a r.v."
type textarea "x"
type textarea "He wants to hook up a r.v. H"
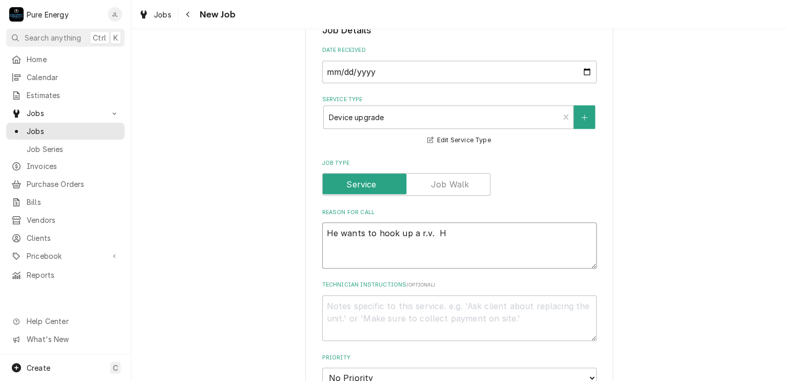
type textarea "x"
type textarea "He wants to hook up a r.v. Hi"
type textarea "x"
type textarea "He wants to hook up a r.v. His"
type textarea "x"
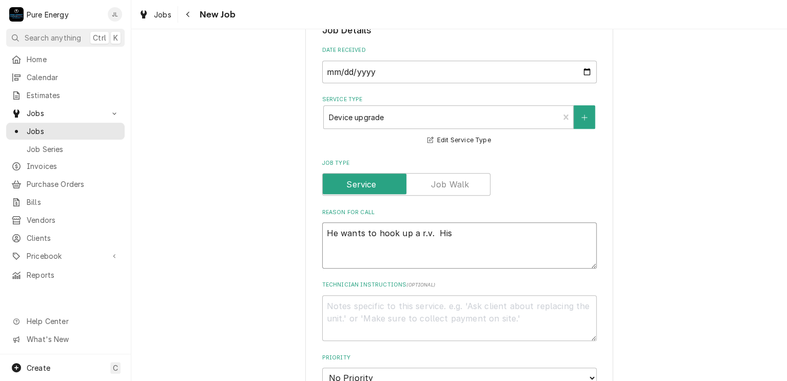
type textarea "He wants to hook up a r.v. His p"
type textarea "x"
type textarea "He wants to hook up a r.v. His pl"
type textarea "x"
type textarea "He wants to hook up a r.v. His pla"
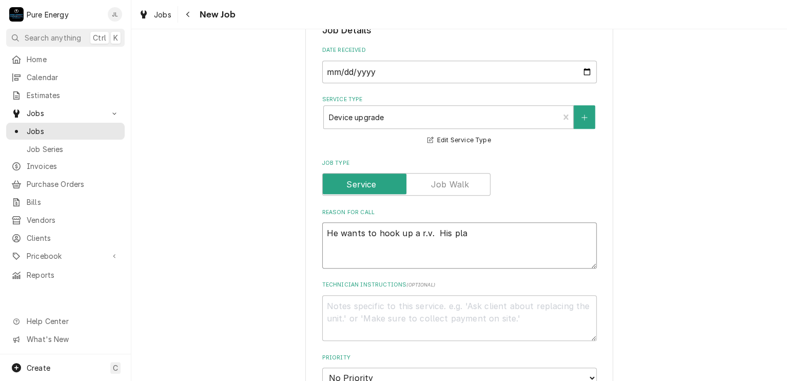
type textarea "x"
type textarea "He wants to hook up a r.v. His plac"
type textarea "x"
type textarea "He wants to hook up a r.v. His place"
type textarea "x"
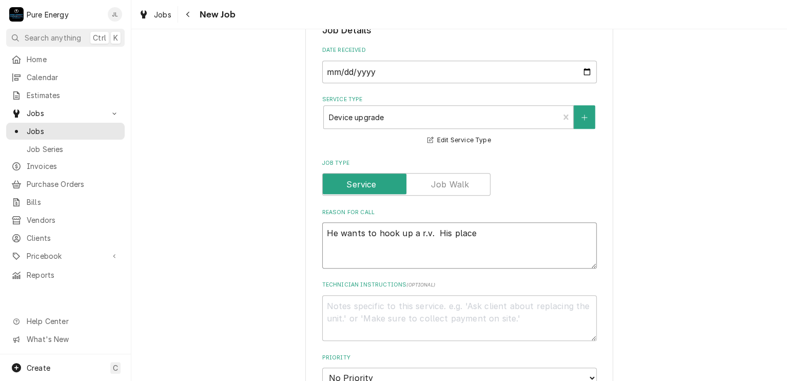
type textarea "He wants to hook up a r.v. His place"
type textarea "x"
type textarea "He wants to hook up a r.v. His place w"
type textarea "x"
type textarea "He wants to hook up a r.v. His place wh"
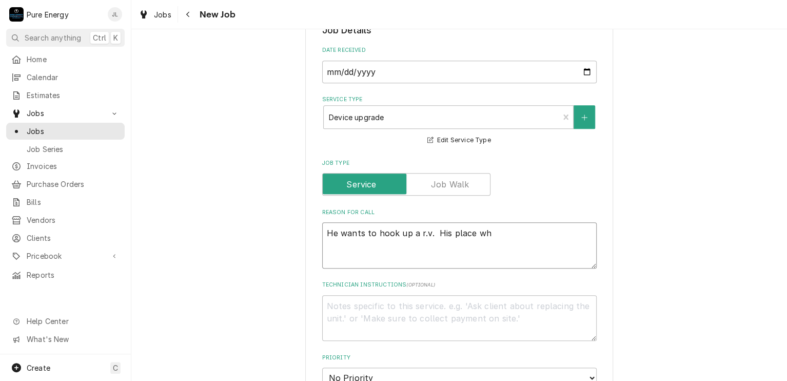
type textarea "x"
type textarea "He wants to hook up a r.v. His place whr"
type textarea "x"
type textarea "He wants to hook up a r.v. His place whre"
type textarea "x"
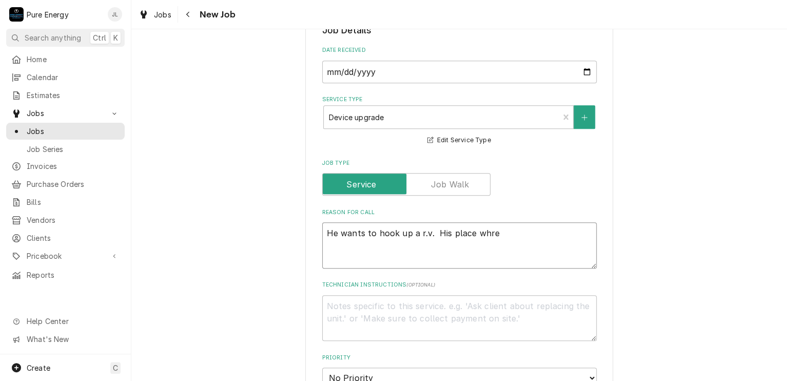
type textarea "He wants to hook up a r.v. His place whre"
type textarea "x"
type textarea "He wants to hook up a r.v. His place whre"
type textarea "x"
type textarea "He wants to hook up a r.v. His place whr"
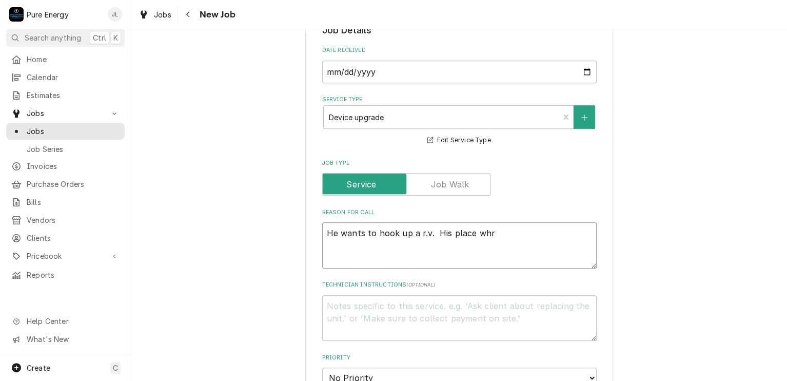
type textarea "x"
type textarea "He wants to hook up a r.v. His place wh"
type textarea "x"
type textarea "He wants to hook up a r.v. His place whe"
type textarea "x"
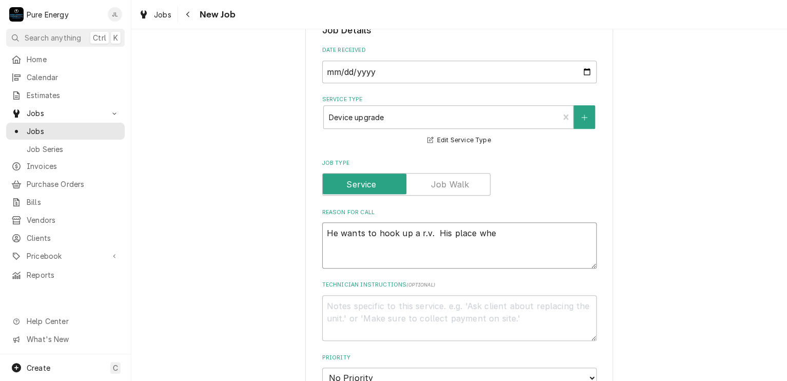
type textarea "He wants to hook up a r.v. His place wher"
type textarea "x"
type textarea "He wants to hook up a r.v. His place where"
type textarea "x"
type textarea "He wants to hook up a r.v. His place where"
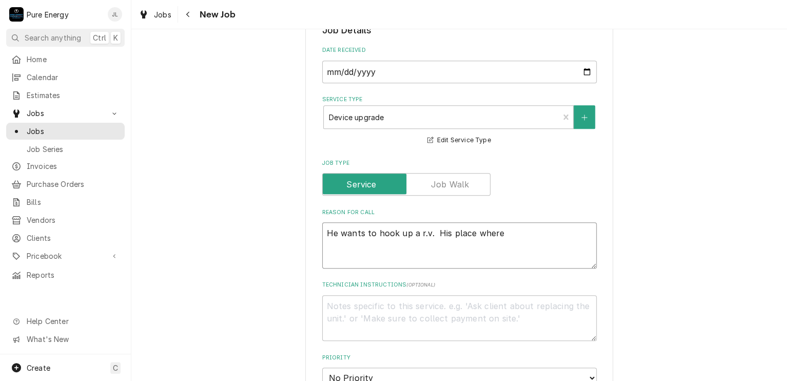
type textarea "x"
type textarea "He wants to hook up a r.v. His place where h"
type textarea "x"
type textarea "He wants to hook up a r.v. His place where hi"
type textarea "x"
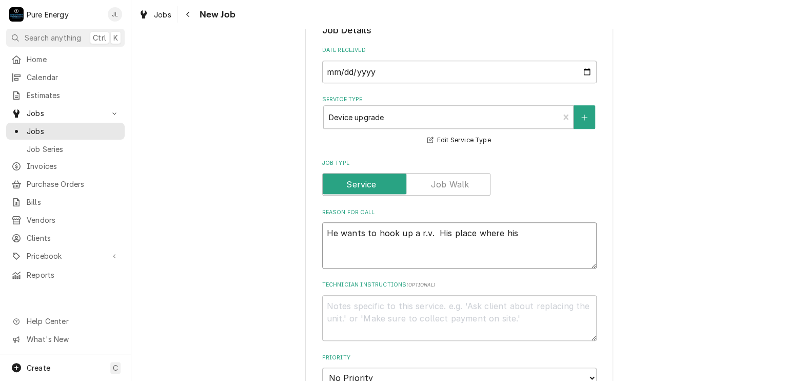
type textarea "He wants to hook up a r.v. His place where his"
type textarea "x"
type textarea "He wants to hook up a r.v. His place where his h"
type textarea "x"
type textarea "He wants to hook up a r.v. His place where his ho"
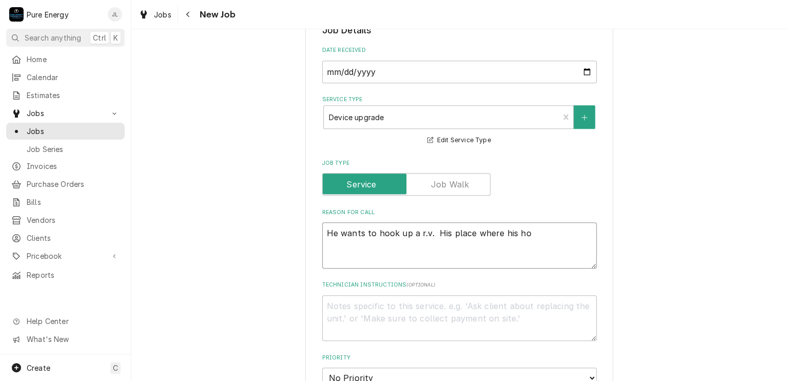
type textarea "x"
type textarea "He wants to hook up a r.v. His place where his hous"
type textarea "x"
type textarea "He wants to hook up a r.v. His place where his house"
type textarea "x"
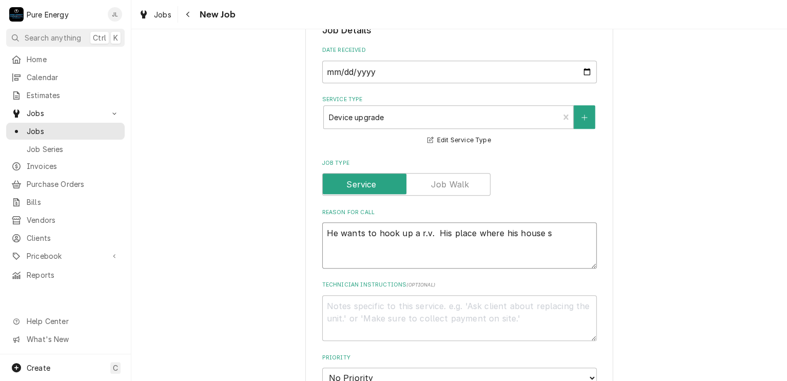
type textarea "He wants to hook up a r.v. His place where his house si"
type textarea "x"
type textarea "He wants to hook up a r.v. His place where his house sit"
type textarea "x"
type textarea "He wants to hook up a r.v. His place where his house sits"
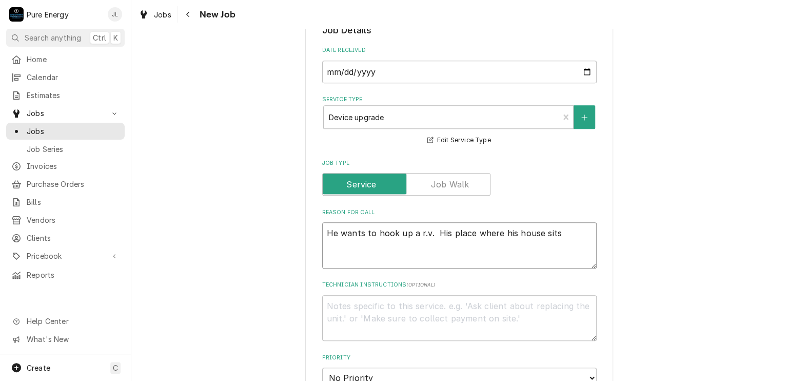
type textarea "x"
type textarea "He wants to hook up a r.v. His place where his house sits"
type textarea "x"
type textarea "He wants to hook up a r.v. His place where his house sits w"
type textarea "x"
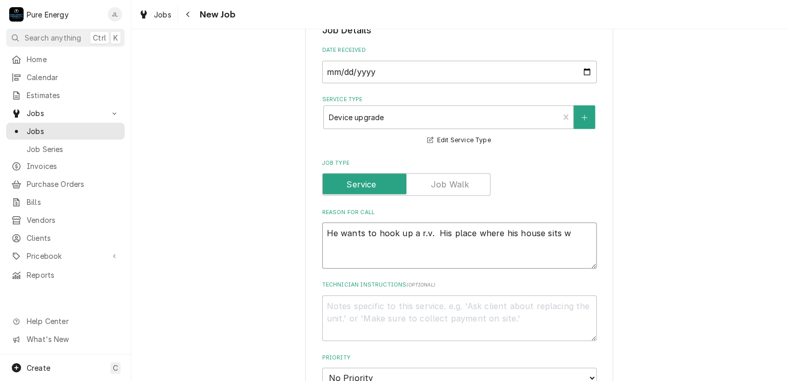
type textarea "He wants to hook up a r.v. His place where his house sits wa"
type textarea "x"
type textarea "He wants to hook up a r.v. His place where his house sits was"
type textarea "x"
type textarea "He wants to hook up a r.v. His place where his house sits was"
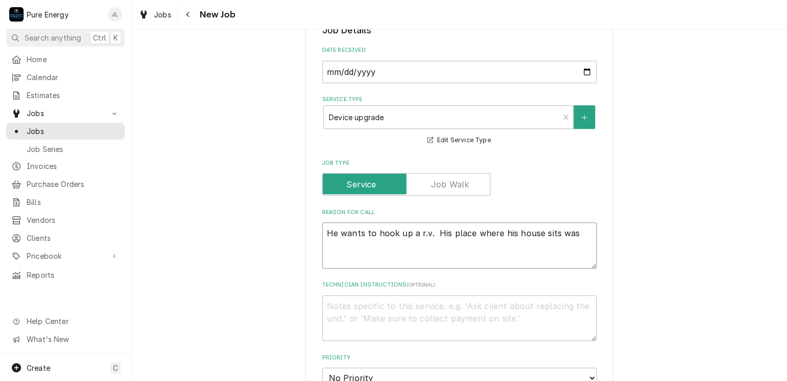
type textarea "x"
type textarea "He wants to hook up a r.v. His place where his house sits was a"
type textarea "x"
type textarea "He wants to hook up a r.v. His place where his house sits was a"
type textarea "x"
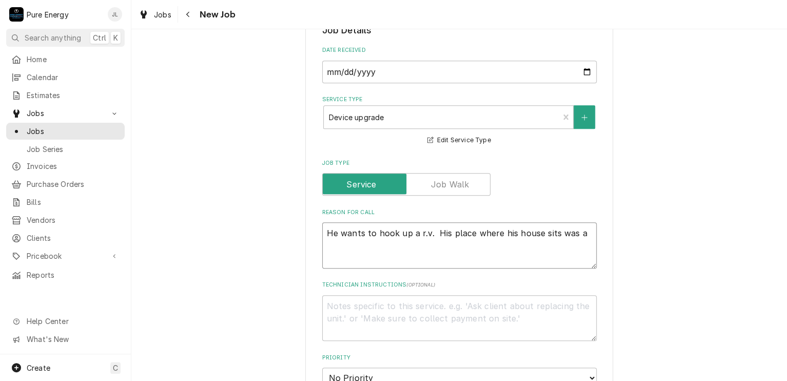
type textarea "He wants to hook up a r.v. His place where his house sits was a"
type textarea "x"
type textarea "He wants to hook up a r.v. His place where his house sits was an"
type textarea "x"
type textarea "He wants to hook up a r.v. His place where his house sits was an"
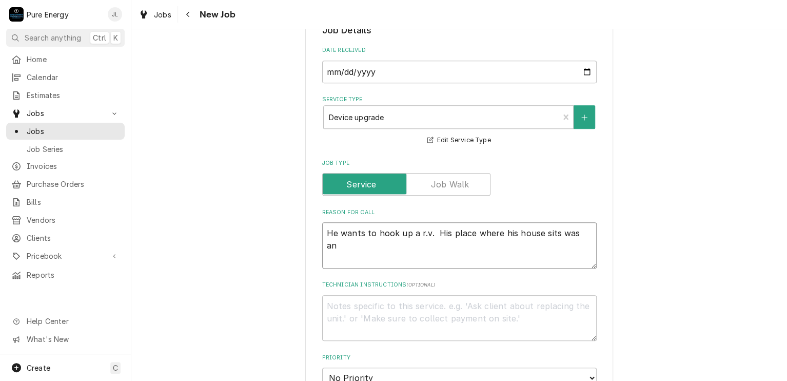
type textarea "x"
type textarea "He wants to hook up a r.v. His place where his house sits was an r"
type textarea "x"
type textarea "He wants to hook up a r.v. His place where his house sits was an r."
type textarea "x"
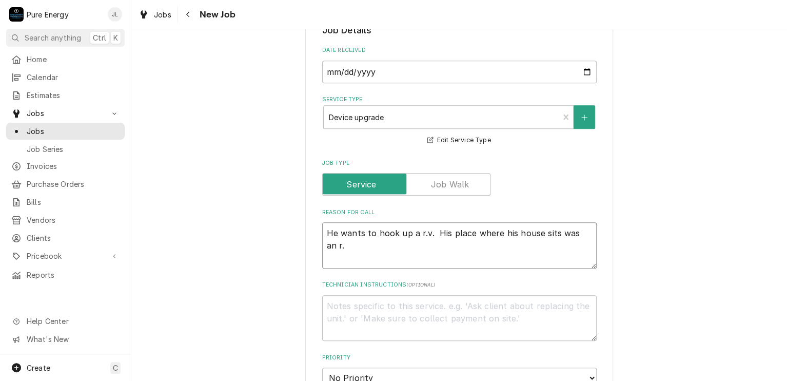
type textarea "He wants to hook up a r.v. His place where his house sits was an r.v"
type textarea "x"
type textarea "He wants to hook up a r.v. His place where his house sits was an r.v."
type textarea "x"
type textarea "He wants to hook up a r.v. His place where his house sits was an r.v."
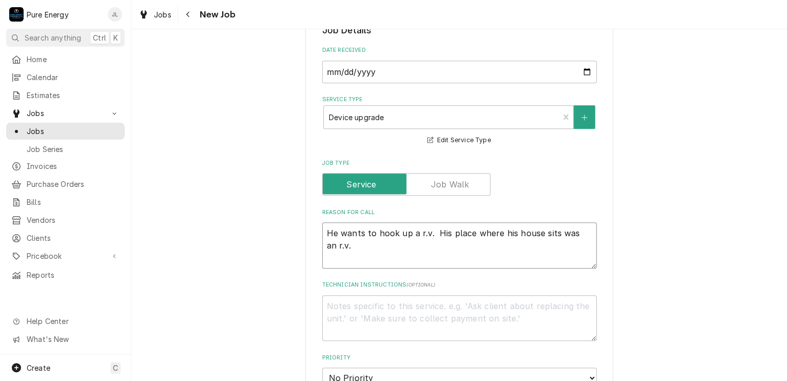
type textarea "x"
type textarea "He wants to hook up a r.v. His place where his house sits was an r.v. p"
type textarea "x"
type textarea "He wants to hook up a r.v. His place where his house sits was an r.v. pl"
type textarea "x"
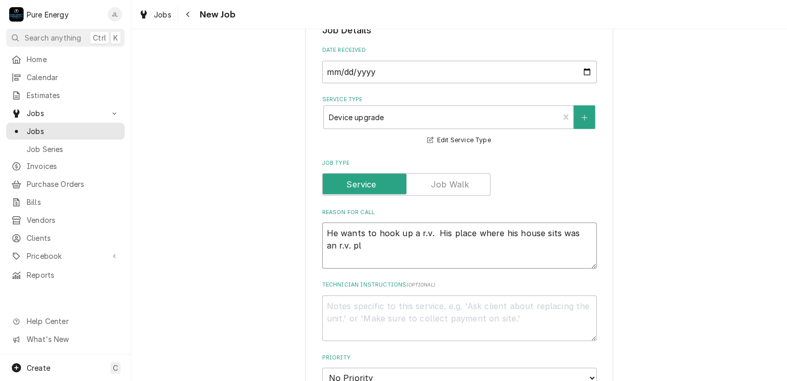
type textarea "He wants to hook up a r.v. His place where his house sits was an r.v. pla"
type textarea "x"
type textarea "He wants to hook up a r.v. His place where his house sits was an r.v. plac"
type textarea "x"
type textarea "He wants to hook up a r.v. His place where his house sits was an r.v. place"
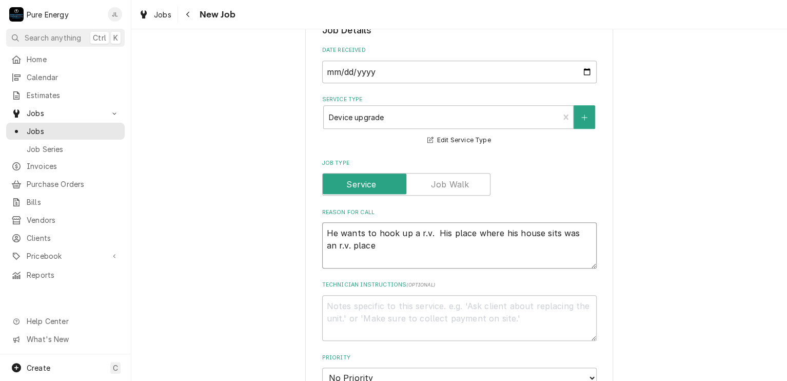
type textarea "x"
type textarea "He wants to hook up a r.v. His place where his house sits was an r.v. place i"
type textarea "x"
type textarea "He wants to hook up a r.v. His place where his house sits was an r.v. place in"
type textarea "x"
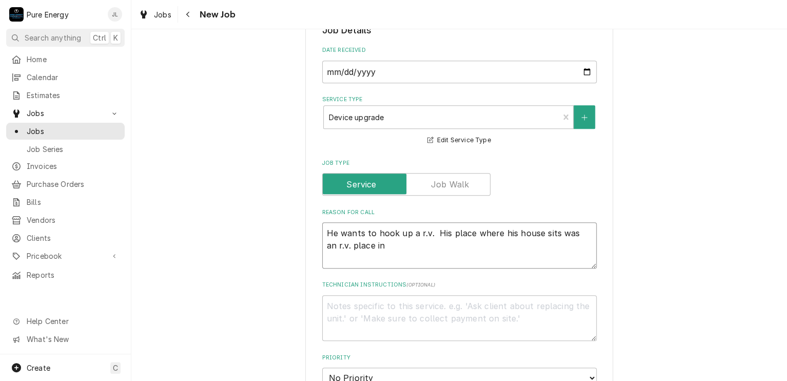
type textarea "He wants to hook up a r.v. His place where his house sits was an r.v. place in"
type textarea "x"
type textarea "He wants to hook up a r.v. His place where his house sits was an r.v. place in t"
type textarea "x"
type textarea "He wants to hook up a r.v. His place where his house sits was an r.v. place in …"
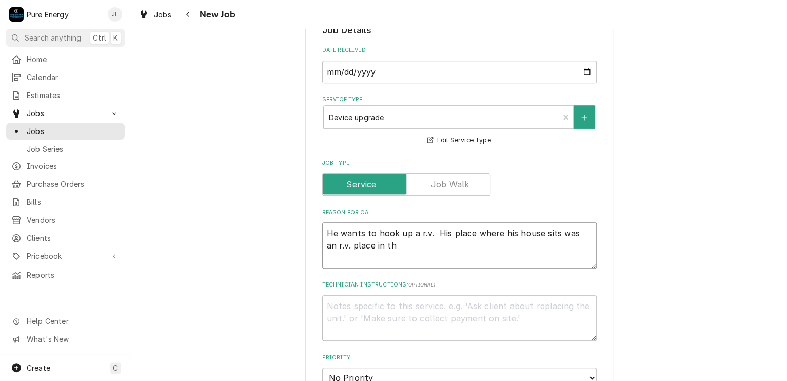
type textarea "x"
type textarea "He wants to hook up a r.v. His place where his house sits was an r.v. place in …"
type textarea "x"
type textarea "He wants to hook up a r.v. His place where his house sits was an r.v. place in …"
type textarea "x"
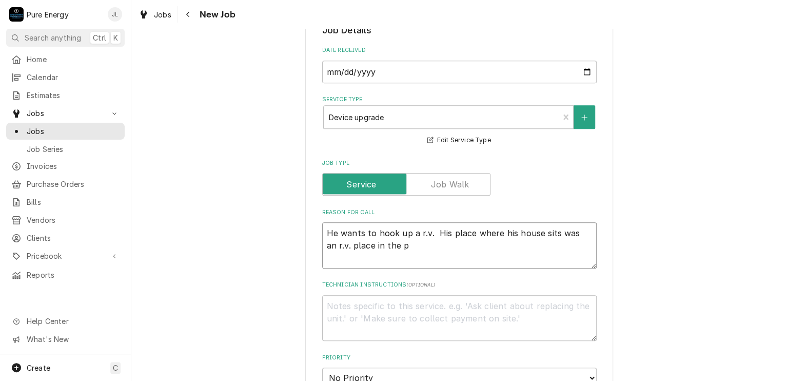
type textarea "He wants to hook up a r.v. His place where his house sits was an r.v. place in …"
type textarea "x"
type textarea "He wants to hook up a r.v. His place where his house sits was an r.v. place in …"
type textarea "x"
type textarea "He wants to hook up a r.v. His place where his house sits was an r.v. place in …"
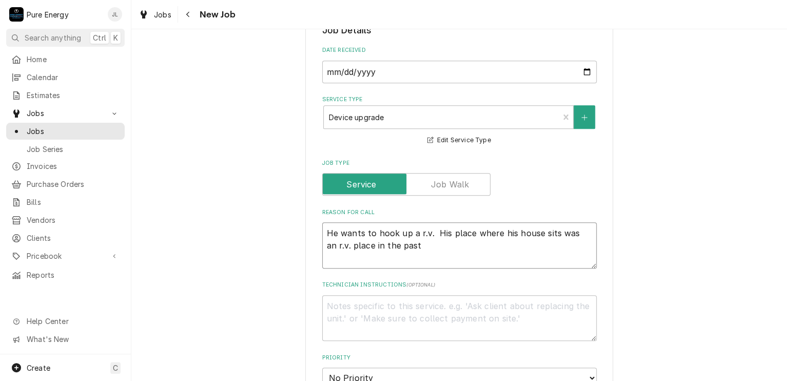
type textarea "x"
type textarea "He wants to hook up a r.v. His place where his house sits was an r.v. place in …"
type textarea "x"
type textarea "He wants to hook up a r.v. His place where his house sits was an r.v. place in …"
type textarea "x"
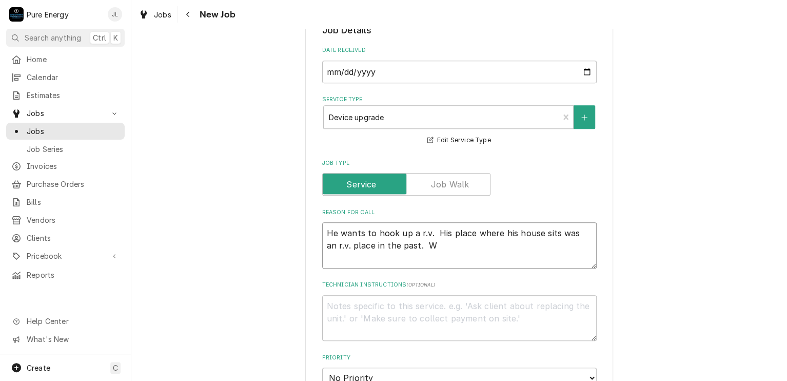
type textarea "He wants to hook up a r.v. His place where his house sits was an r.v. place in …"
type textarea "x"
type textarea "He wants to hook up a r.v. His place where his house sits was an r.v. place in …"
type textarea "x"
type textarea "He wants to hook up a r.v. His place where his house sits was an r.v. place in …"
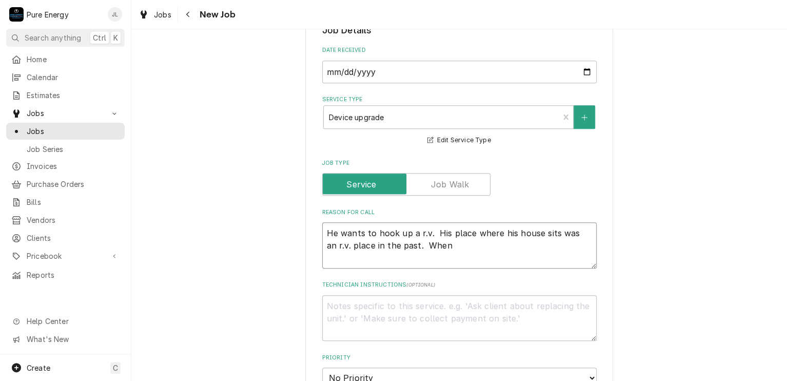
type textarea "x"
type textarea "He wants to hook up a r.v. His place where his house sits was an r.v. place in …"
type textarea "x"
type textarea "He wants to hook up a r.v. His place where his house sits was an r.v. place in …"
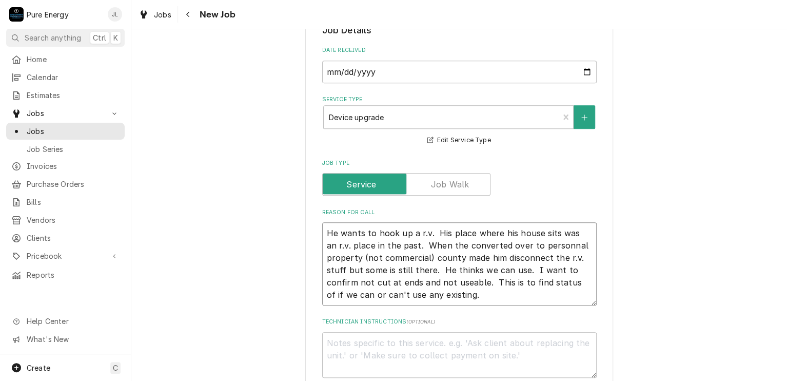
click at [451, 245] on textarea "He wants to hook up a r.v. His place where his house sits was an r.v. place in …" at bounding box center [459, 263] width 275 height 83
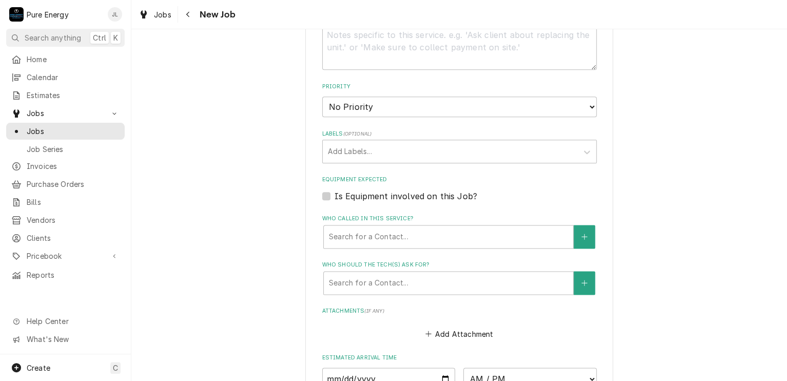
scroll to position [667, 0]
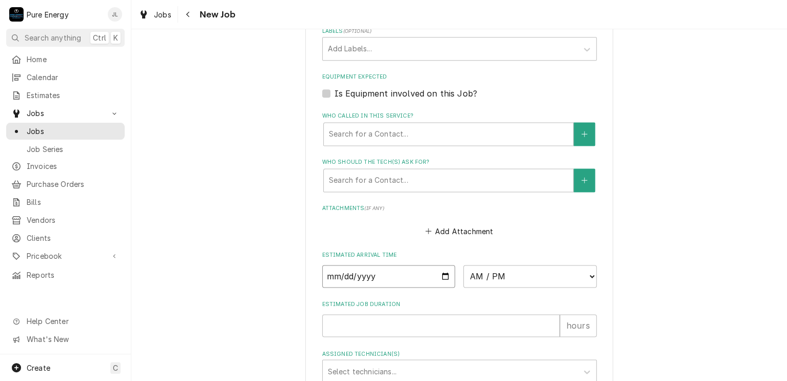
click at [446, 271] on input "Date" at bounding box center [388, 276] width 133 height 23
click at [587, 270] on select "AM / PM 6:00 AM 6:15 AM 6:30 AM 6:45 AM 7:00 AM 7:15 AM 7:30 AM 7:45 AM 8:00 AM…" at bounding box center [530, 276] width 133 height 23
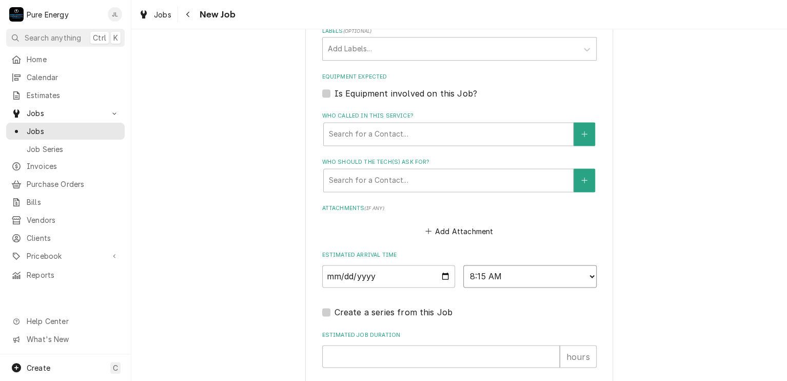
scroll to position [770, 0]
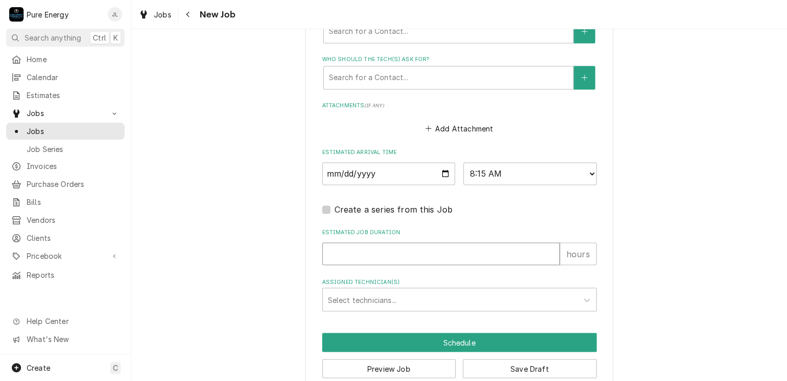
click at [407, 252] on input "Estimated Job Duration" at bounding box center [441, 253] width 238 height 23
click at [450, 297] on div "Assigned Technician(s)" at bounding box center [450, 299] width 245 height 18
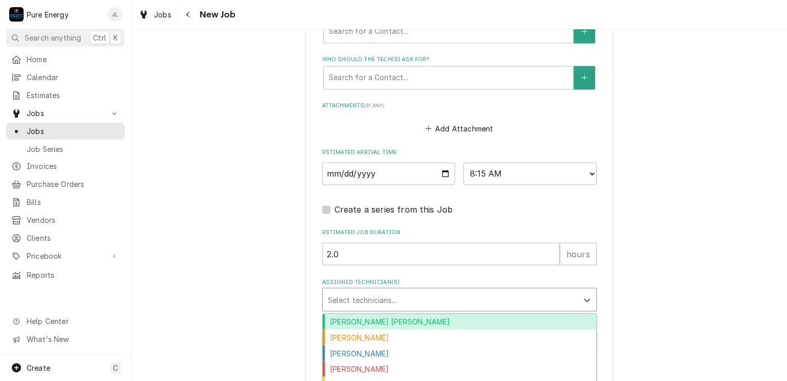
click at [440, 317] on div "Albert Hernandez Soto" at bounding box center [460, 322] width 274 height 16
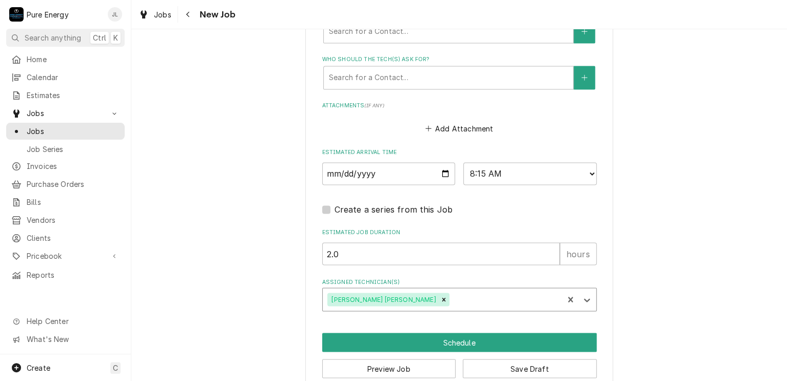
scroll to position [786, 0]
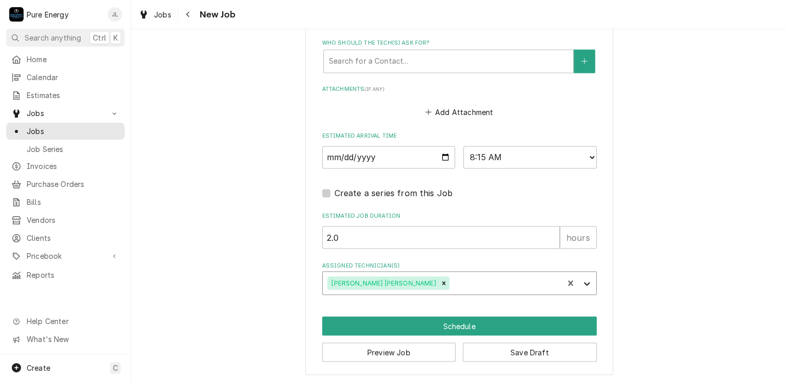
click at [582, 281] on icon "Assigned Technician(s)" at bounding box center [587, 283] width 10 height 10
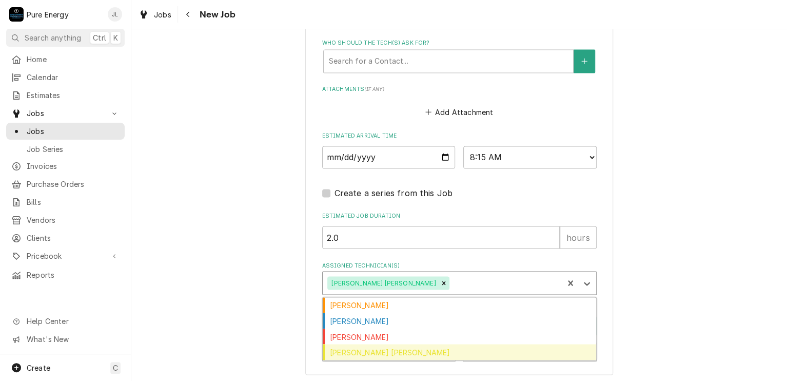
click at [448, 347] on div "Rodolfo Hernandez Lorenzo" at bounding box center [460, 352] width 274 height 16
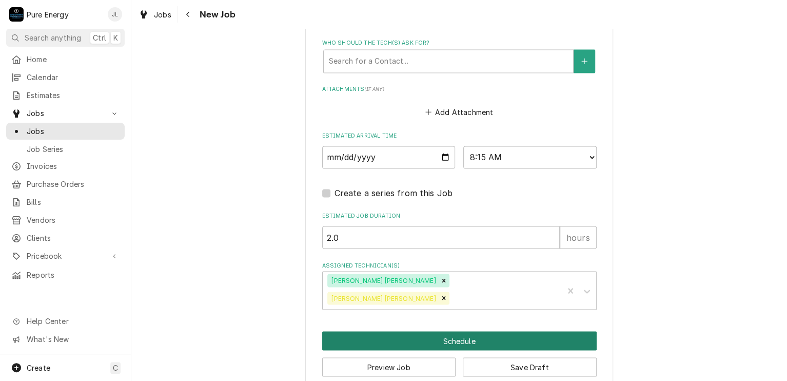
click at [480, 331] on button "Schedule" at bounding box center [459, 340] width 275 height 19
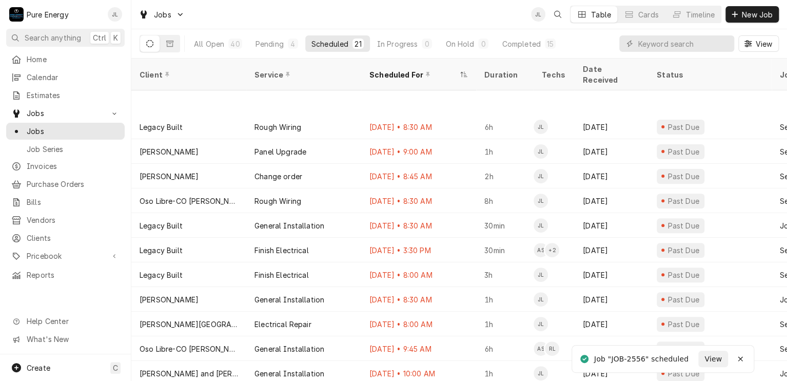
scroll to position [222, 0]
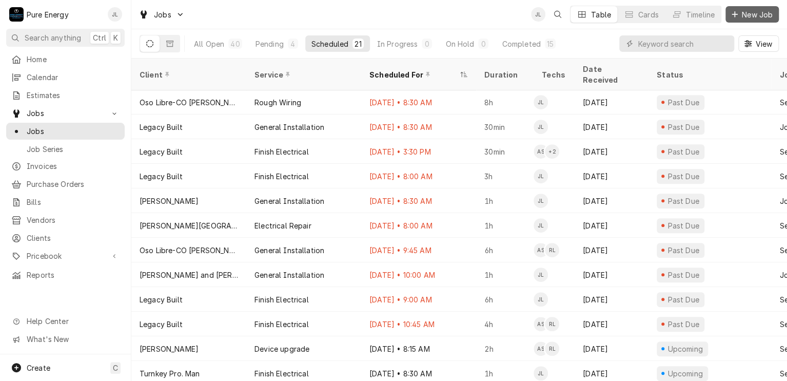
click at [737, 11] on div "Dynamic Content Wrapper" at bounding box center [735, 14] width 10 height 10
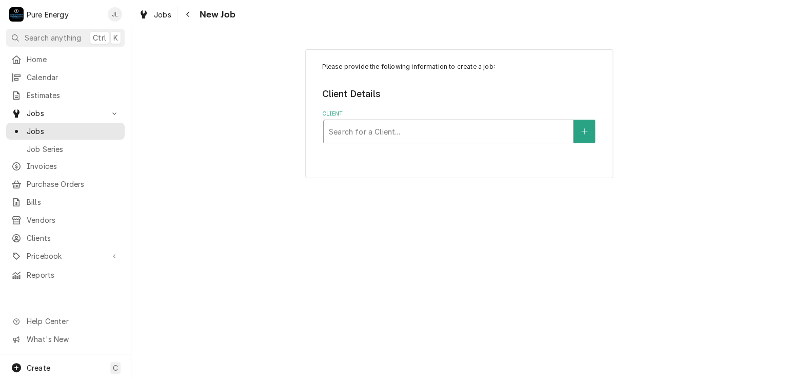
click at [407, 129] on div "Client" at bounding box center [448, 131] width 239 height 18
click at [72, 62] on span "Home" at bounding box center [73, 59] width 93 height 11
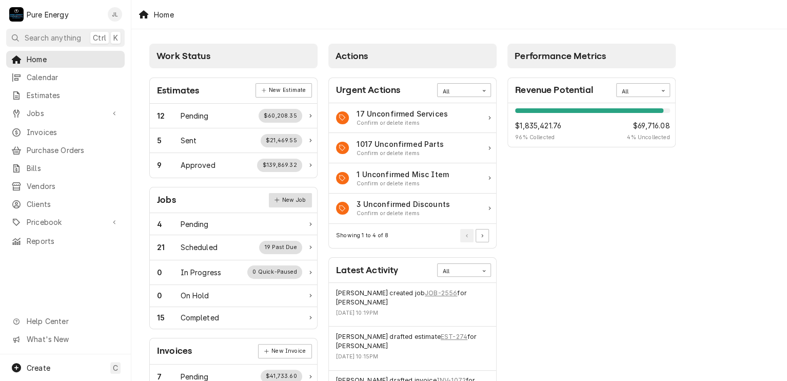
click at [283, 199] on link "New Job" at bounding box center [290, 200] width 43 height 14
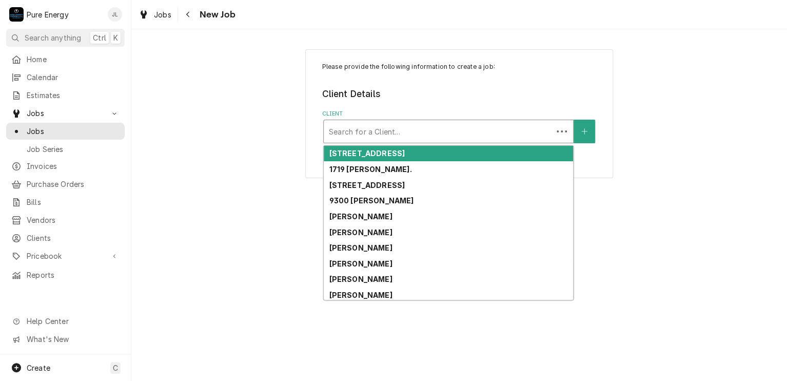
click at [365, 135] on div "Client" at bounding box center [438, 131] width 219 height 18
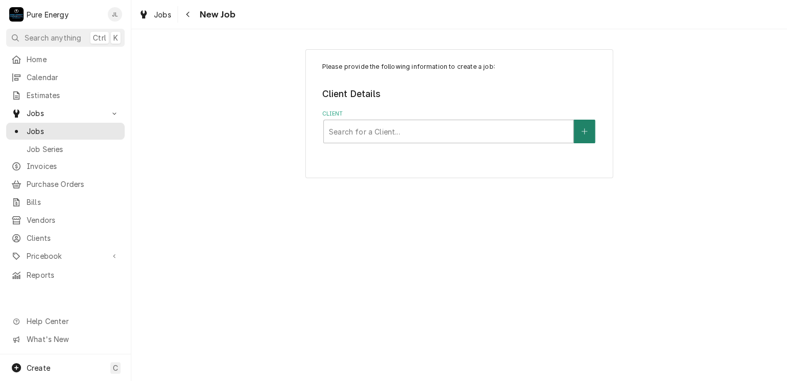
click at [584, 130] on icon "Create New Client" at bounding box center [585, 131] width 6 height 7
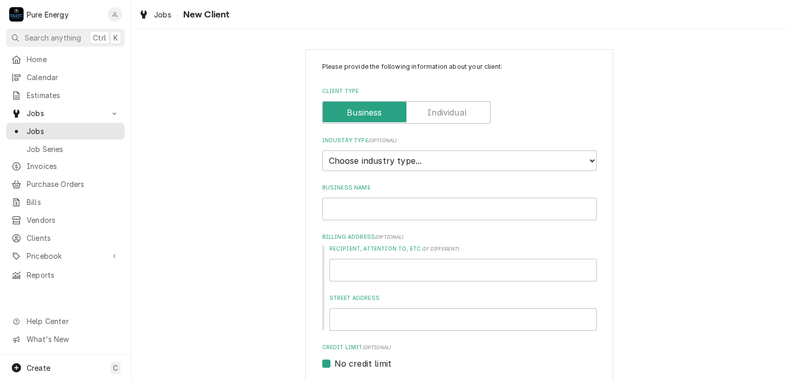
click at [441, 110] on label "Client Type" at bounding box center [406, 112] width 168 height 23
click at [441, 110] on input "Client Type" at bounding box center [406, 112] width 159 height 23
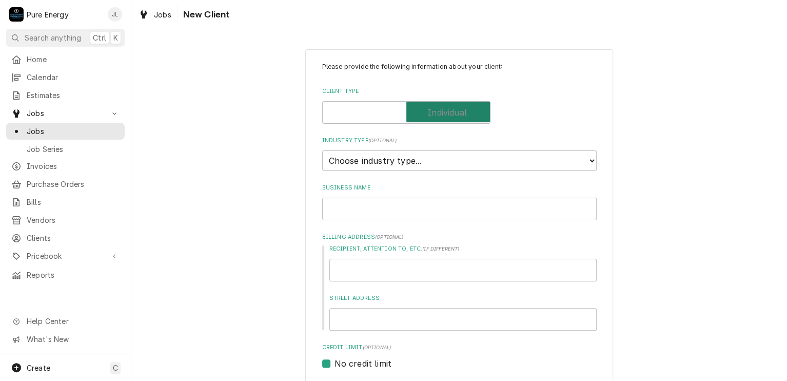
checkbox input "true"
click at [343, 210] on input "Individual Name" at bounding box center [459, 209] width 275 height 23
type textarea "x"
type input "J"
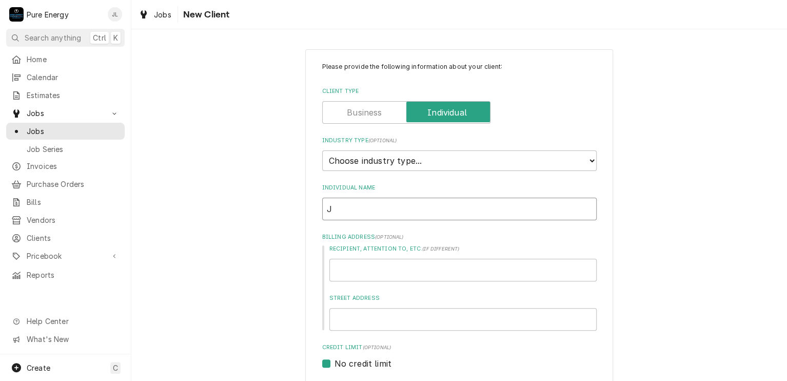
type textarea "x"
type input "Ja"
type textarea "x"
type input "Jak"
type textarea "x"
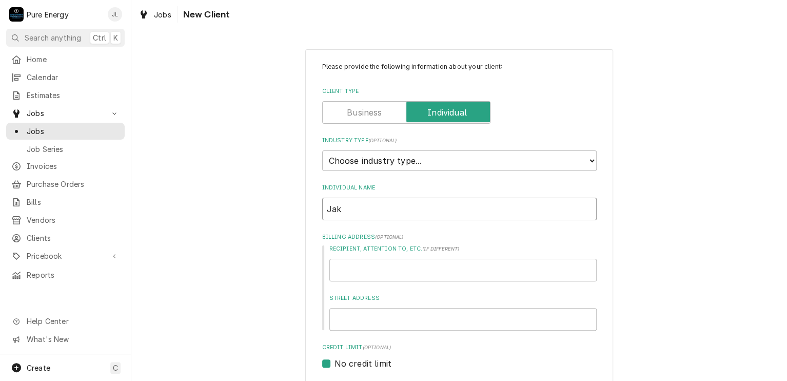
type input "Jake"
type textarea "x"
type input "Jake"
type textarea "x"
type input "Jake"
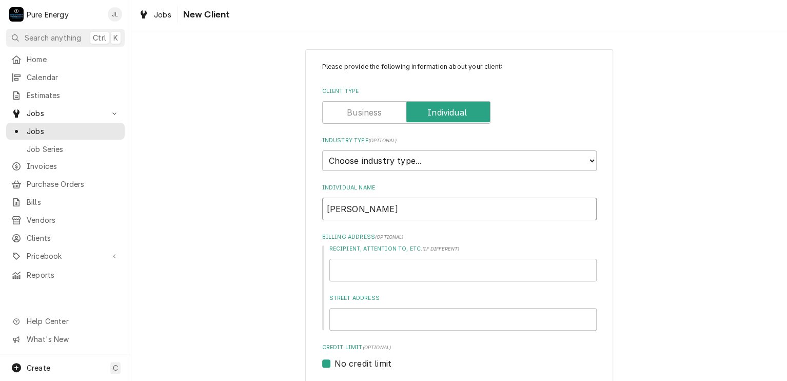
type textarea "x"
type input "Jak"
type textarea "x"
type input "Ja"
type textarea "x"
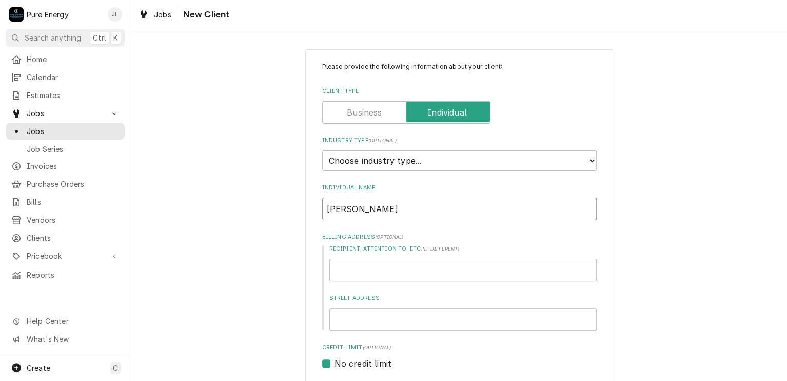
type input "J"
type textarea "x"
type input "P"
type textarea "x"
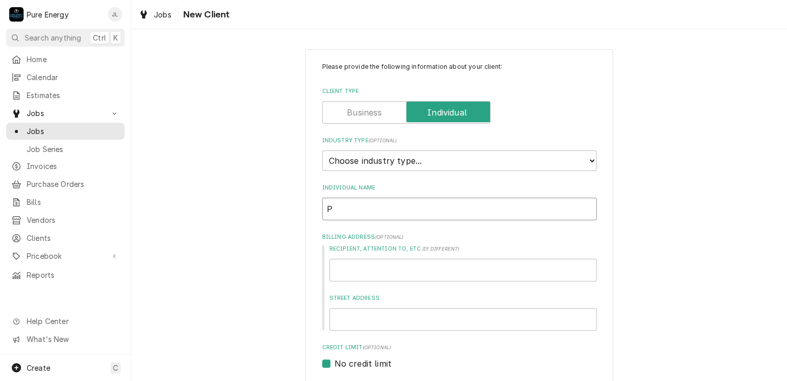
type input "Pa"
type textarea "x"
type input "Pat"
type textarea "x"
type input "Pat R"
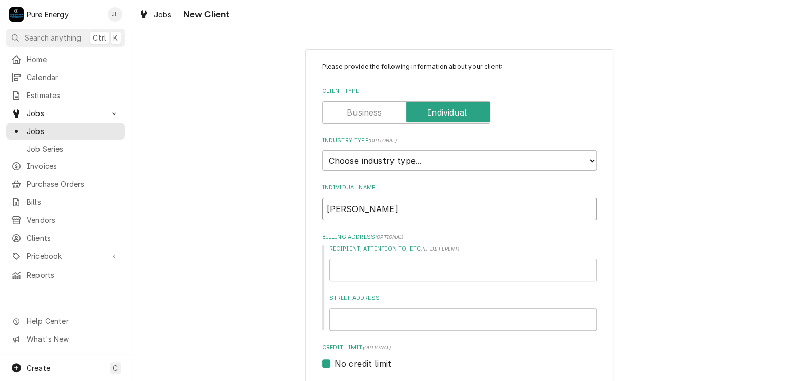
type textarea "x"
type input "Pat Ro"
type textarea "x"
type input "Pat Rod"
type textarea "x"
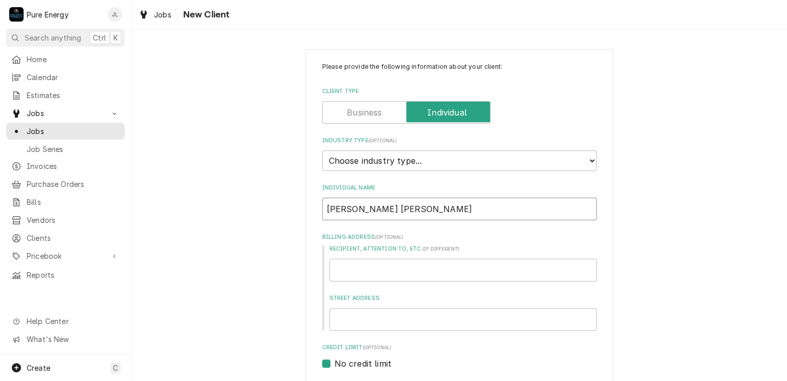
type input "Pat Rodd"
type textarea "x"
type input "Pat Rodda"
type textarea "x"
type input "Pat Rodda"
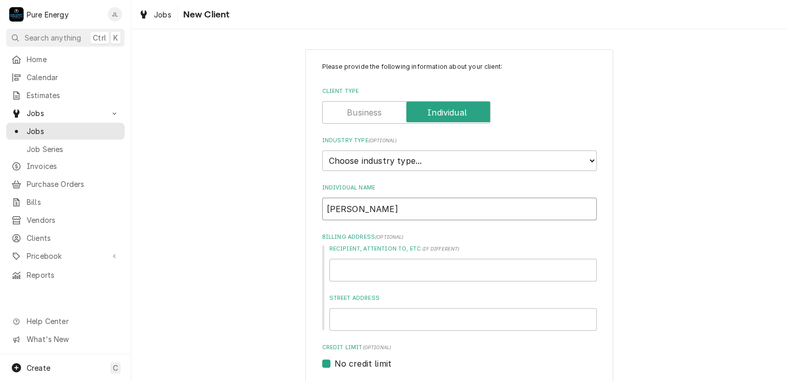
type textarea "x"
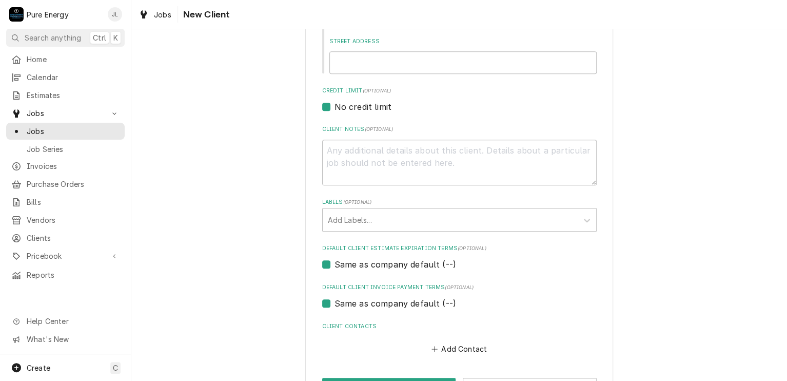
scroll to position [293, 0]
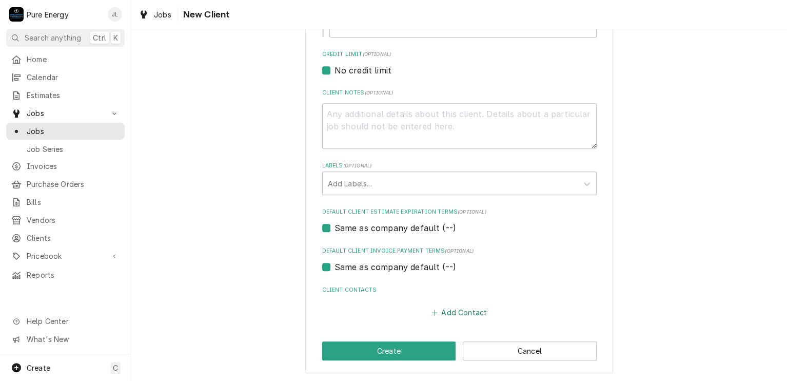
type input "Pat Rodda"
click at [459, 312] on button "Add Contact" at bounding box center [459, 312] width 59 height 14
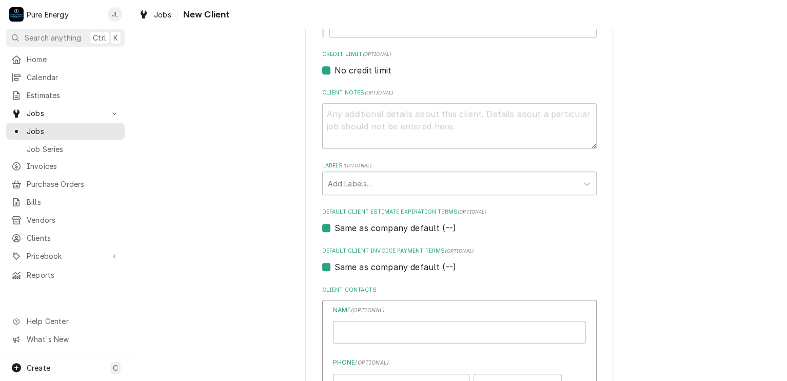
type textarea "x"
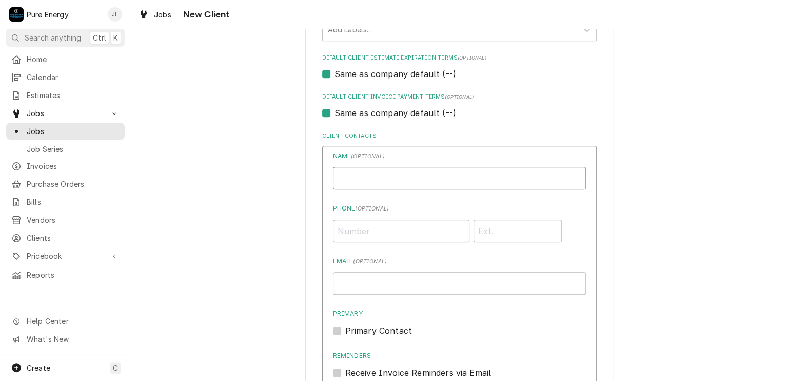
click at [390, 176] on input "Individual Name" at bounding box center [459, 178] width 253 height 23
type input "J"
type input "Pat Rodda"
click at [356, 235] on input "Phone ( optional )" at bounding box center [401, 231] width 137 height 23
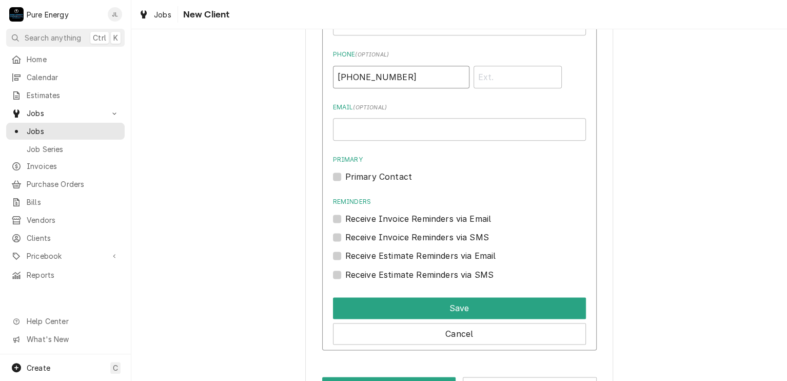
scroll to position [636, 0]
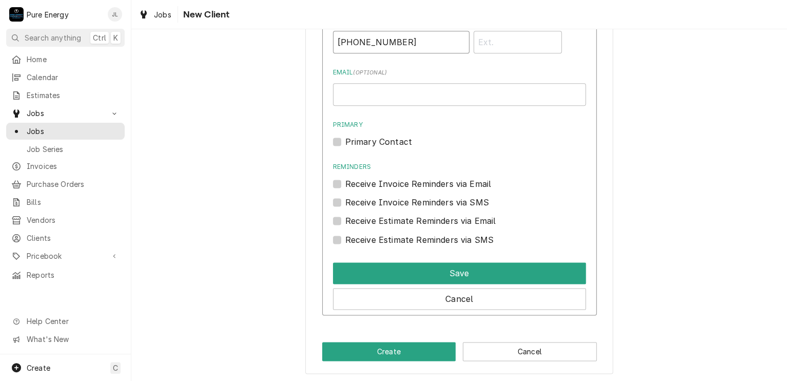
type input "(805) 471-7134"
click at [363, 98] on input "Email ( optional )" at bounding box center [459, 94] width 253 height 23
type input "info@losososglass.com"
click at [345, 141] on label "Primary Contact" at bounding box center [378, 142] width 67 height 12
click at [345, 141] on input "Primary" at bounding box center [471, 147] width 253 height 23
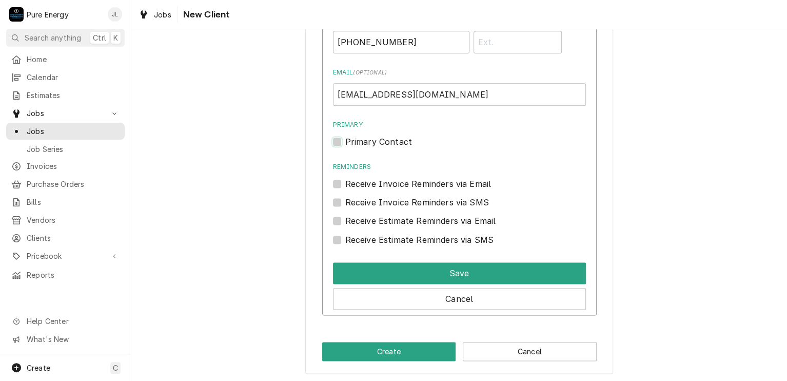
checkbox input "true"
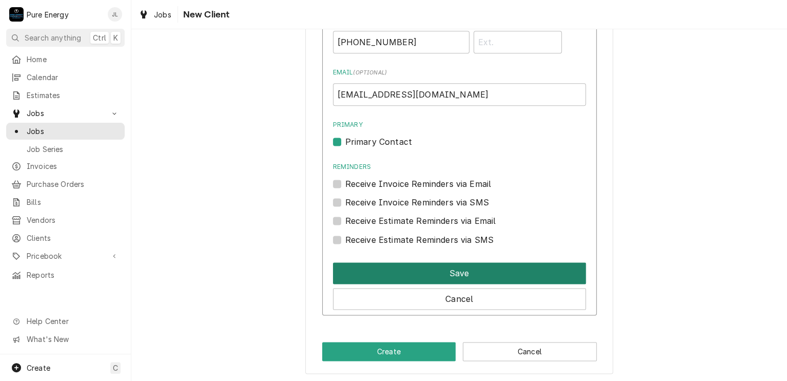
click at [451, 267] on button "Save" at bounding box center [459, 273] width 253 height 22
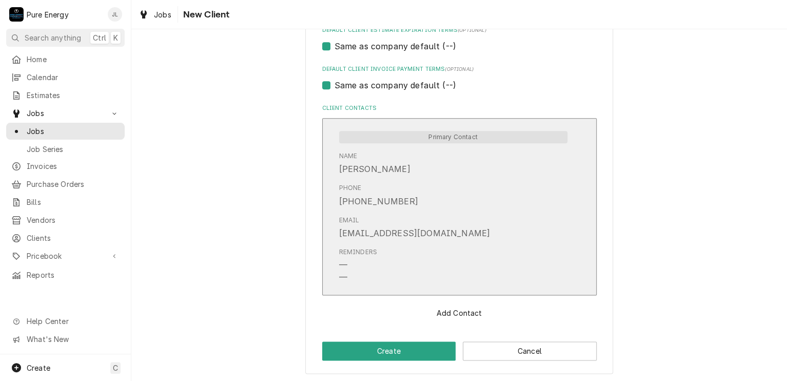
click at [452, 264] on div "Reminders — —" at bounding box center [453, 265] width 228 height 44
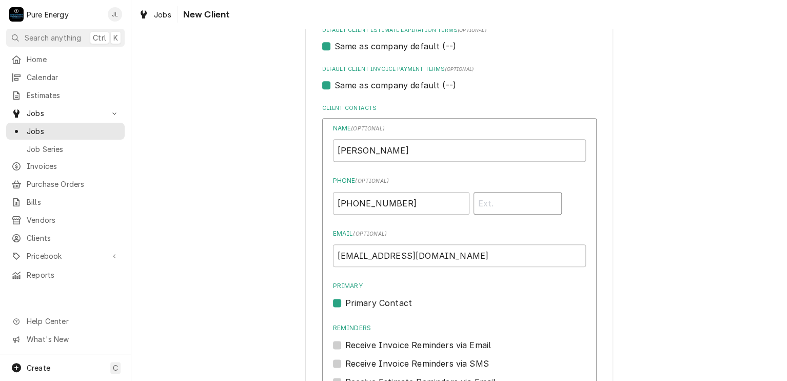
drag, startPoint x: 509, startPoint y: 194, endPoint x: 514, endPoint y: 187, distance: 8.4
click at [511, 192] on input "Phone" at bounding box center [518, 203] width 89 height 23
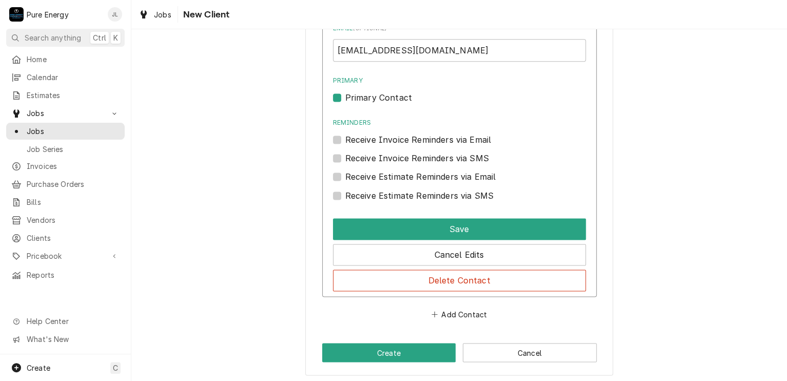
scroll to position [681, 0]
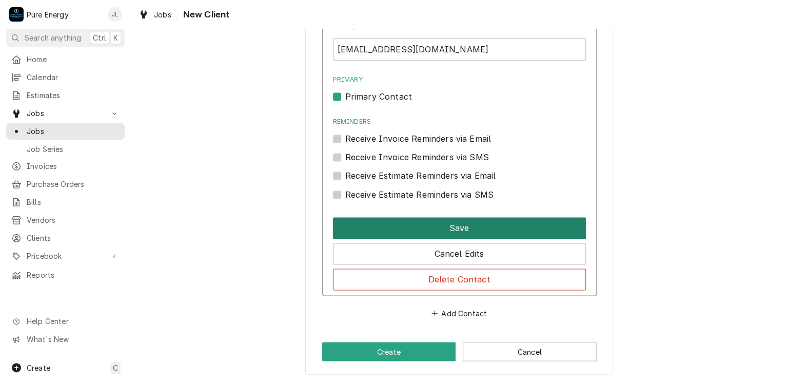
click at [477, 230] on button "Save" at bounding box center [459, 228] width 253 height 22
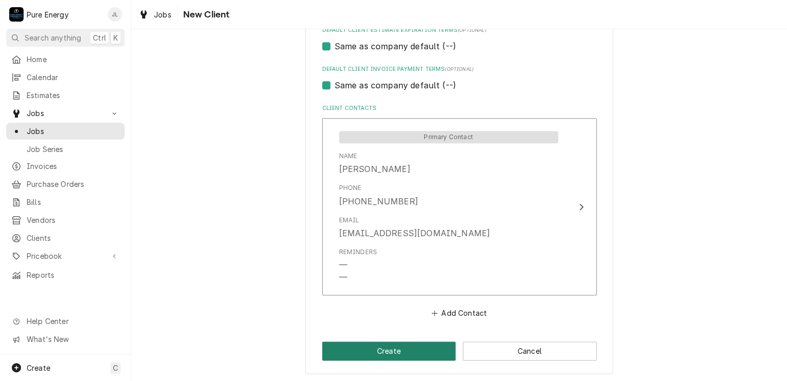
click at [425, 343] on button "Create" at bounding box center [389, 350] width 134 height 19
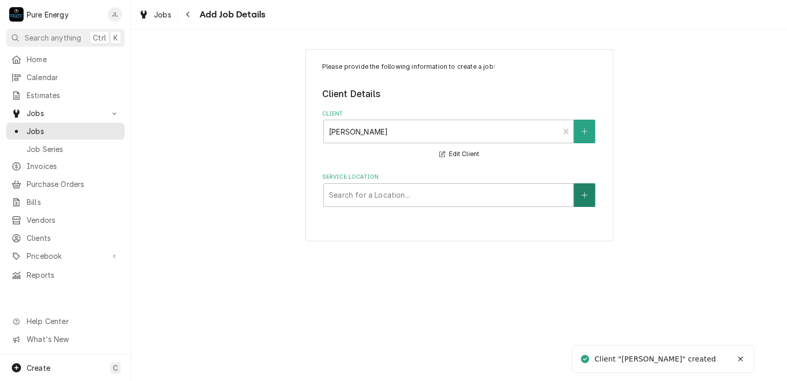
click at [579, 195] on button "Service Location" at bounding box center [585, 195] width 22 height 24
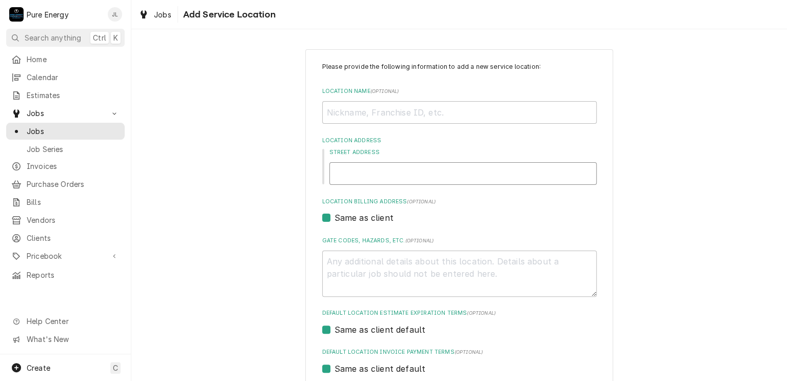
click at [448, 174] on input "Street Address" at bounding box center [463, 173] width 267 height 23
type textarea "x"
type input "1"
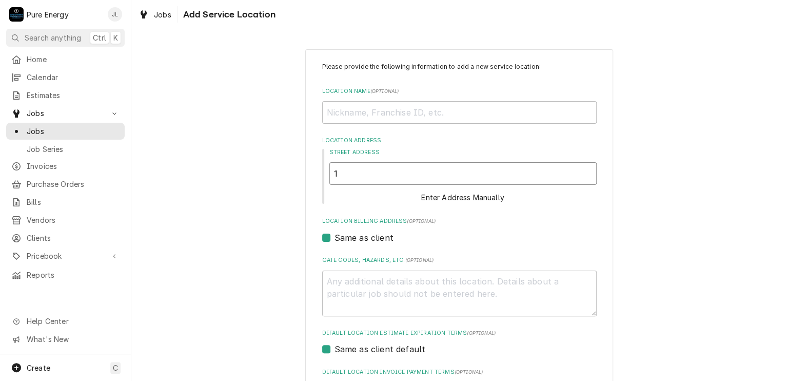
type textarea "x"
type input "11"
type textarea "x"
type input "118"
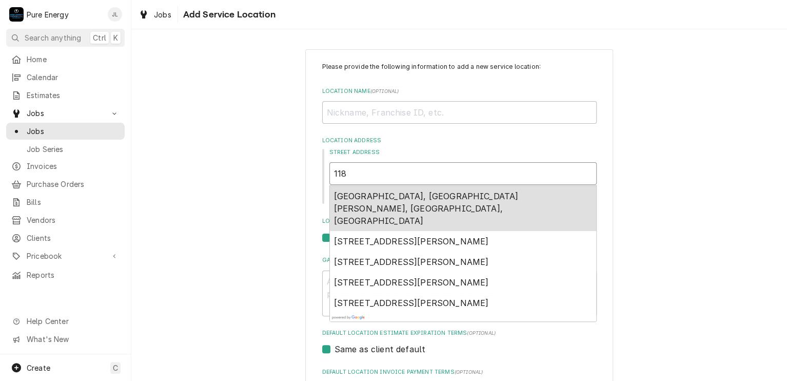
type textarea "x"
type input "1185"
type textarea "x"
type input "11855"
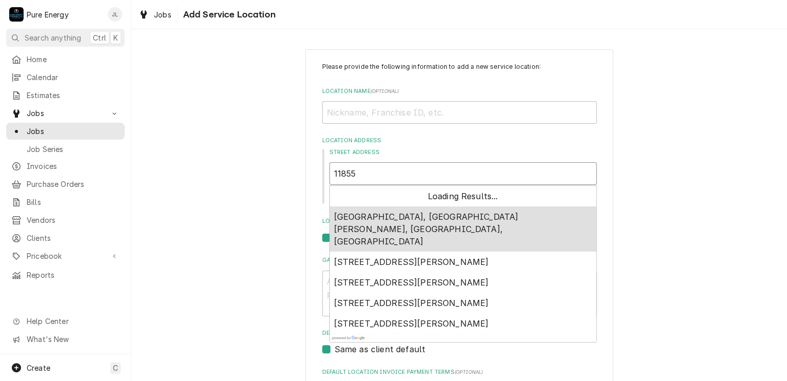
type textarea "x"
type input "11855"
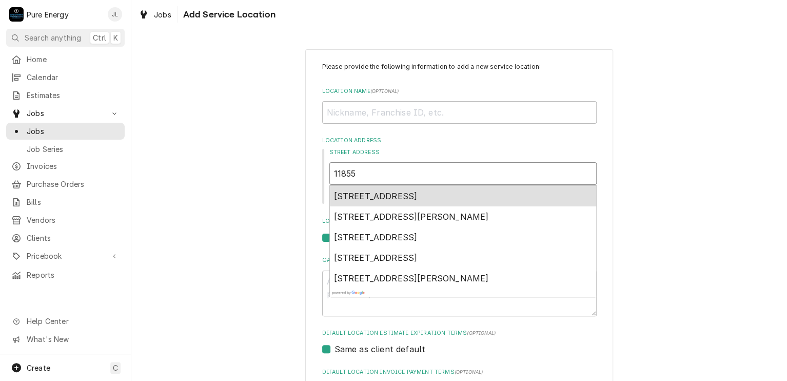
click at [415, 192] on span "11855 Halcon Rd, Atascadero, CA, USA" at bounding box center [376, 196] width 84 height 10
type textarea "x"
type input "11855 Halcon Rd"
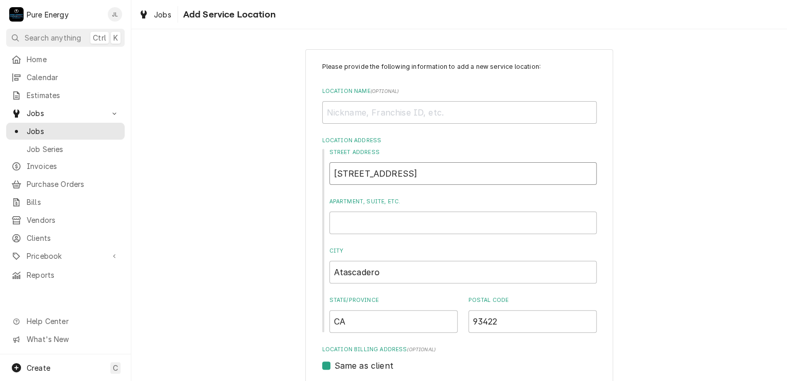
type textarea "x"
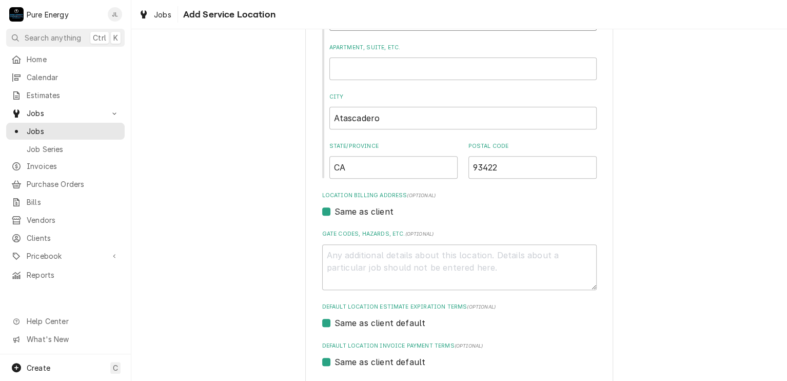
scroll to position [250, 0]
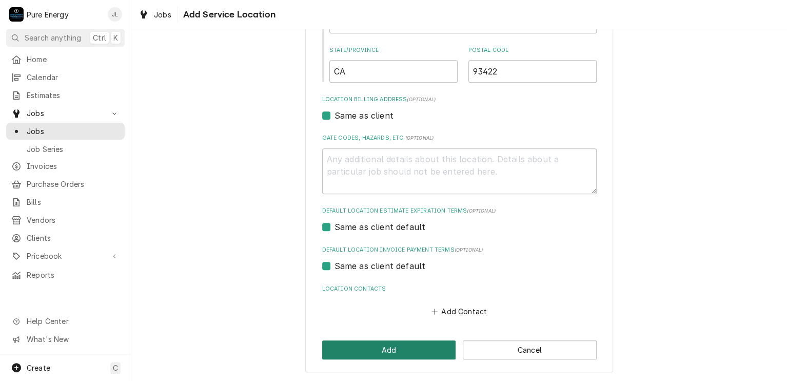
type input "11855 Halcon Rd"
click at [402, 348] on button "Add" at bounding box center [389, 349] width 134 height 19
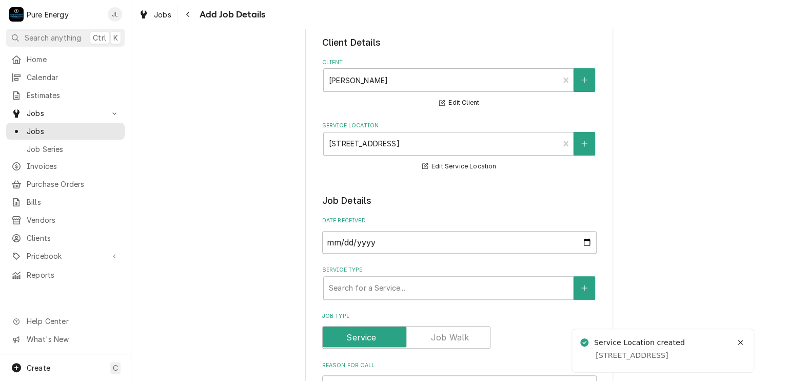
scroll to position [103, 0]
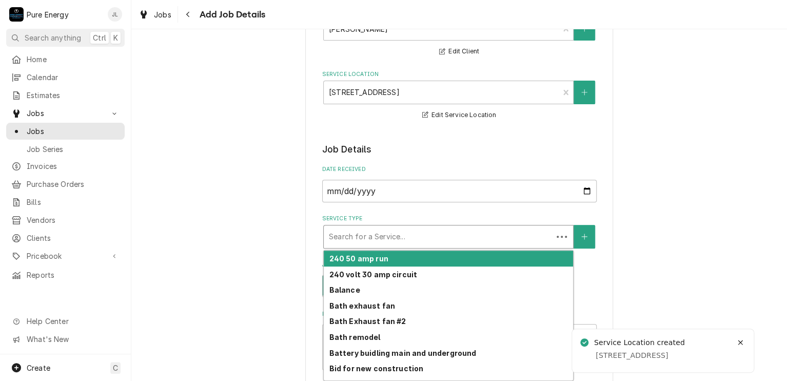
click at [420, 229] on div "Service Type" at bounding box center [438, 236] width 219 height 18
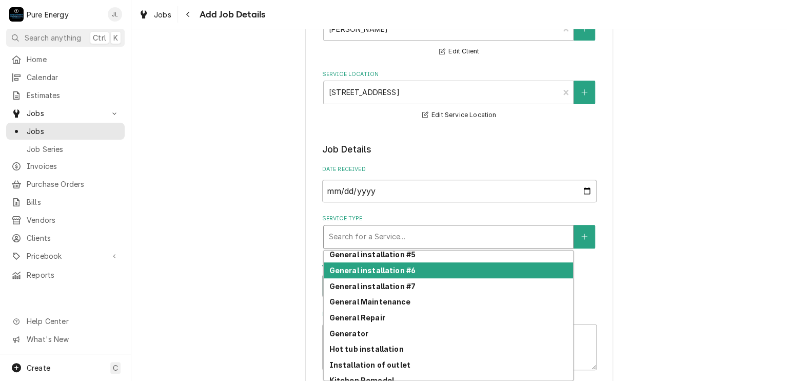
scroll to position [510, 0]
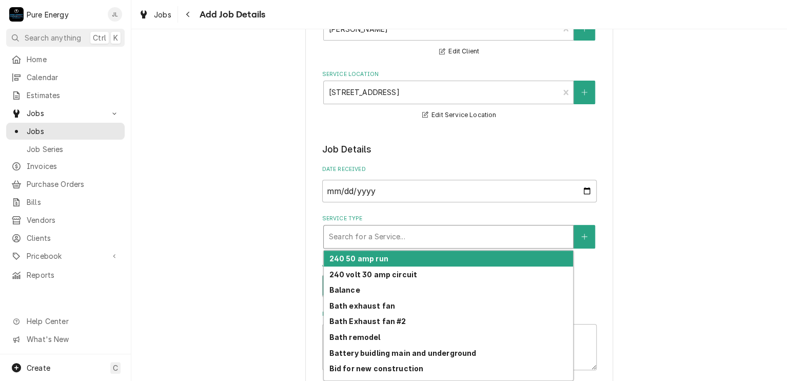
click at [432, 233] on div "Service Type" at bounding box center [448, 236] width 239 height 18
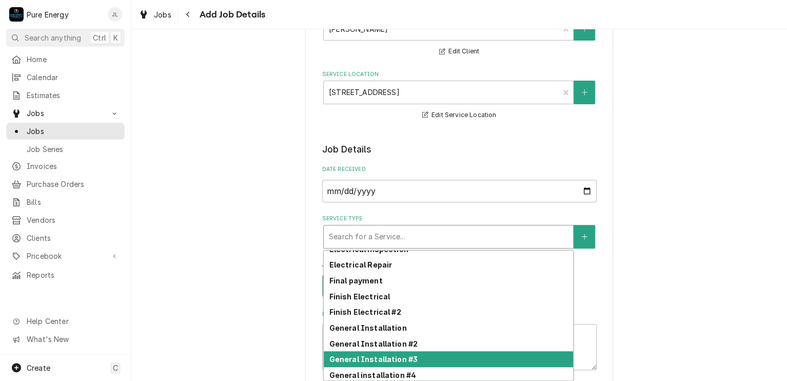
scroll to position [462, 0]
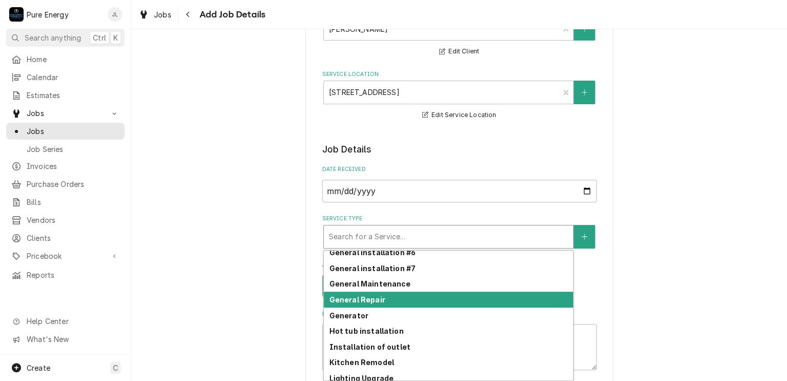
click at [425, 297] on div "General Repair" at bounding box center [448, 300] width 249 height 16
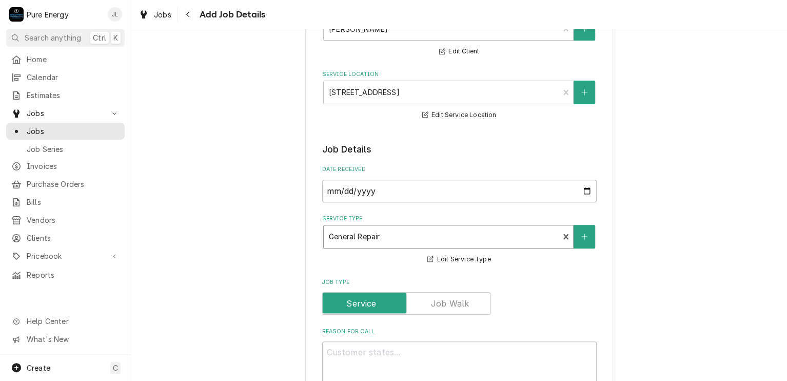
scroll to position [205, 0]
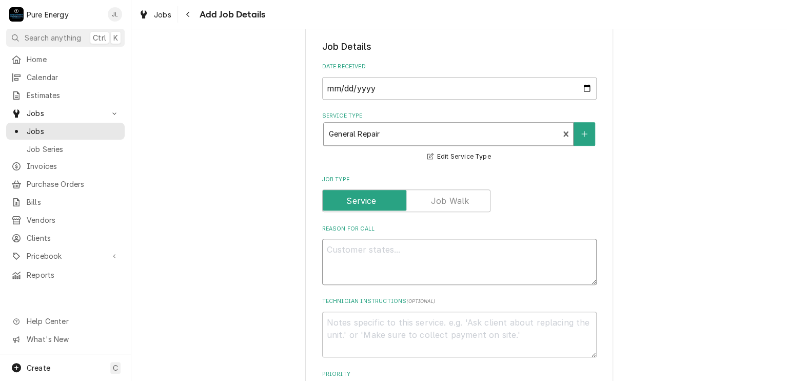
click at [364, 259] on textarea "Reason For Call" at bounding box center [459, 262] width 275 height 46
type textarea "x"
type textarea "H"
type textarea "x"
type textarea "He"
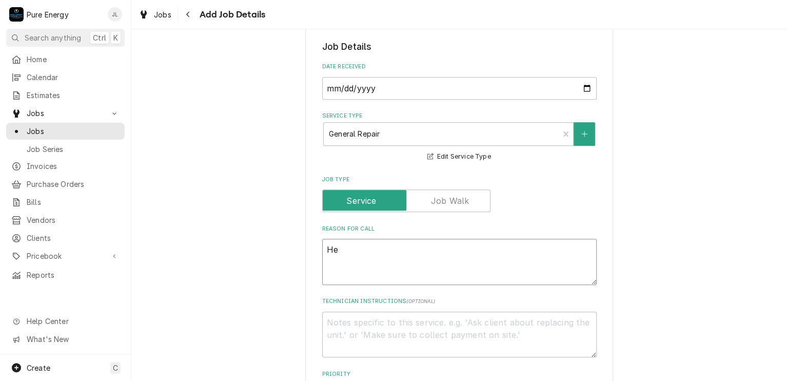
type textarea "x"
type textarea "He"
type textarea "x"
type textarea "He s"
type textarea "x"
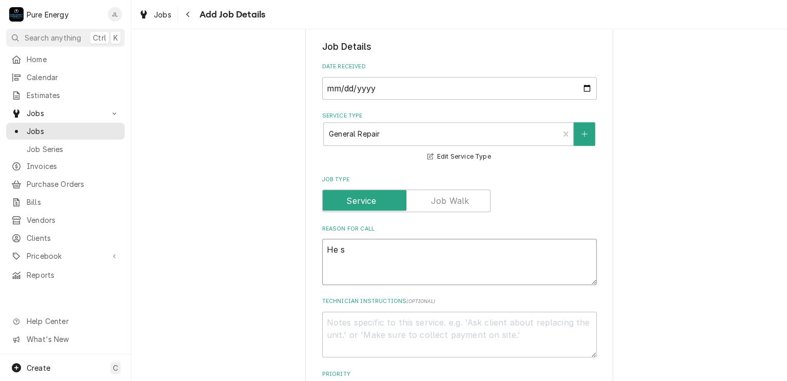
type textarea "He si"
type textarea "x"
type textarea "He s"
type textarea "x"
type textarea "He sa"
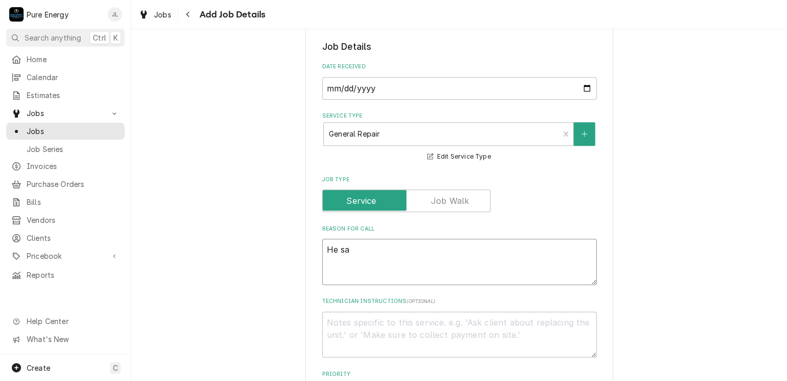
type textarea "x"
type textarea "He sai"
type textarea "x"
type textarea "He said"
type textarea "x"
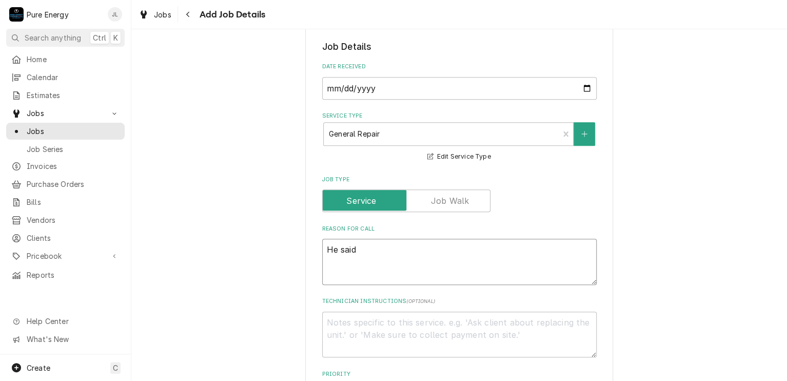
type textarea "He said"
type textarea "x"
type textarea "He said h"
type textarea "x"
type textarea "He said ho"
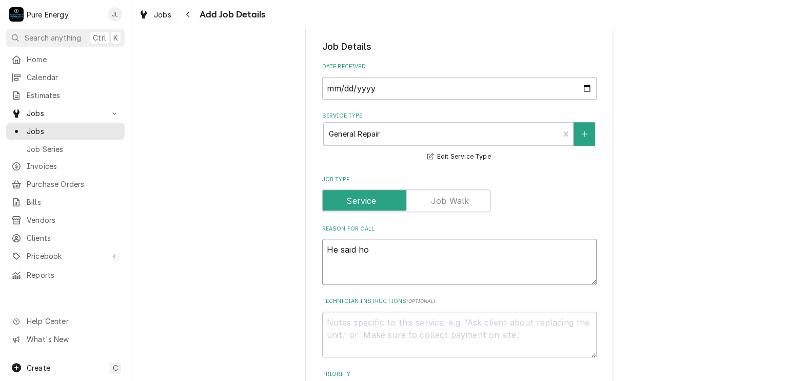
type textarea "x"
type textarea "He said h"
type textarea "x"
type textarea "He said ha"
type textarea "x"
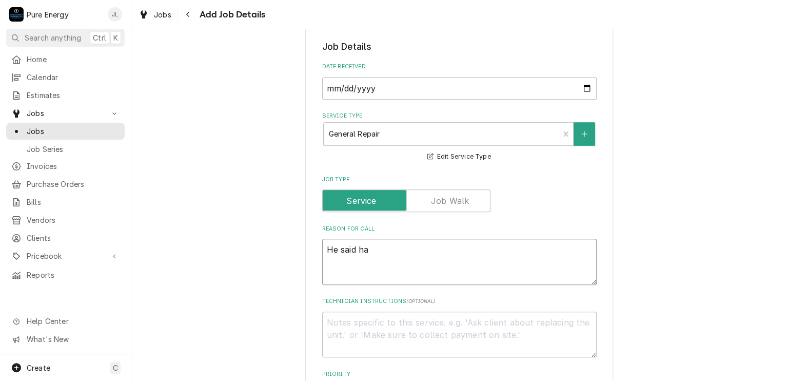
type textarea "He said hal"
type textarea "x"
type textarea "He said half"
type textarea "x"
type textarea "He said half o"
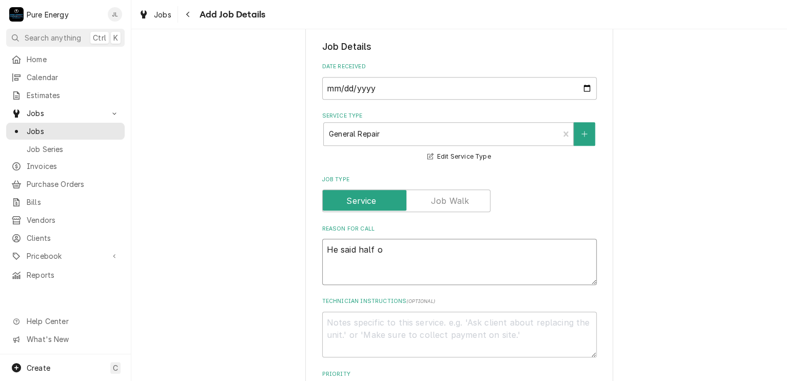
type textarea "x"
type textarea "He said half of"
type textarea "x"
type textarea "He said half of g"
type textarea "x"
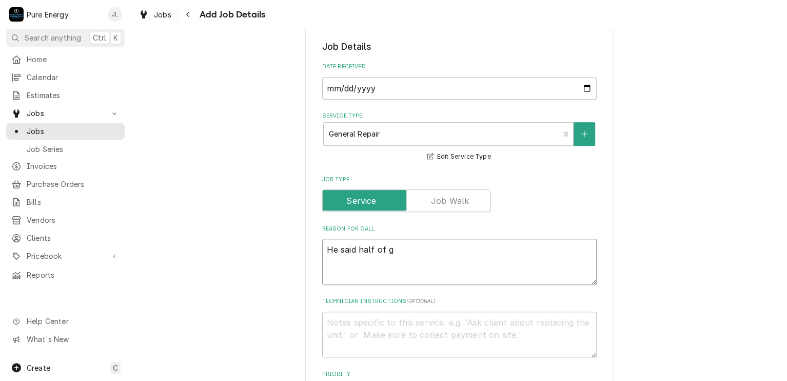
type textarea "He said half of ga"
type textarea "x"
type textarea "He said half of gar"
type textarea "x"
type textarea "He said half of gara"
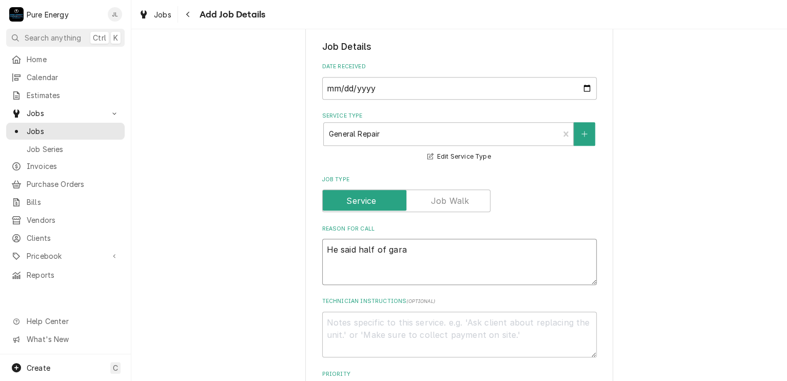
type textarea "x"
type textarea "He said half of garag"
type textarea "x"
type textarea "He said half of garage"
type textarea "x"
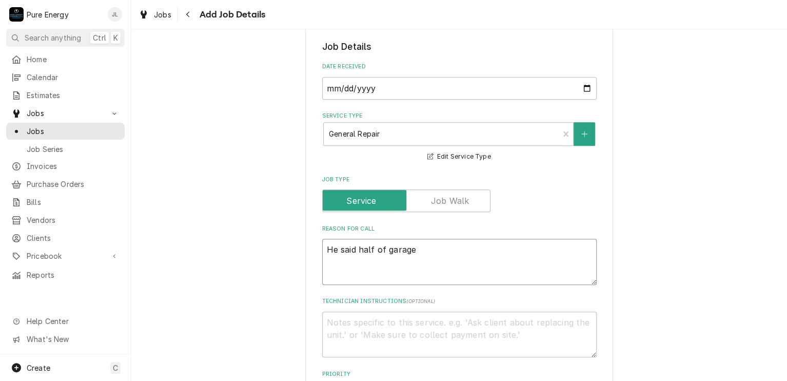
type textarea "He said half of garage"
type textarea "x"
type textarea "He said half of garage w"
type textarea "x"
type textarea "He said half of garage wa"
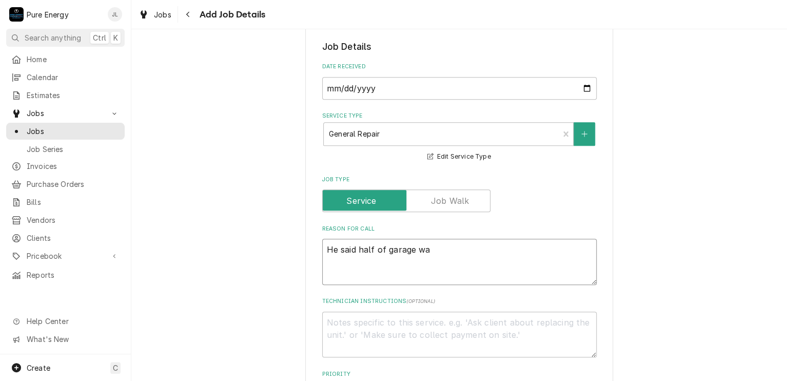
type textarea "x"
type textarea "He said half of garage was"
type textarea "x"
type textarea "He said half of garage was"
type textarea "x"
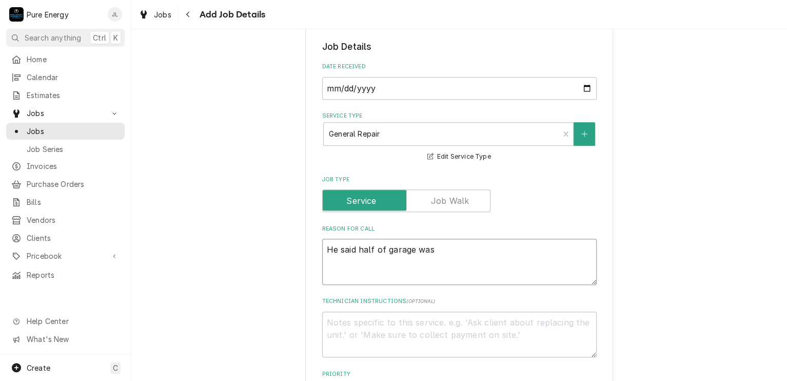
type textarea "He said half of garage was o"
type textarea "x"
type textarea "He said half of garage was ou"
type textarea "x"
type textarea "He said half of garage was out"
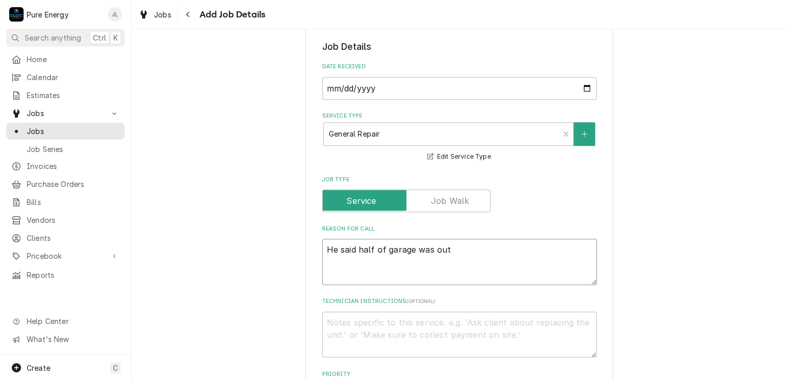
type textarea "x"
type textarea "He said half of garage was out."
type textarea "x"
type textarea "He said half of garage was out."
type textarea "x"
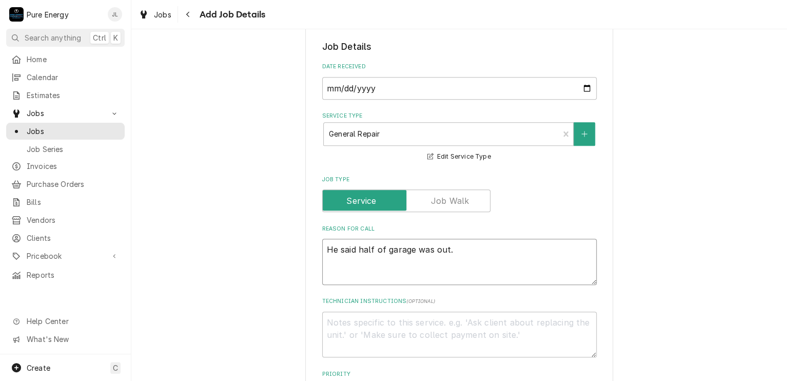
type textarea "He said half of garage was out."
type textarea "x"
type textarea "He said half of garage was out. We"
type textarea "x"
type textarea "He said half of garage was out. Wen"
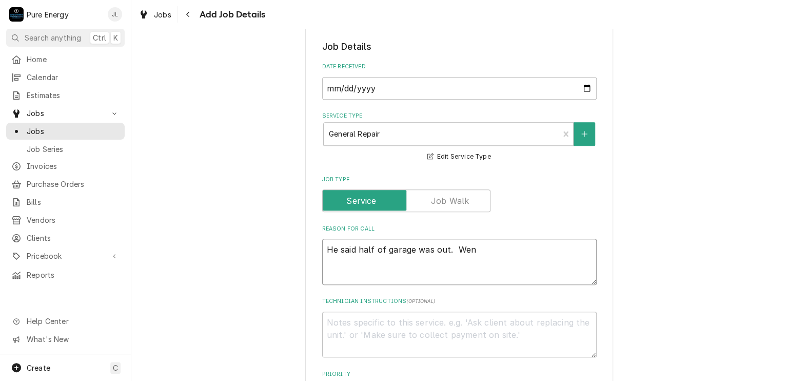
type textarea "x"
type textarea "He said half of garage was out. Went"
type textarea "x"
type textarea "He said half of garage was out. Went to"
type textarea "x"
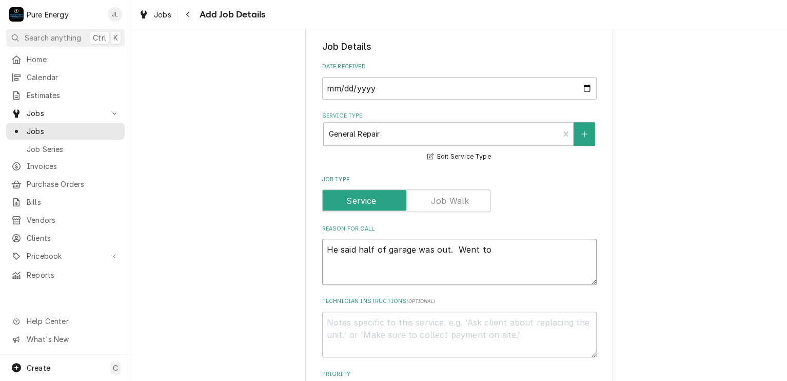
type textarea "He said half of garage was out. Went to"
type textarea "x"
type textarea "He said half of garage was out. Went to p"
type textarea "x"
type textarea "He said half of garage was out. Went to pan"
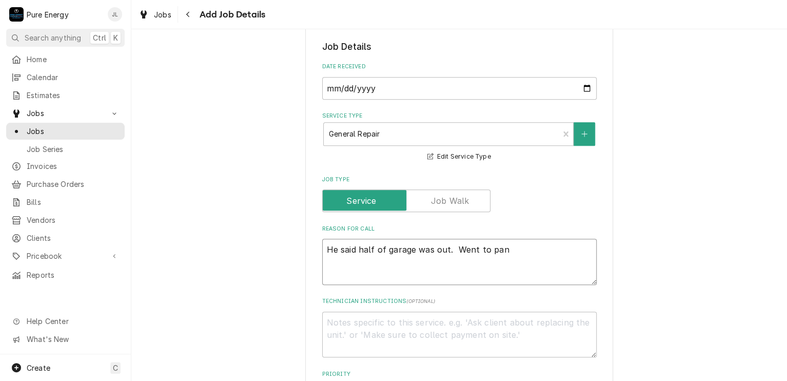
type textarea "x"
type textarea "He said half of garage was out. Went to pane"
type textarea "x"
type textarea "He said half of garage was out. Went to panel"
type textarea "x"
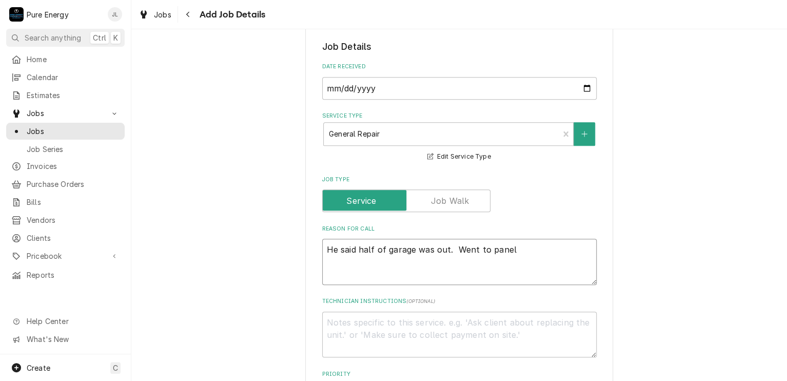
type textarea "He said half of garage was out. Went to panel"
type textarea "x"
type textarea "He said half of garage was out. Went to panel an"
type textarea "x"
type textarea "He said half of garage was out. Went to panel a"
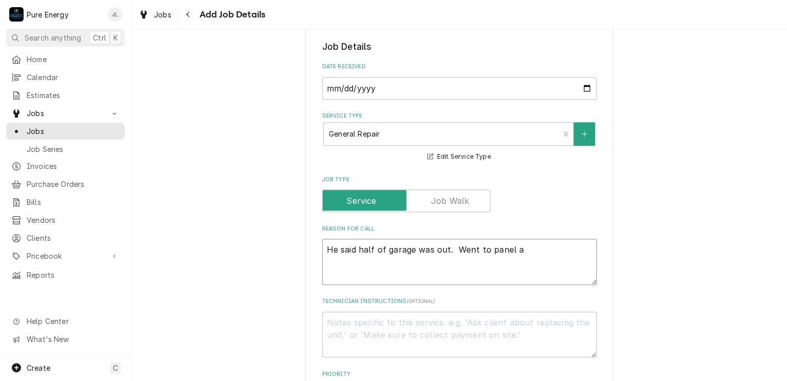
type textarea "x"
type textarea "He said half of garage was out. Went to panel"
type textarea "x"
type textarea "He said half of garage was out. Went to panel t"
type textarea "x"
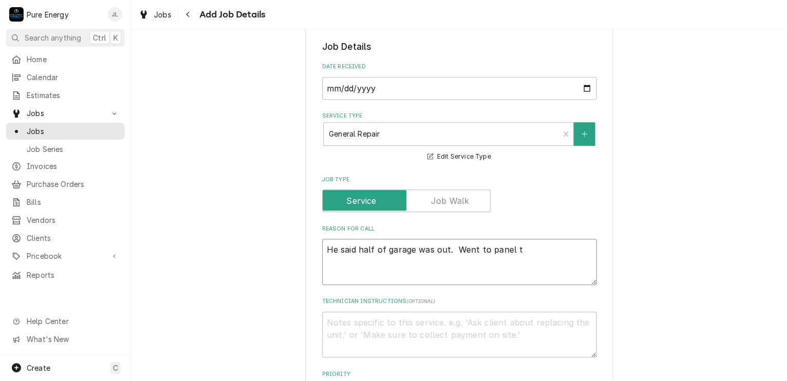
type textarea "He said half of garage was out. Went to panel to"
type textarea "x"
type textarea "He said half of garage was out. Went to panel to"
type textarea "x"
type textarea "He said half of garage was out. Went to panel to l"
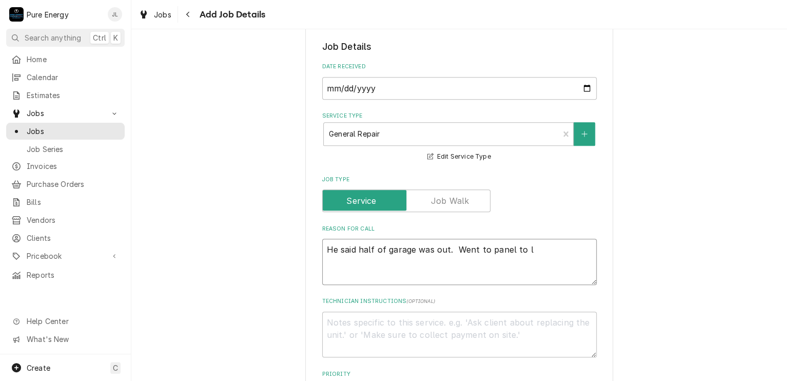
type textarea "x"
type textarea "He said half of garage was out. Went to panel to lo"
type textarea "x"
type textarea "He said half of garage was out. Went to panel to loo"
type textarea "x"
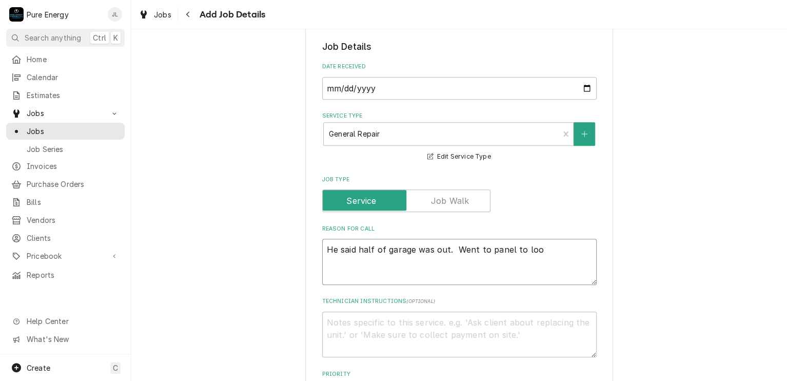
type textarea "He said half of garage was out. Went to panel to look"
type textarea "x"
type textarea "He said half of garage was out. Went to panel to look"
type textarea "x"
type textarea "He said half of garage was out. Went to panel to look a"
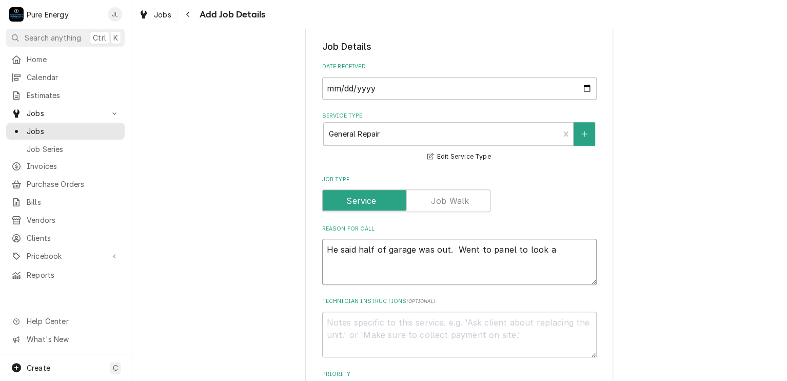
type textarea "x"
type textarea "He said half of garage was out. Went to panel to look at"
type textarea "x"
type textarea "He said half of garage was out. Went to panel to look at b"
type textarea "x"
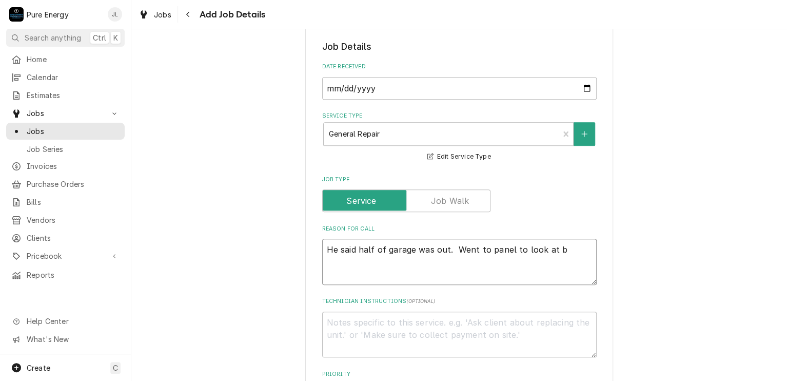
type textarea "He said half of garage was out. Went to panel to look at br"
type textarea "x"
type textarea "He said half of garage was out. Went to panel to look at bre"
type textarea "x"
type textarea "He said half of garage was out. Went to panel to look at brea"
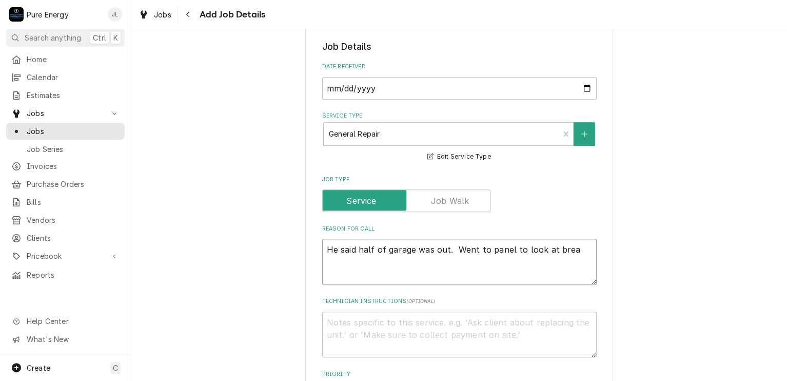
type textarea "x"
type textarea "He said half of garage was out. Went to panel to look at break"
type textarea "x"
type textarea "He said half of garage was out. Went to panel to look at breake"
type textarea "x"
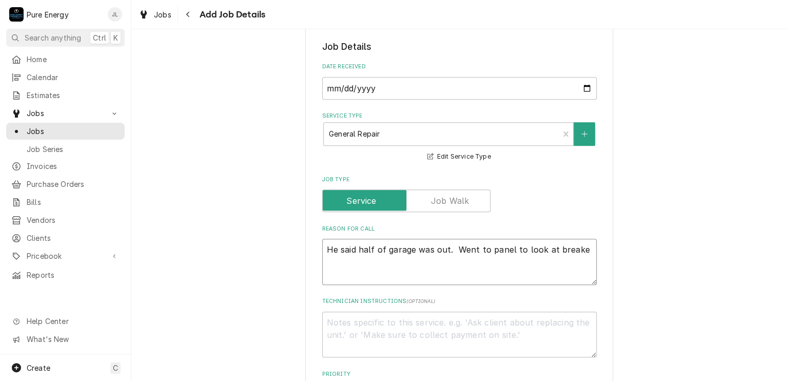
type textarea "He said half of garage was out. Went to panel to look at breaker"
type textarea "x"
type textarea "He said half of garage was out. Went to panel to look at breakers"
type textarea "x"
type textarea "He said half of garage was out. Went to panel to look at breakers"
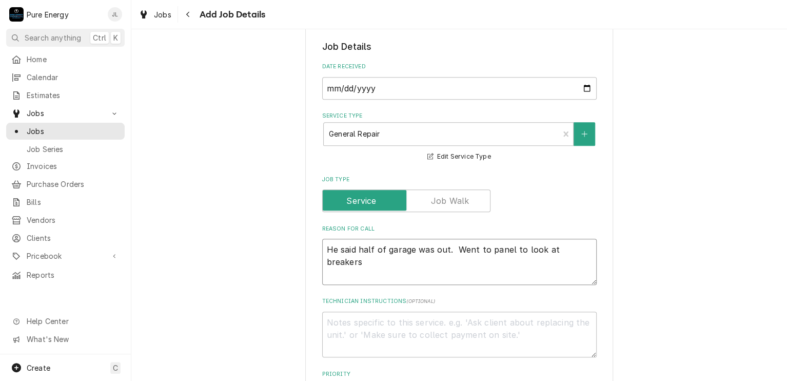
type textarea "x"
type textarea "He said half of garage was out. Went to panel to look at breakers an"
type textarea "x"
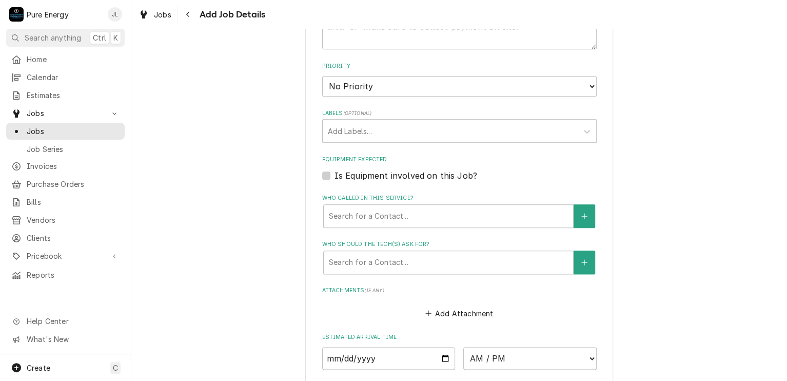
scroll to position [308, 0]
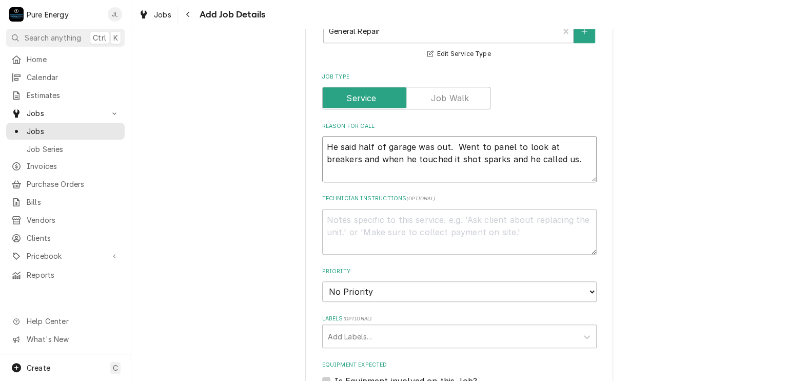
click at [323, 148] on textarea "He said half of garage was out. Went to panel to look at breakers and when he t…" at bounding box center [459, 159] width 275 height 46
click at [337, 187] on fieldset "Job Details Date Received 2025-09-02 Service Type General Repair Edit Service T…" at bounding box center [459, 303] width 275 height 733
click at [322, 145] on textarea "He said half of garage was out. Went to panel to look at breakers and when he t…" at bounding box center [459, 159] width 275 height 46
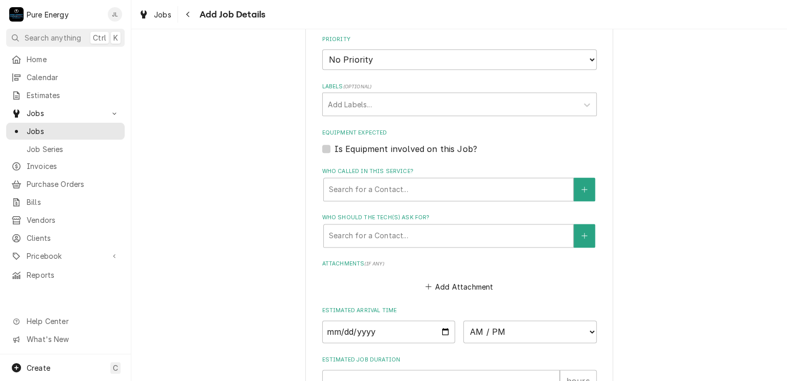
scroll to position [708, 0]
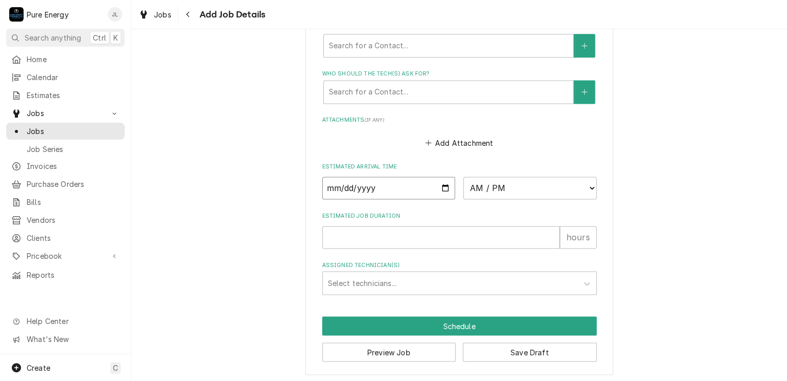
click at [446, 185] on input "Date" at bounding box center [388, 188] width 133 height 23
click at [587, 183] on select "AM / PM 6:00 AM 6:15 AM 6:30 AM 6:45 AM 7:00 AM 7:15 AM 7:30 AM 7:45 AM 8:00 AM…" at bounding box center [530, 188] width 133 height 23
click at [464, 177] on select "AM / PM 6:00 AM 6:15 AM 6:30 AM 6:45 AM 7:00 AM 7:15 AM 7:30 AM 7:45 AM 8:00 AM…" at bounding box center [530, 188] width 133 height 23
click at [344, 232] on input "Estimated Job Duration" at bounding box center [441, 237] width 238 height 23
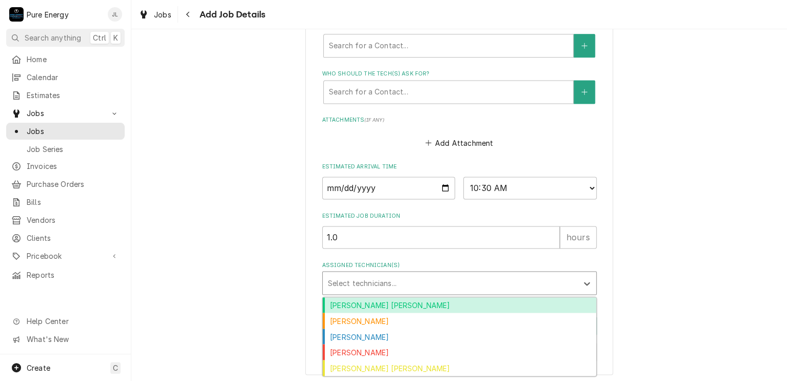
click at [403, 280] on div "Assigned Technician(s)" at bounding box center [450, 283] width 245 height 18
click at [497, 301] on div "Albert Hernandez Soto" at bounding box center [460, 305] width 274 height 16
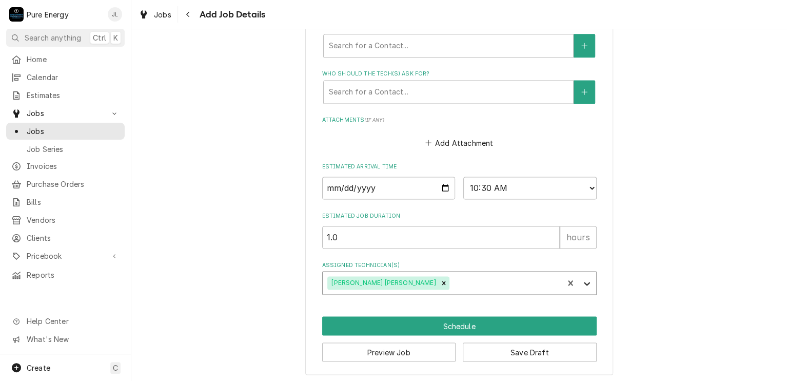
click at [585, 282] on icon "Assigned Technician(s)" at bounding box center [587, 283] width 10 height 10
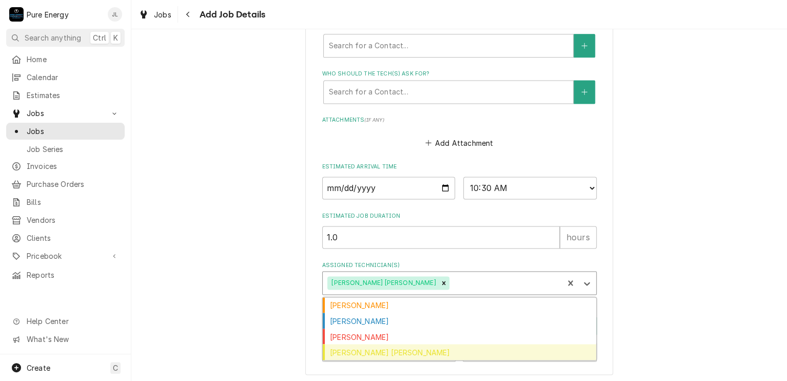
click at [441, 351] on div "Rodolfo Hernandez Lorenzo" at bounding box center [460, 352] width 274 height 16
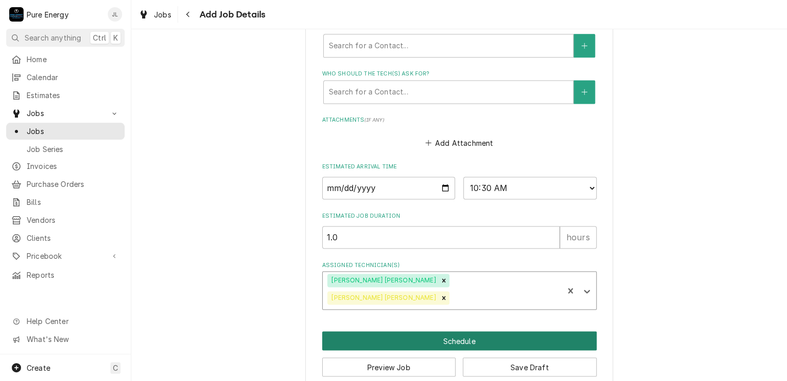
click at [495, 331] on button "Schedule" at bounding box center [459, 340] width 275 height 19
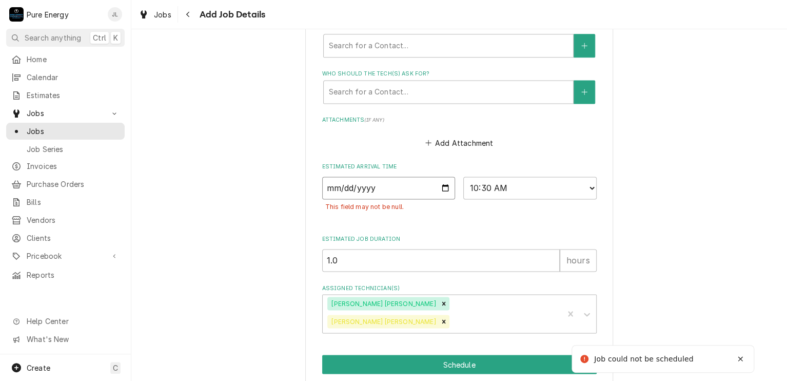
click at [441, 186] on input "Date" at bounding box center [388, 188] width 133 height 23
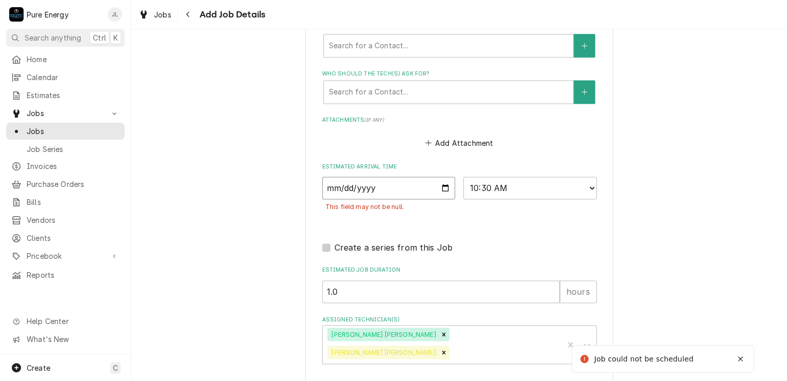
scroll to position [762, 0]
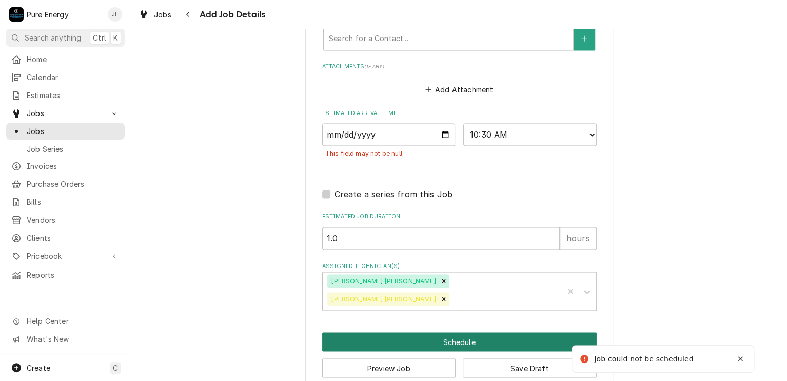
click at [501, 332] on button "Schedule" at bounding box center [459, 341] width 275 height 19
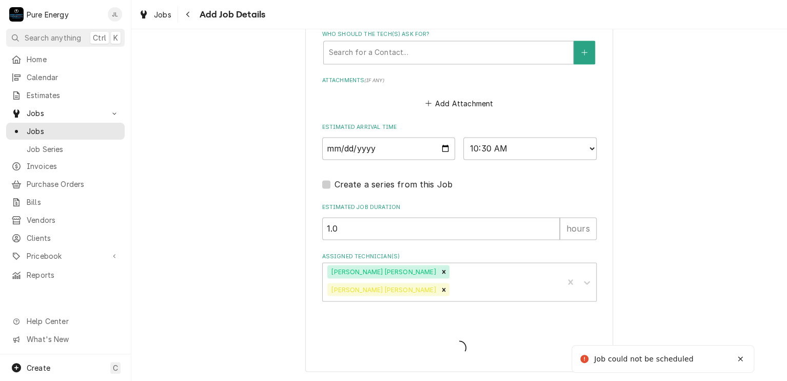
scroll to position [730, 0]
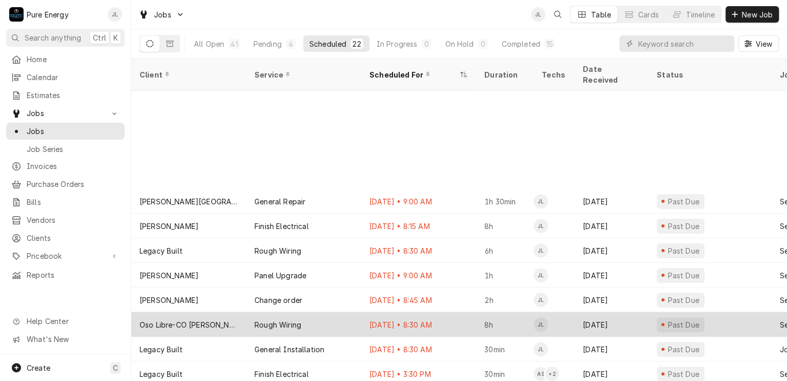
scroll to position [124, 0]
